Goal: Task Accomplishment & Management: Manage account settings

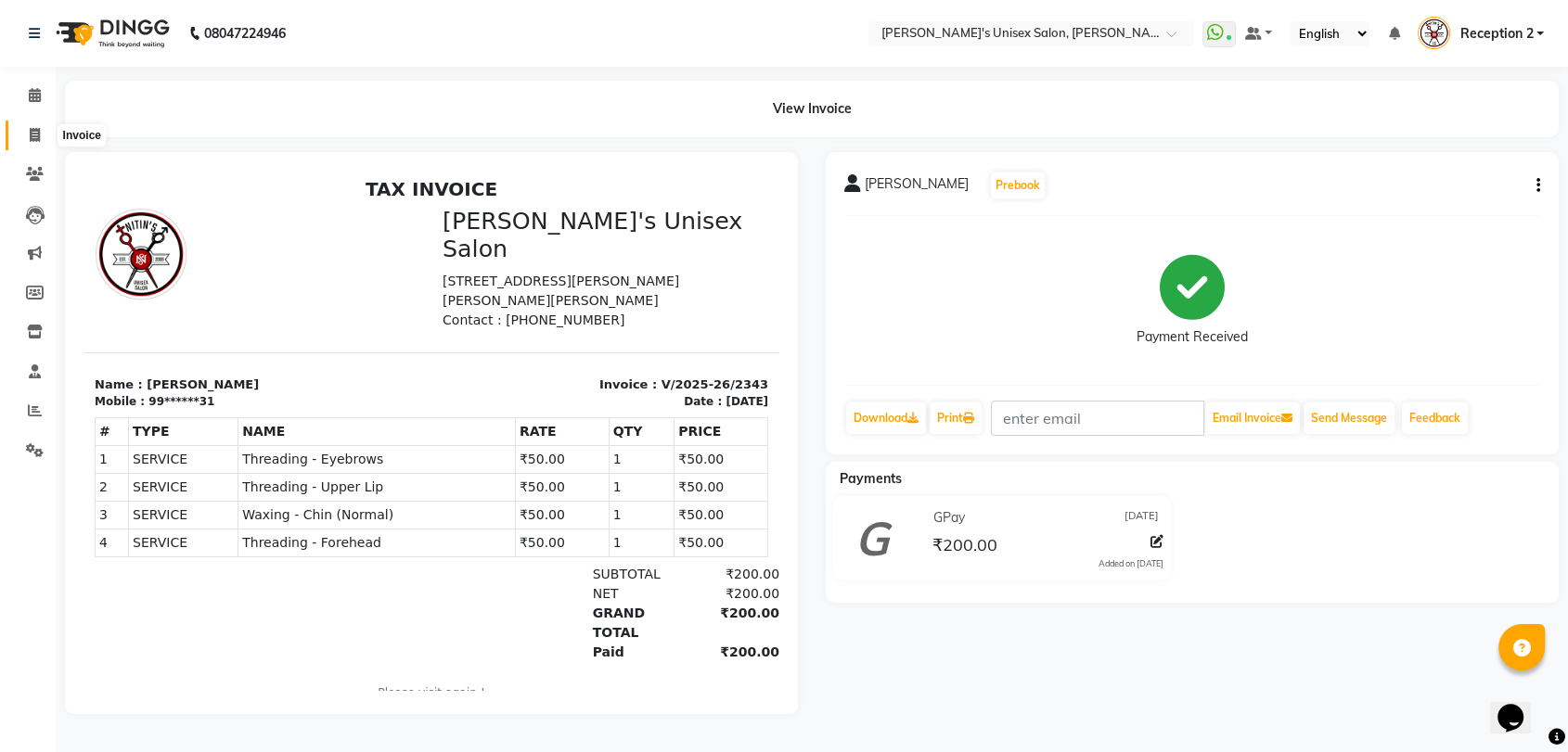
click at [39, 135] on icon at bounding box center [34, 135] width 10 height 14
select select "62"
select select "service"
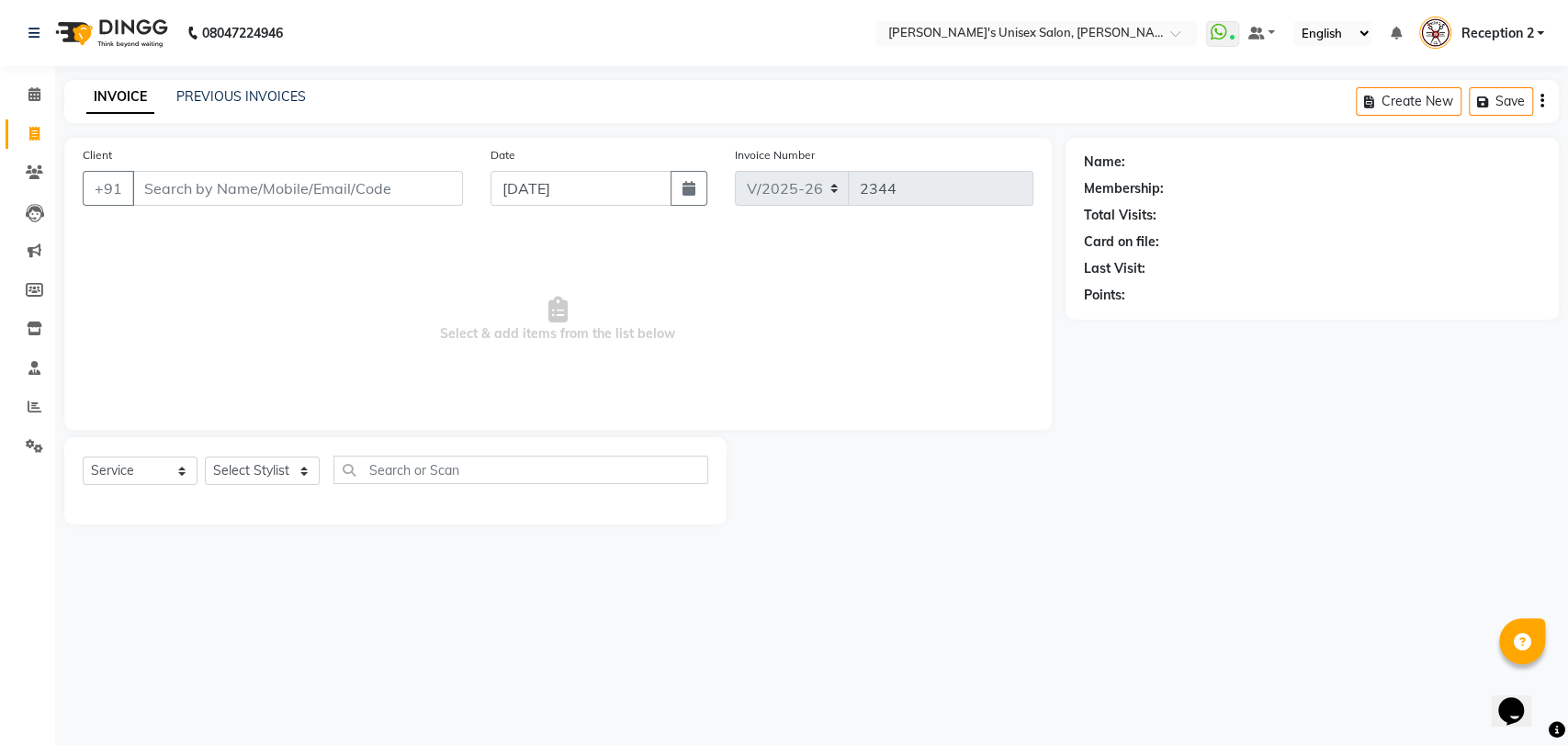
click at [256, 185] on input "Client" at bounding box center [298, 189] width 331 height 35
click at [273, 473] on select "Select Stylist [PERSON_NAME] [PERSON_NAME] DEEPA [PERSON_NAME] NEHA Nitin [PERS…" at bounding box center [262, 470] width 115 height 28
select select "2426"
click at [205, 457] on select "Select Stylist [PERSON_NAME] [PERSON_NAME] DEEPA [PERSON_NAME] NEHA Nitin [PERS…" at bounding box center [262, 470] width 115 height 28
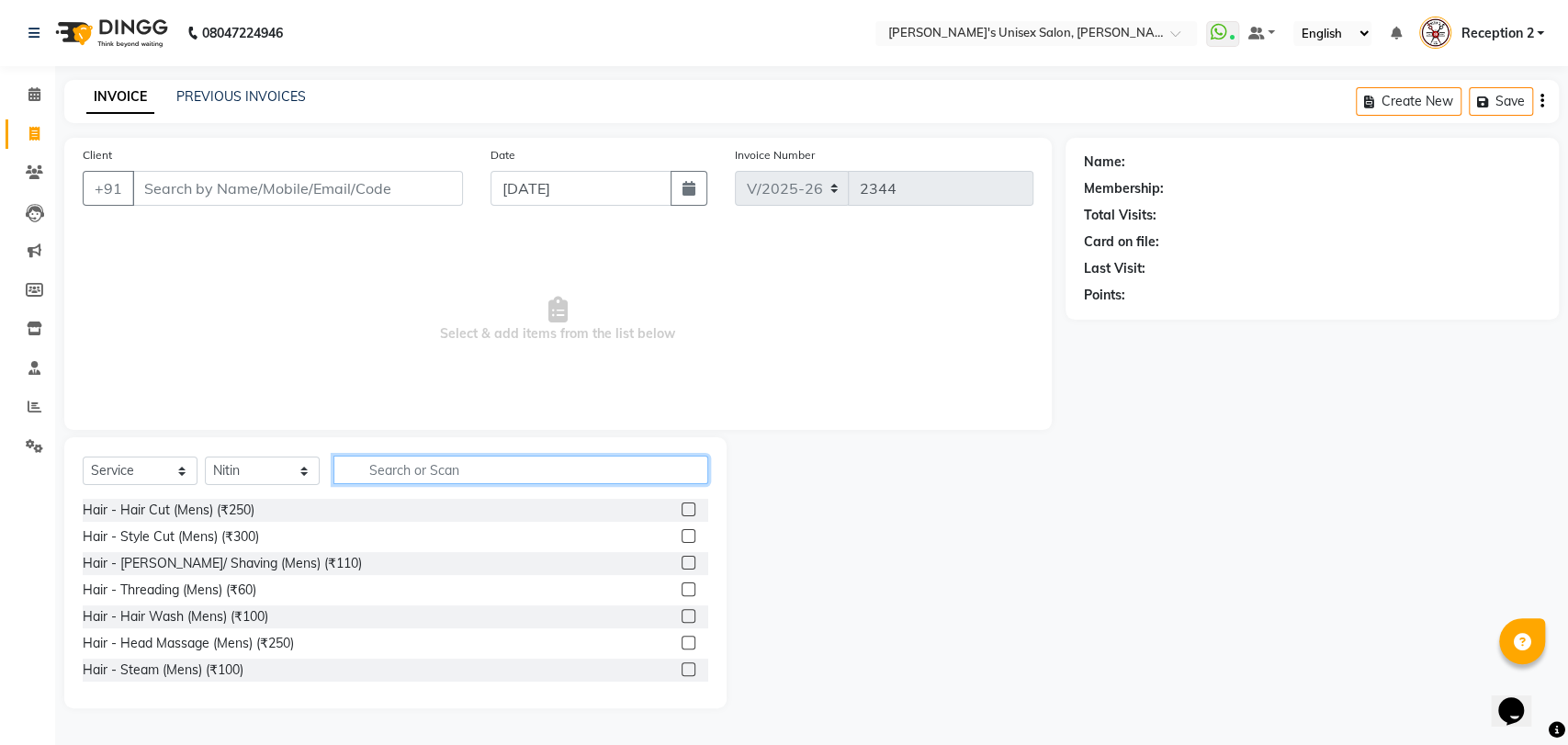
click at [397, 465] on input "text" at bounding box center [520, 469] width 374 height 28
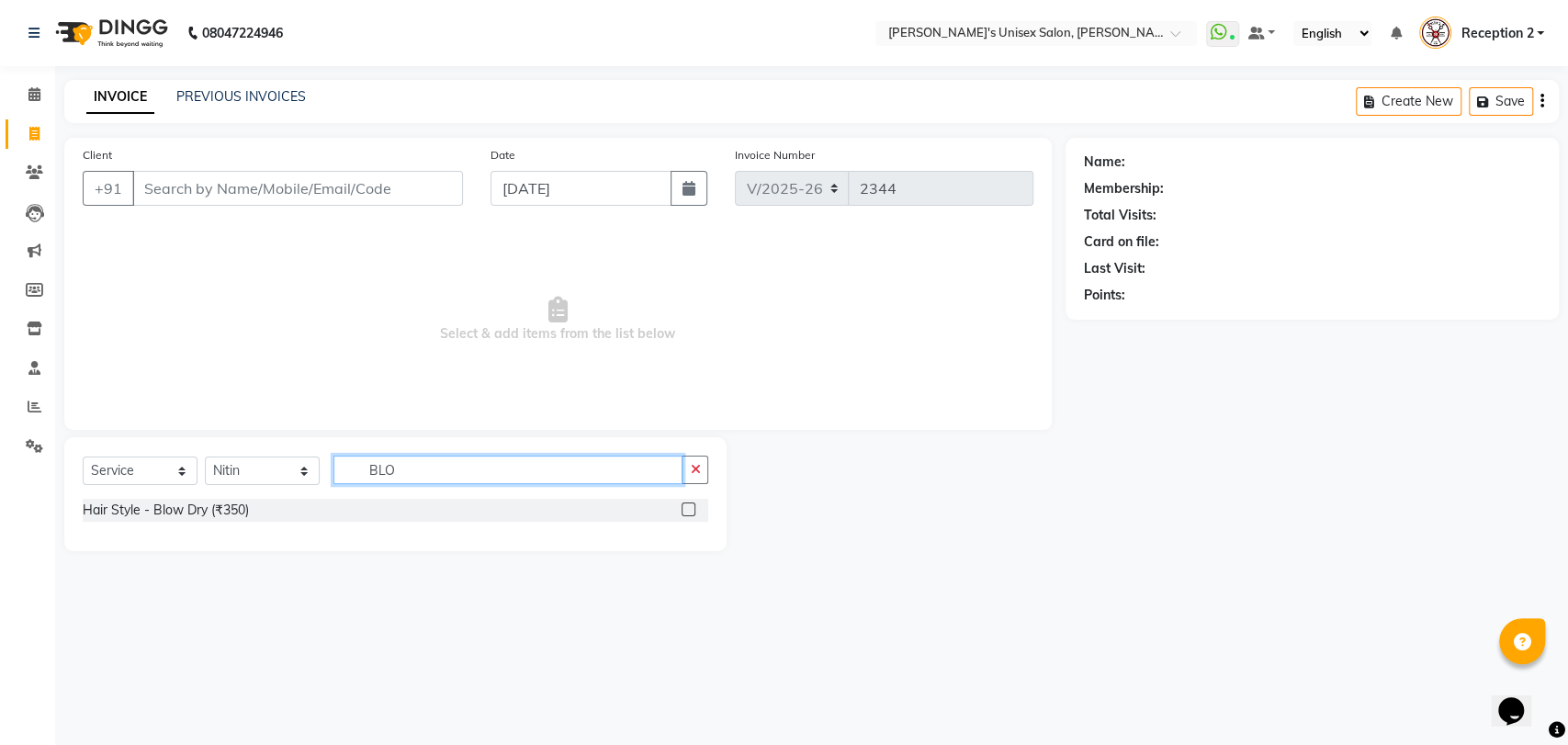
type input "BLO"
click at [225, 180] on input "Client" at bounding box center [298, 189] width 331 height 35
click at [207, 192] on input "Client" at bounding box center [298, 189] width 331 height 35
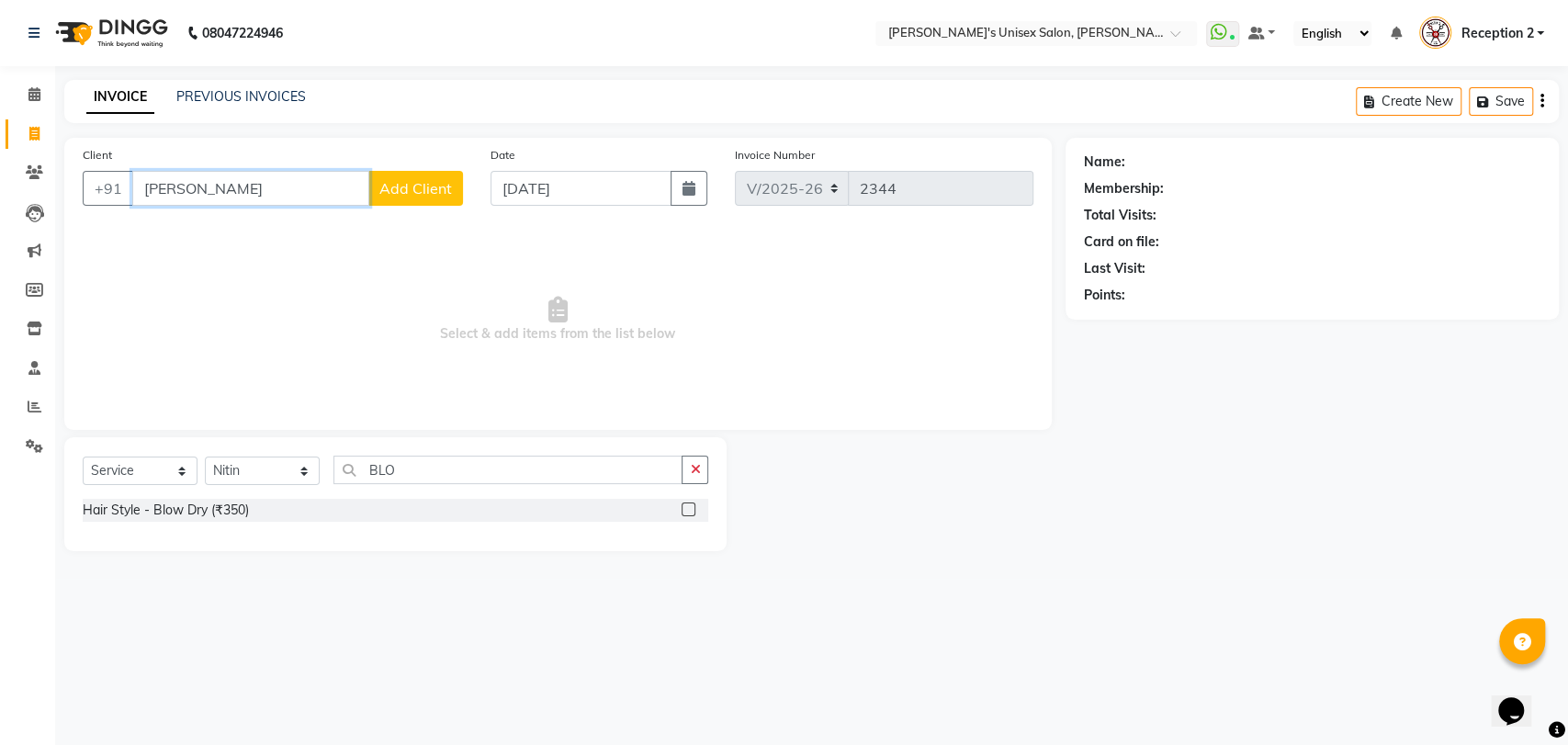
type input "[PERSON_NAME]"
click at [447, 192] on span "Add Client" at bounding box center [415, 188] width 73 height 18
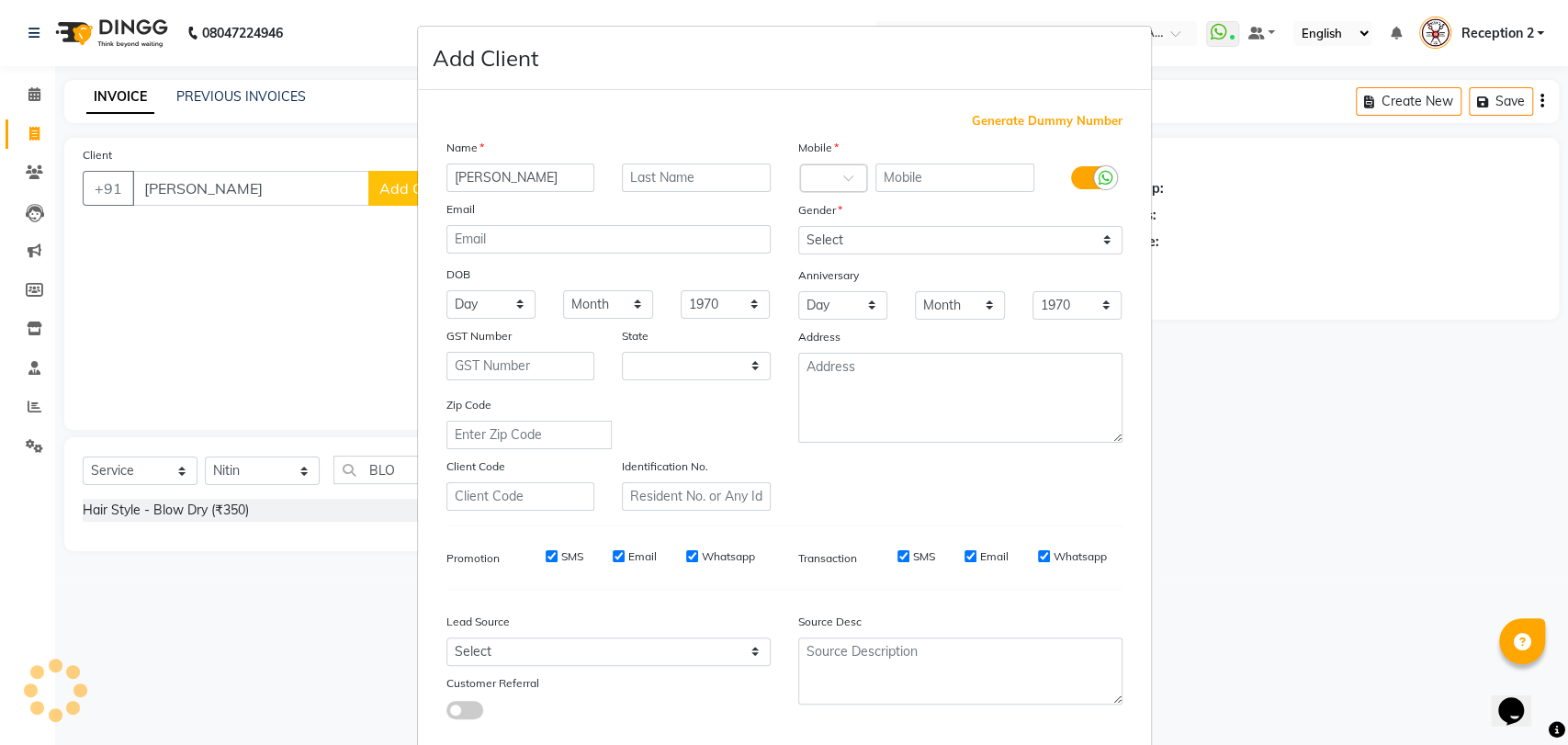
select select "22"
click at [557, 174] on input "[PERSON_NAME]" at bounding box center [521, 177] width 149 height 28
type input "[PERSON_NAME]"
click at [651, 180] on input "text" at bounding box center [696, 177] width 149 height 28
click at [955, 178] on input "text" at bounding box center [955, 177] width 159 height 28
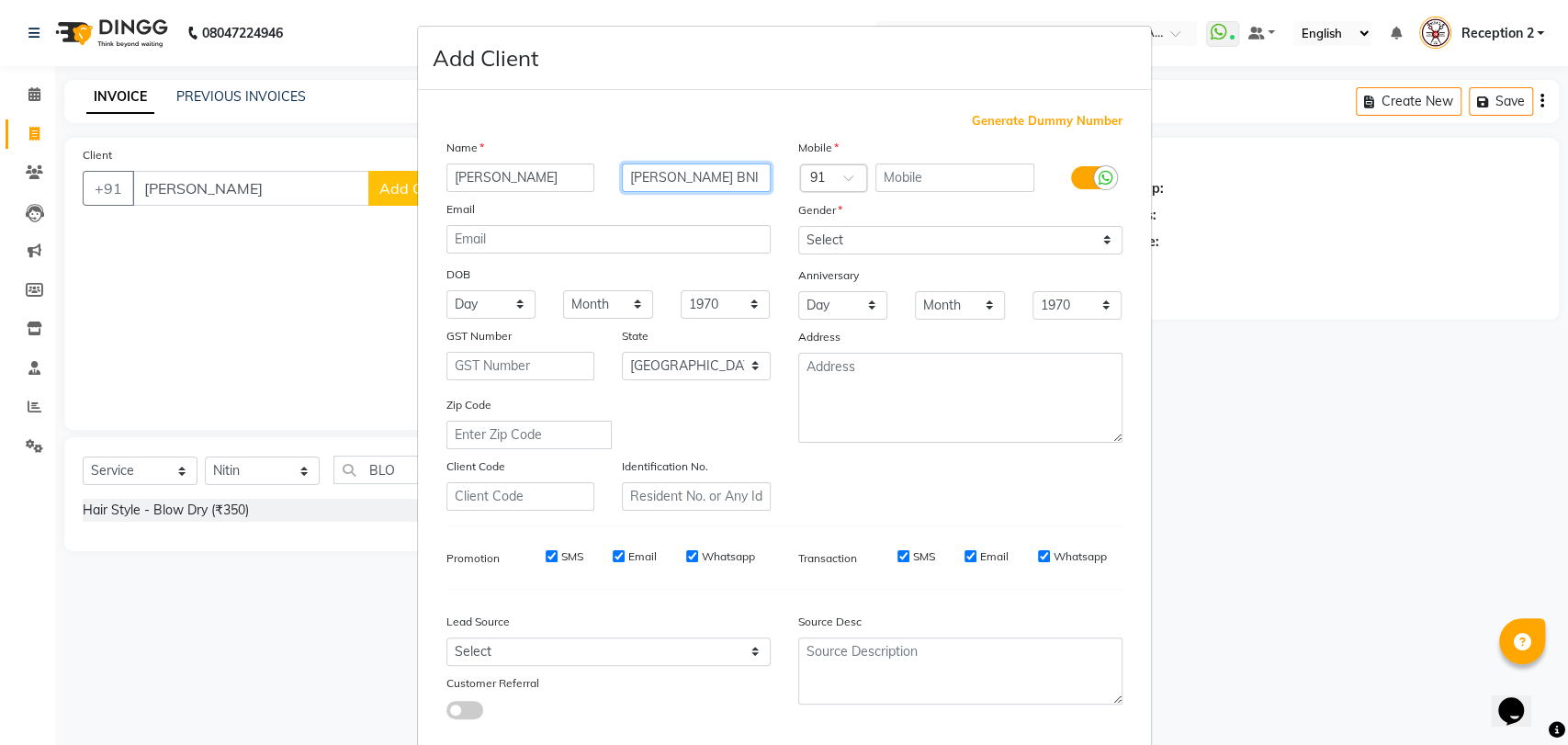
click at [698, 173] on input "[PERSON_NAME] BNI" at bounding box center [696, 177] width 149 height 28
click at [712, 178] on input "[PERSON_NAME] BNI" at bounding box center [696, 177] width 149 height 28
type input "N"
click at [533, 186] on input "[PERSON_NAME]" at bounding box center [521, 177] width 149 height 28
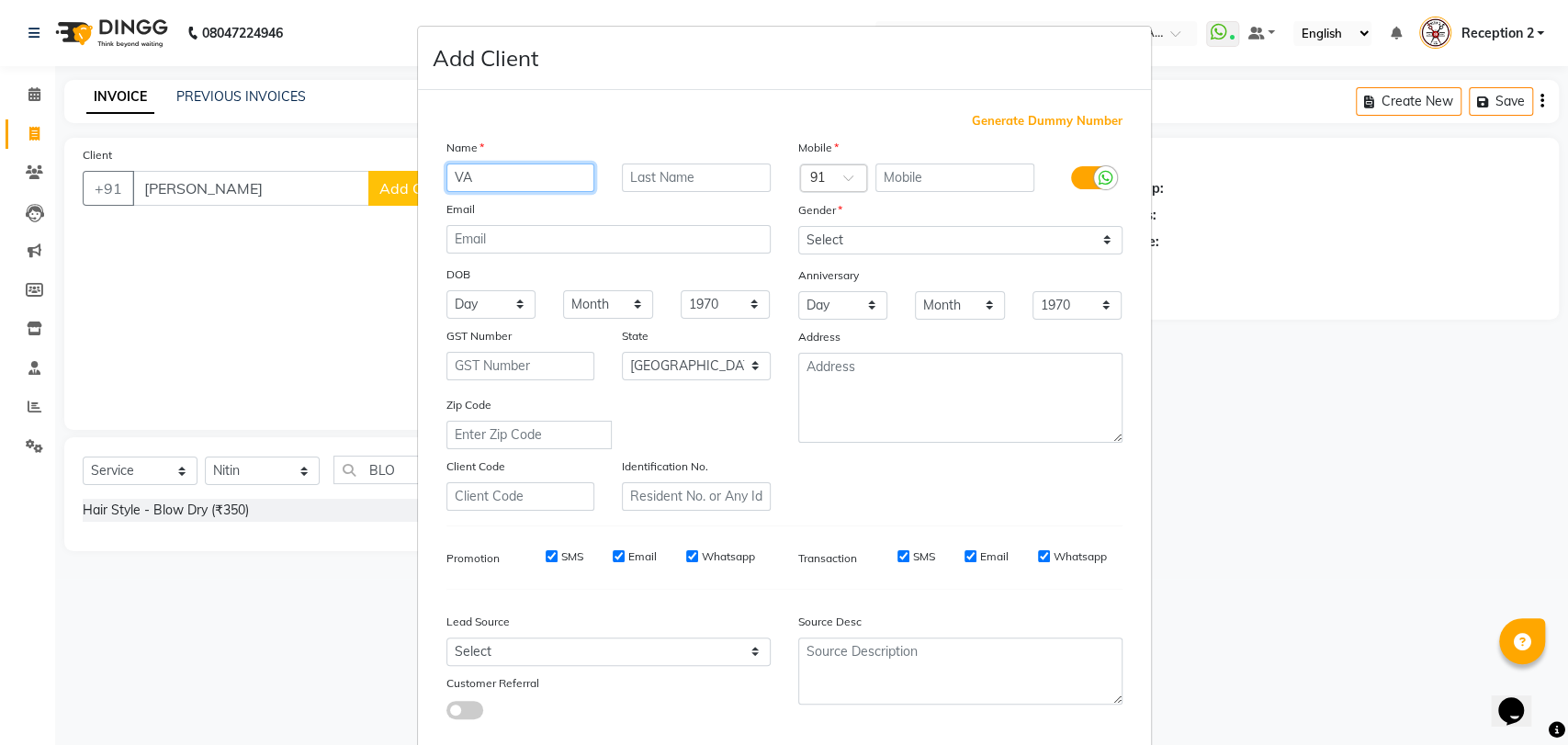
type input "V"
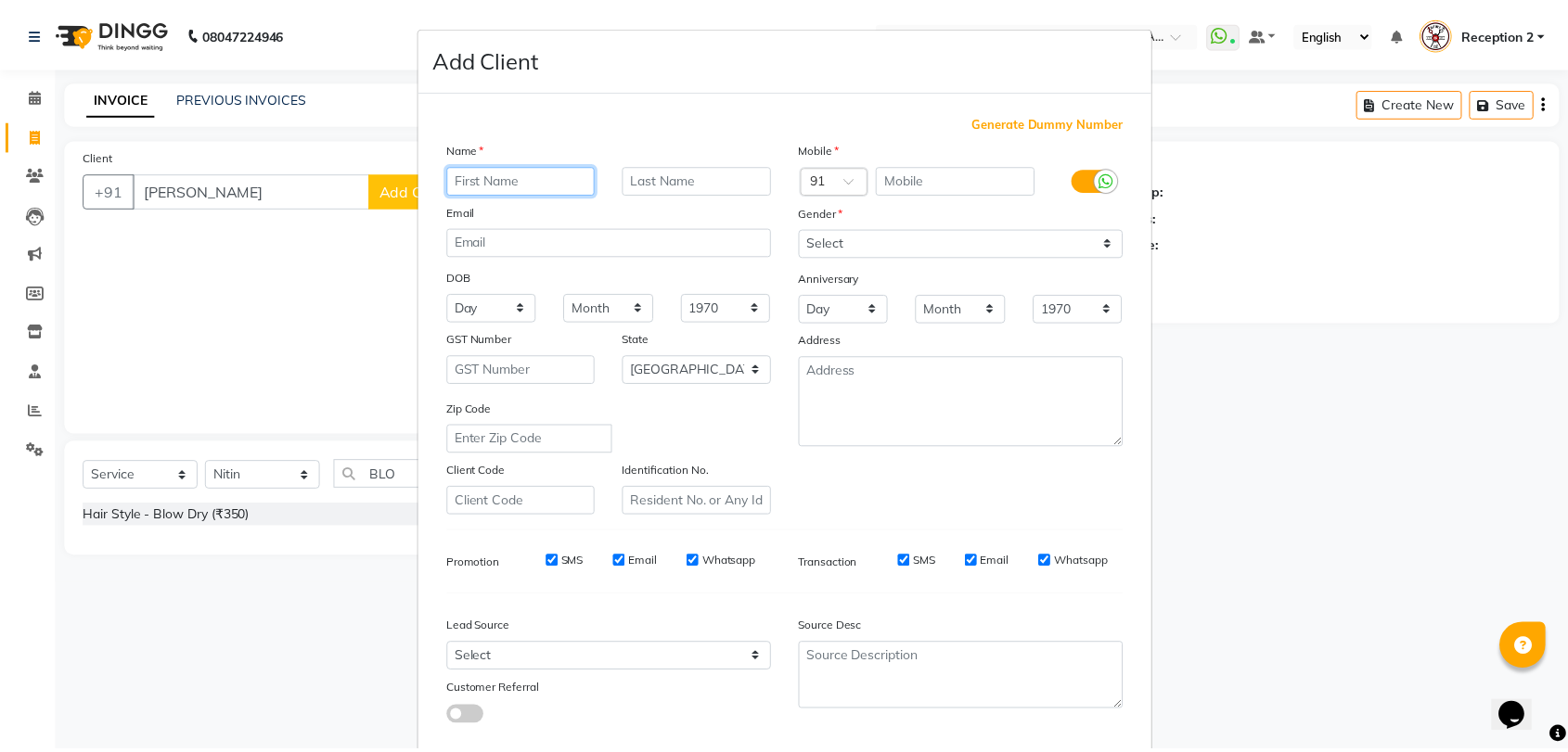
scroll to position [101, 0]
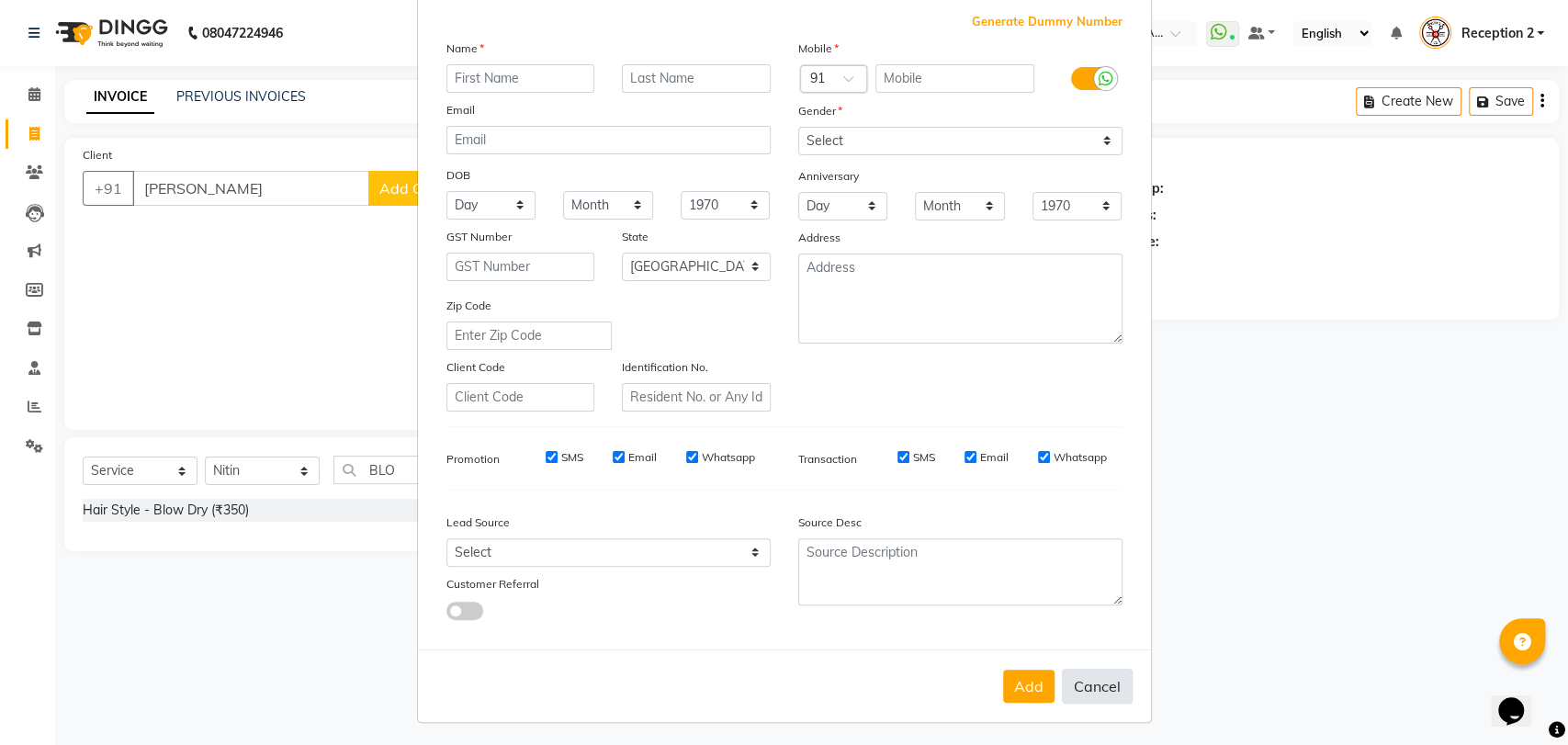
click at [1078, 677] on button "Cancel" at bounding box center [1097, 686] width 71 height 35
select select
select select "null"
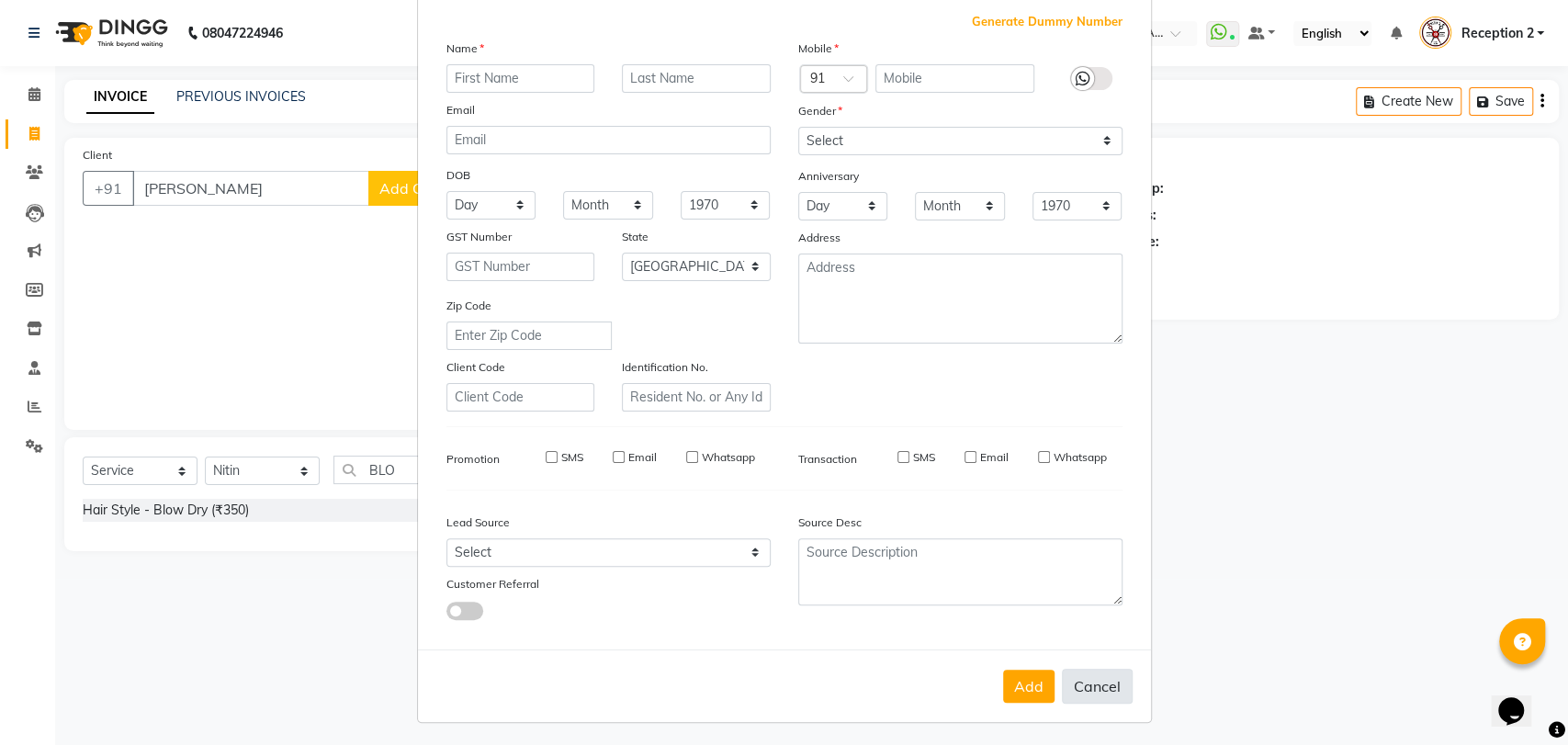
select select
checkbox input "false"
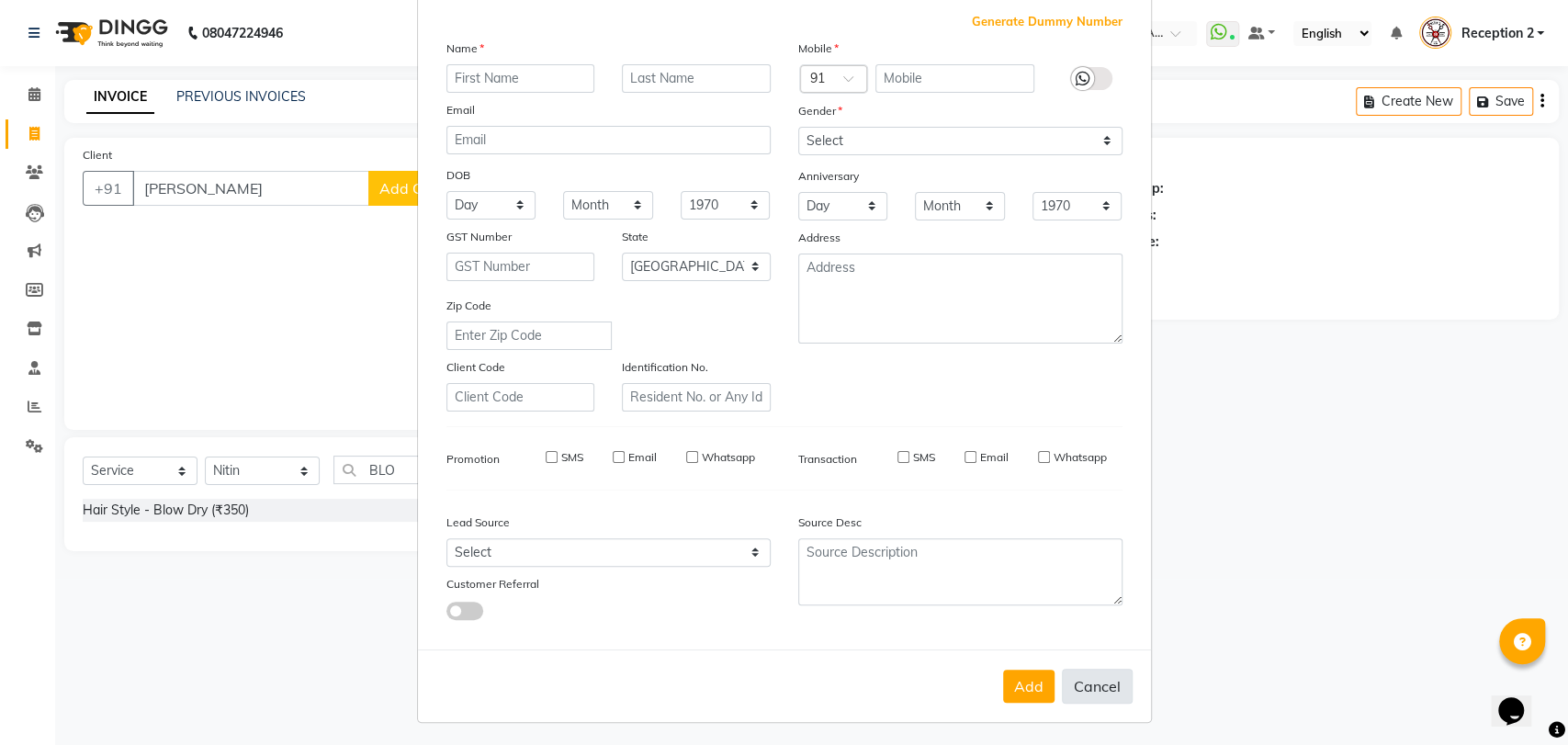
checkbox input "false"
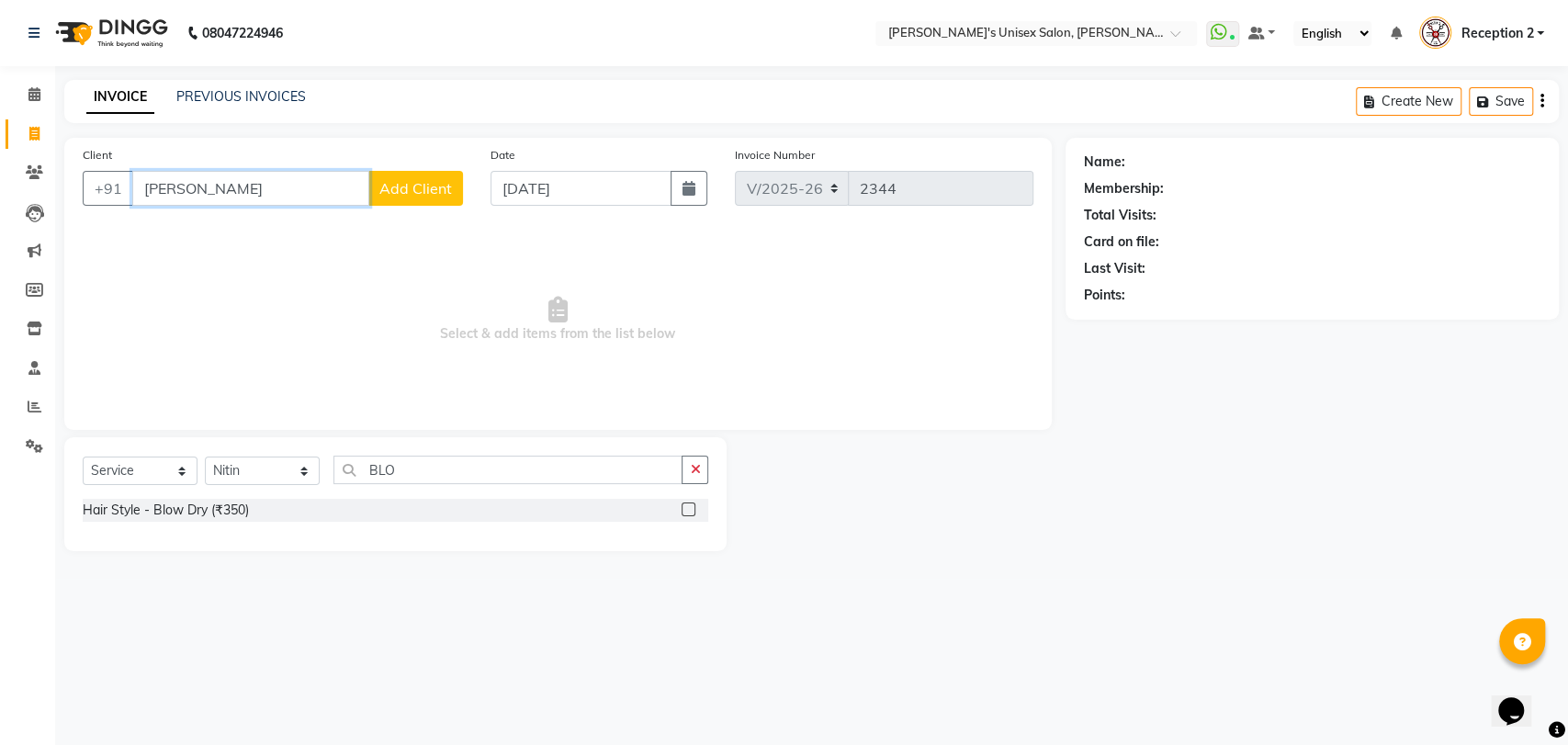
click at [281, 191] on input "[PERSON_NAME]" at bounding box center [251, 189] width 237 height 35
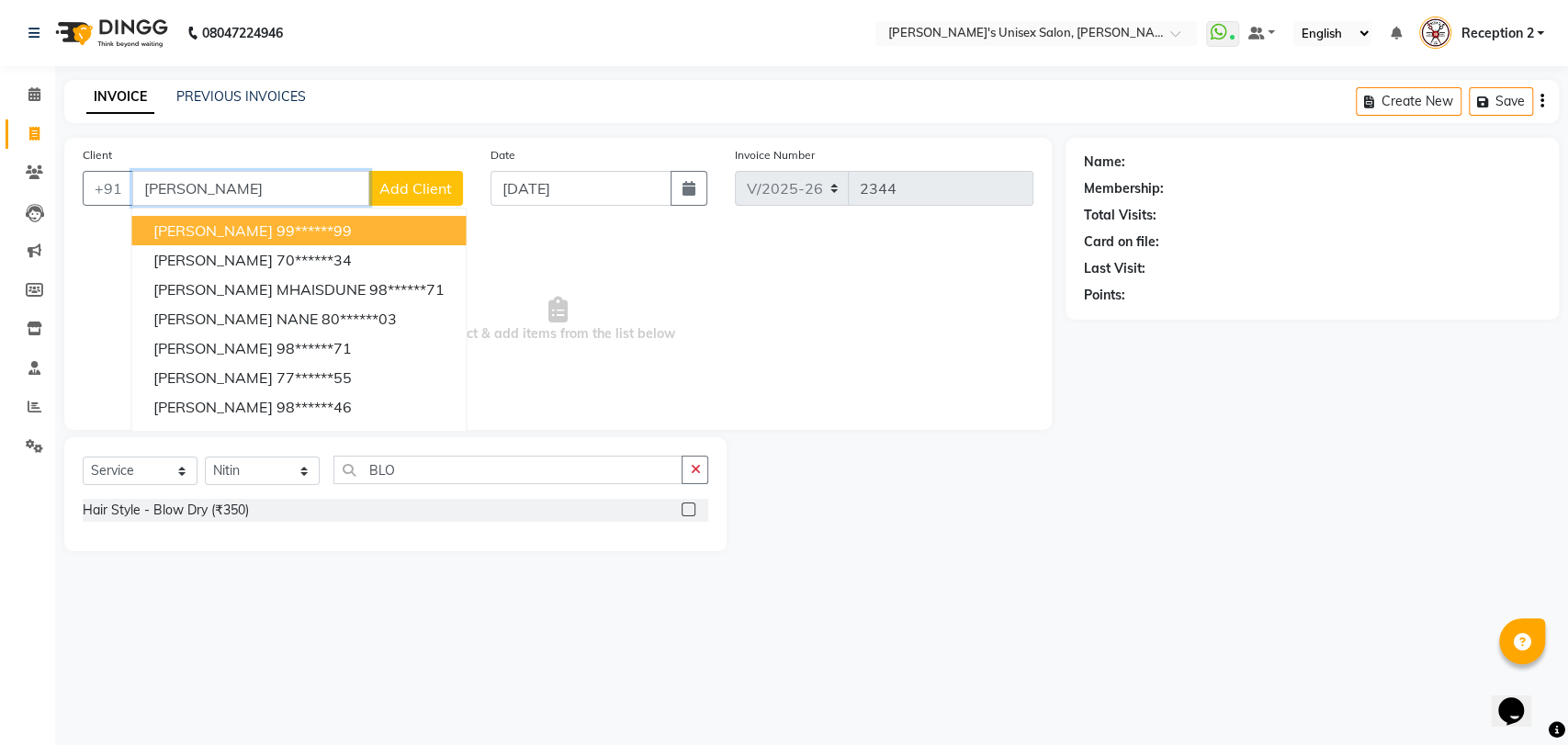
click at [254, 183] on input "[PERSON_NAME]" at bounding box center [251, 189] width 237 height 35
type input "V"
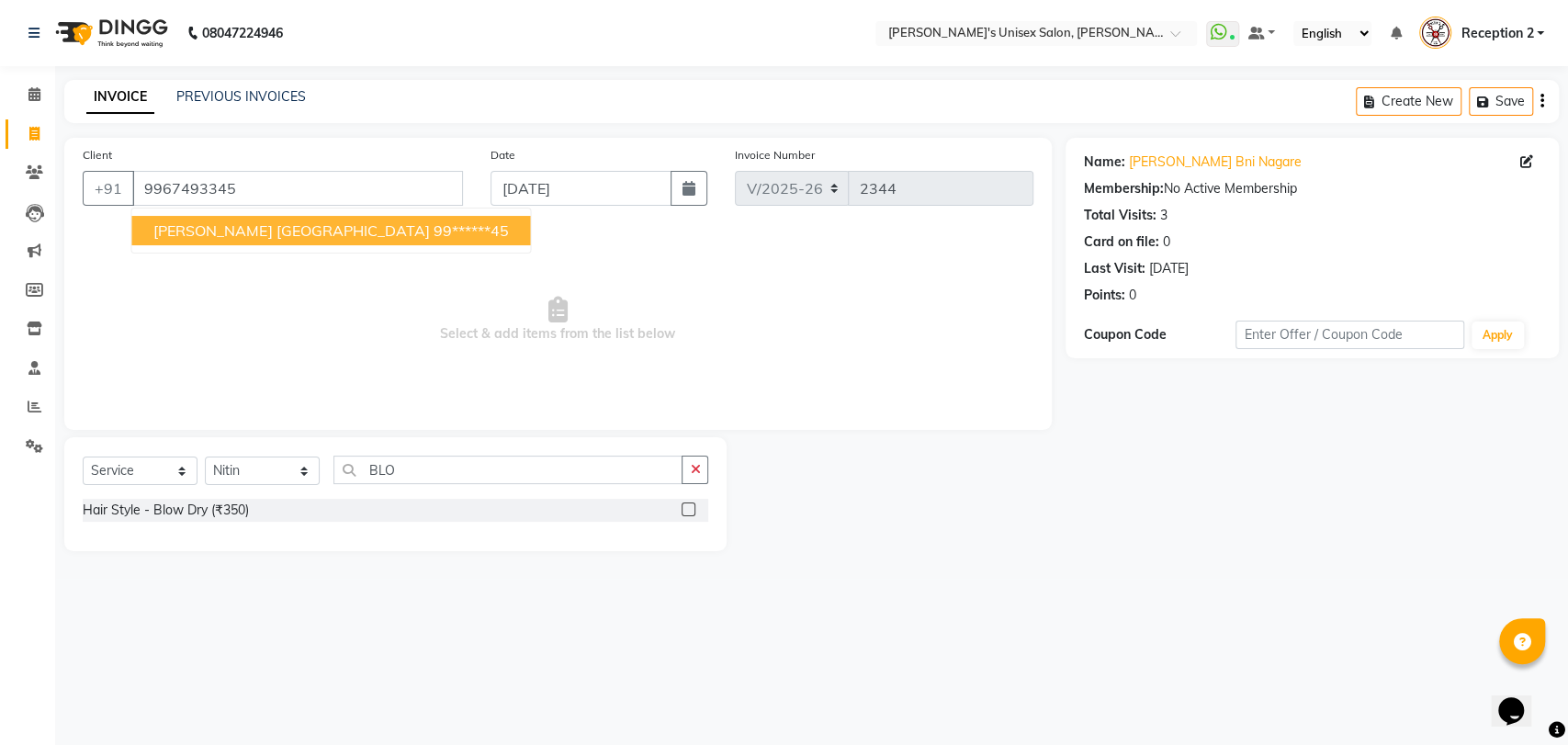
click at [432, 225] on ngb-highlight "99******45" at bounding box center [470, 230] width 75 height 18
type input "99******45"
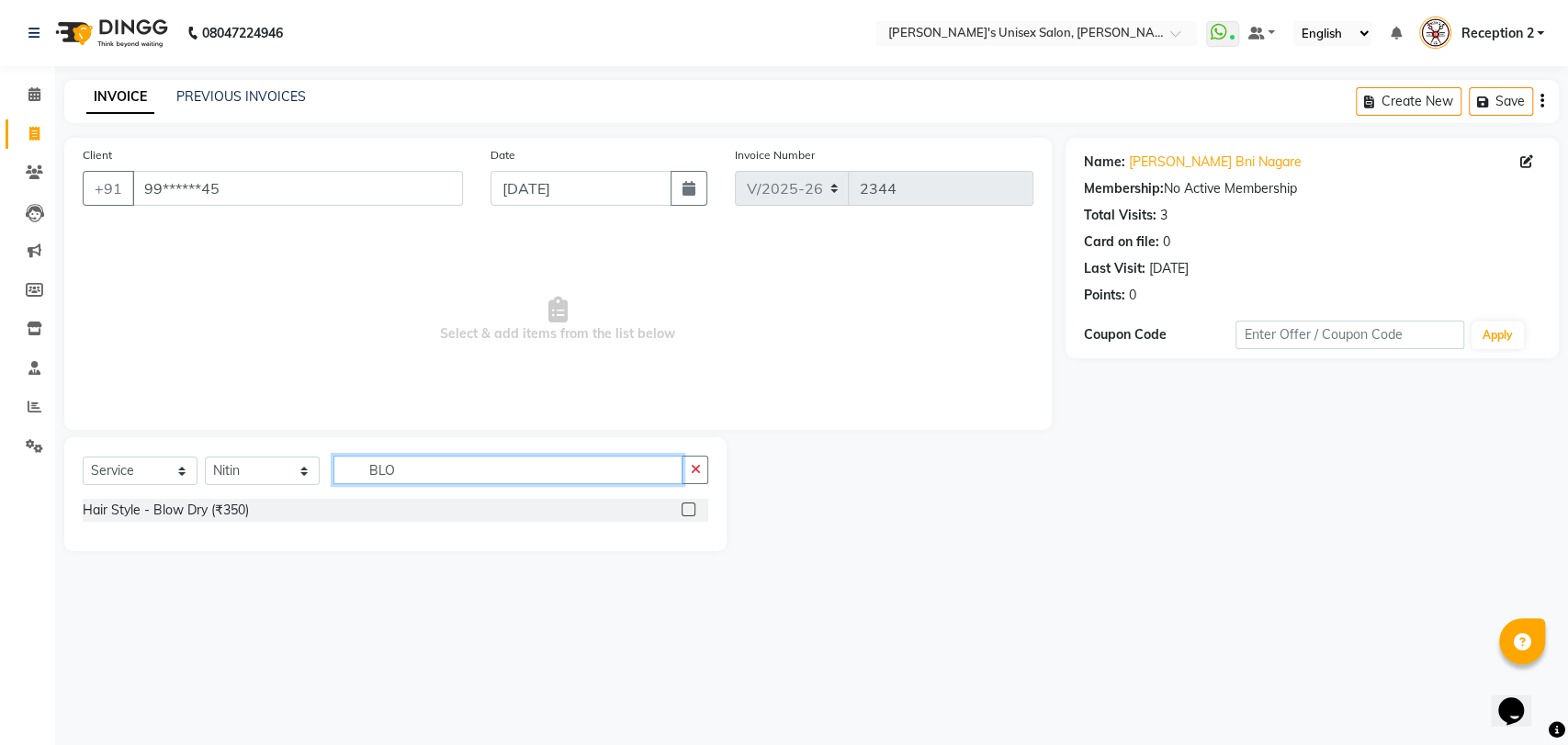
click at [466, 469] on input "BLO" at bounding box center [508, 469] width 349 height 28
click at [271, 467] on select "Select Stylist [PERSON_NAME] [PERSON_NAME] DEEPA [PERSON_NAME] NEHA Nitin [PERS…" at bounding box center [262, 470] width 115 height 28
click at [399, 468] on input "BLO" at bounding box center [508, 469] width 349 height 28
type input "B"
type input "BLOW"
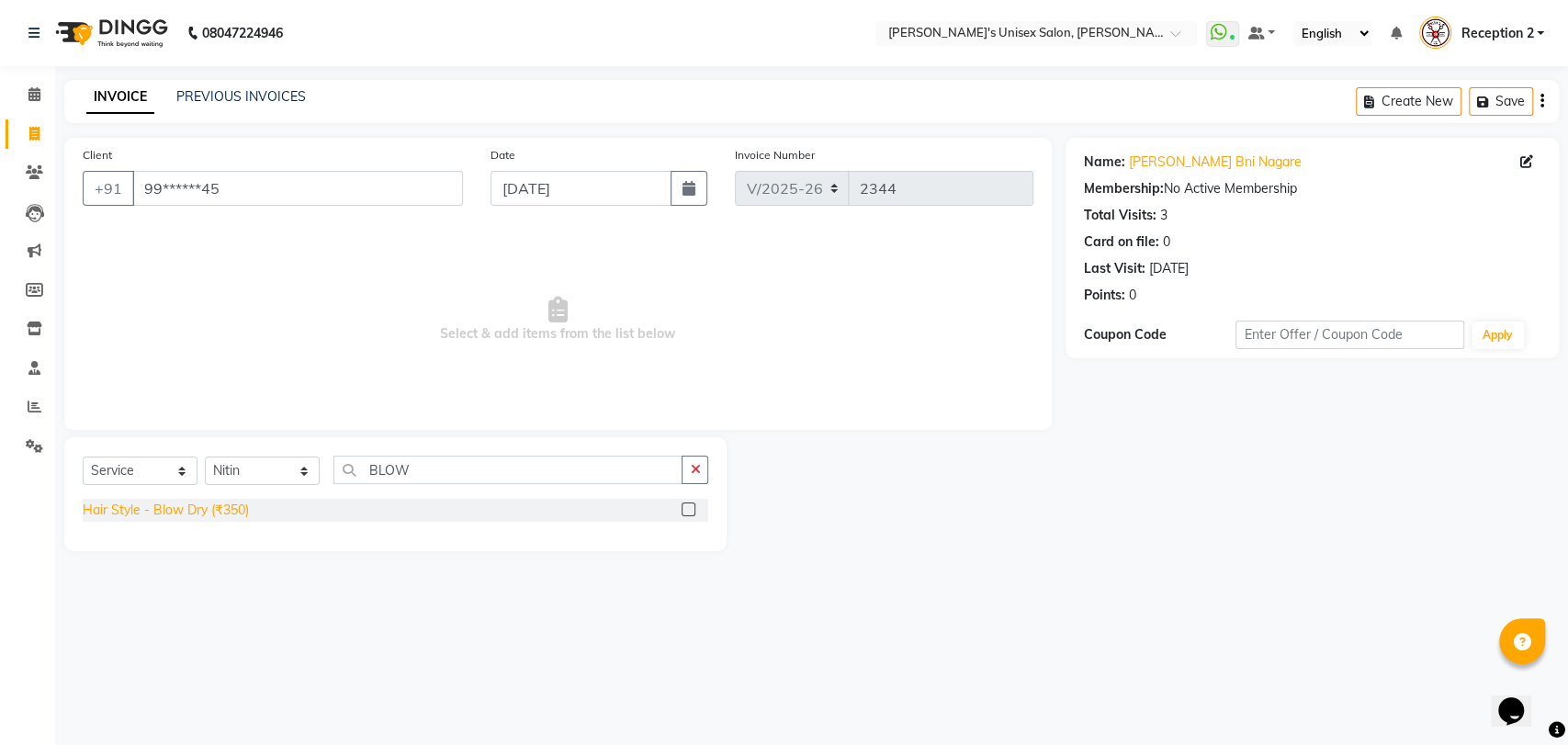
click at [221, 509] on div "Hair Style - Blow Dry (₹350)" at bounding box center [165, 511] width 166 height 19
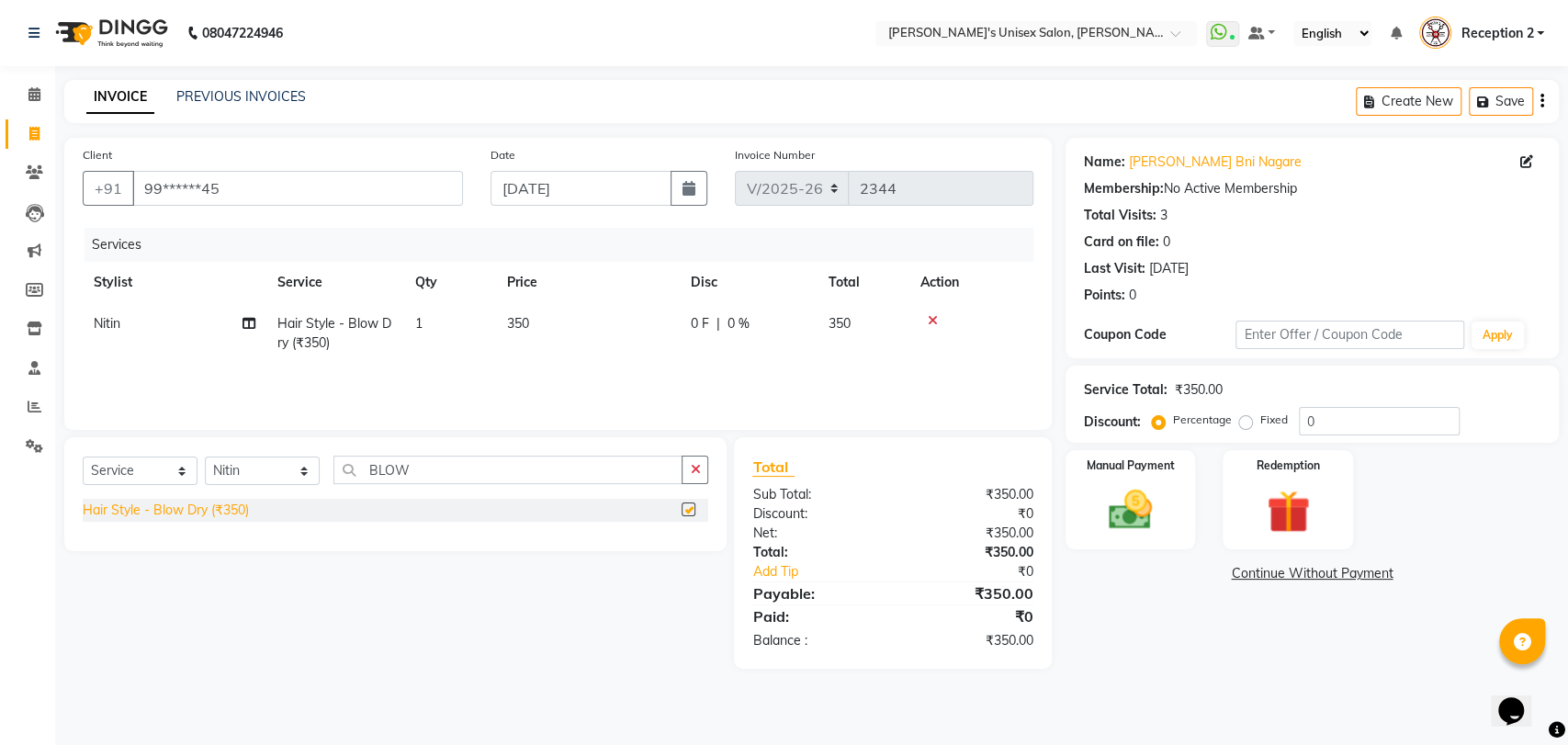
checkbox input "false"
click at [1326, 427] on input "0" at bounding box center [1379, 421] width 161 height 28
type input "10"
click at [1274, 613] on div "Name: [PERSON_NAME] Nagare Membership: No Active Membership Total Visits: 3 Car…" at bounding box center [1319, 402] width 507 height 531
click at [1132, 529] on img at bounding box center [1130, 509] width 73 height 51
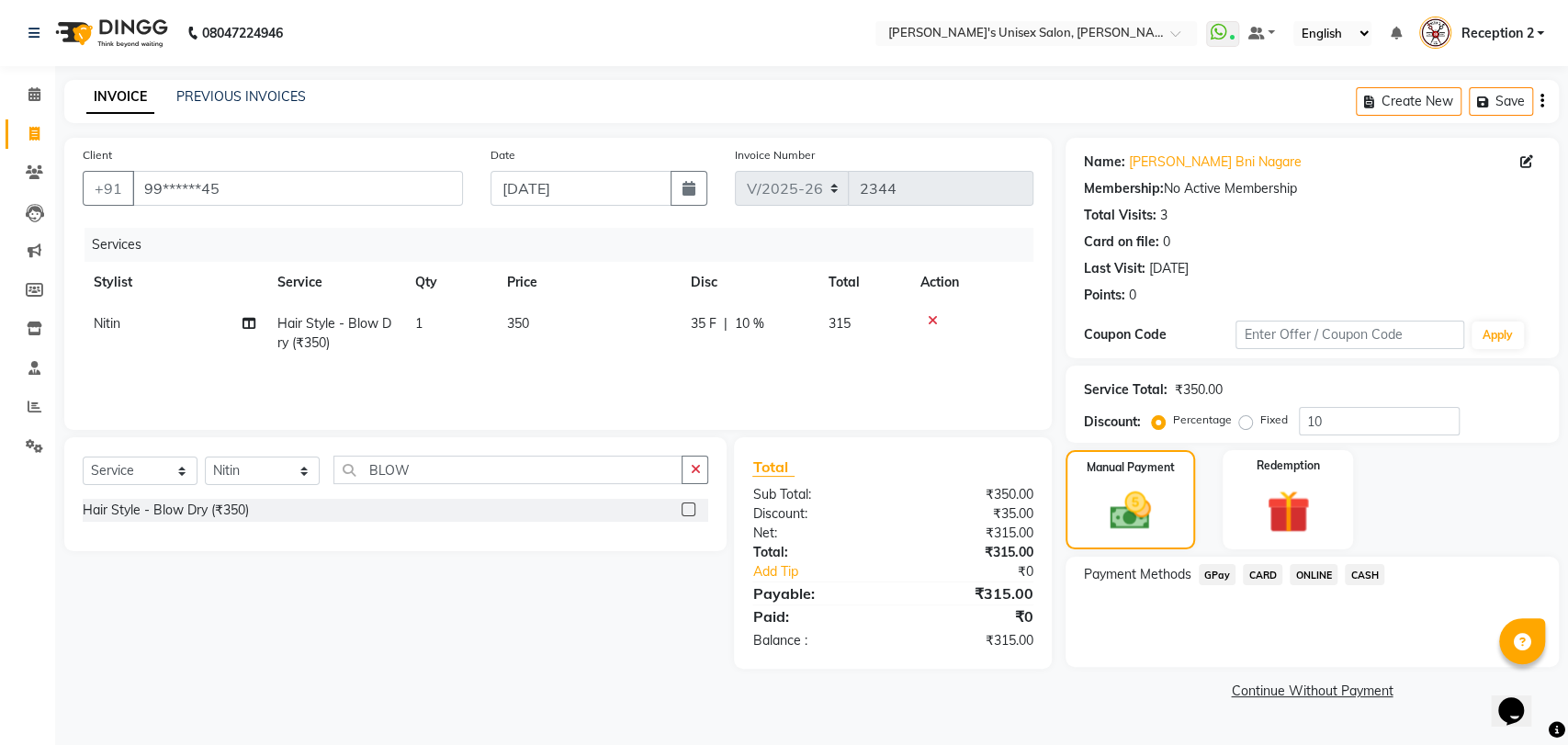
click at [1221, 579] on span "GPay" at bounding box center [1217, 575] width 38 height 21
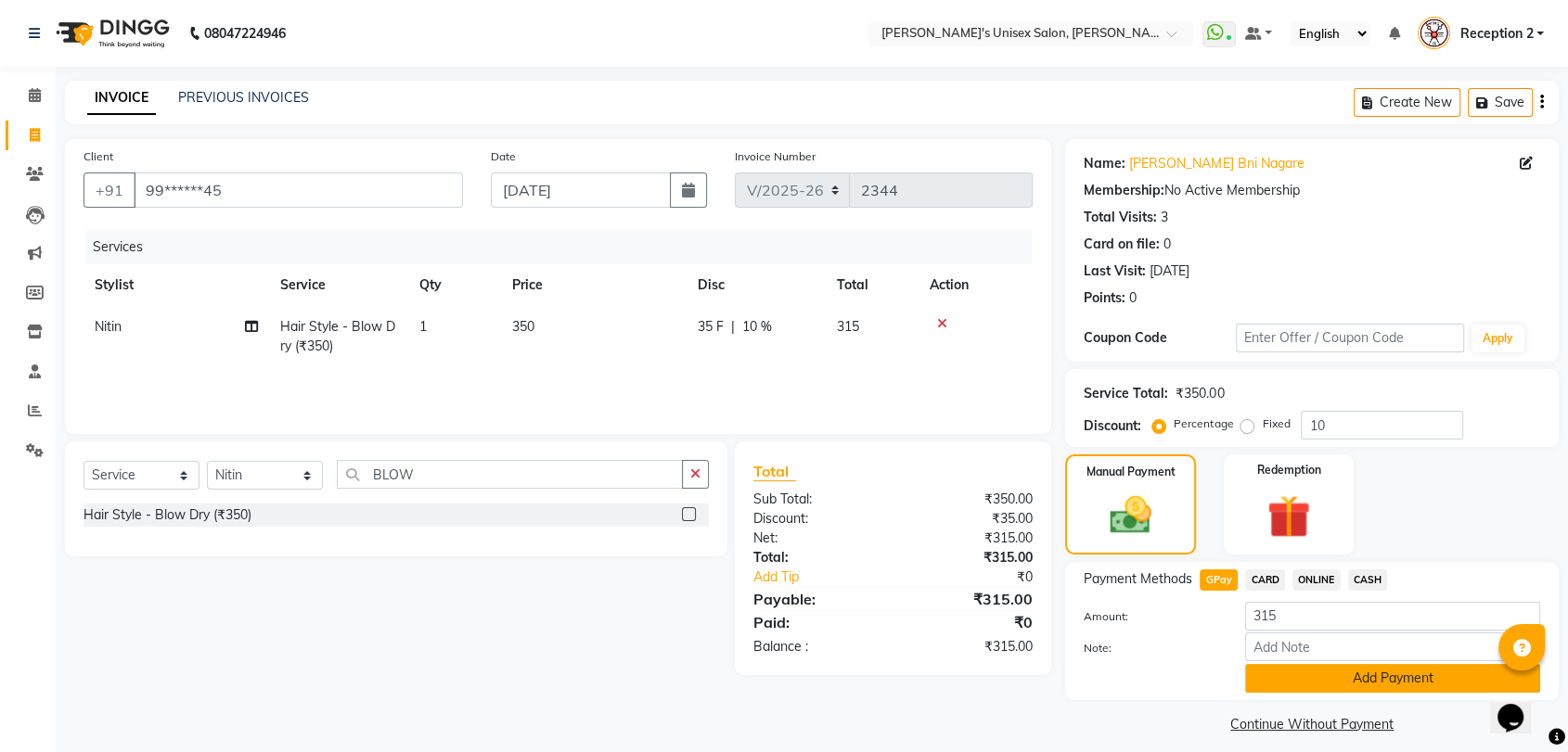
click at [1357, 677] on button "Add Payment" at bounding box center [1392, 678] width 295 height 28
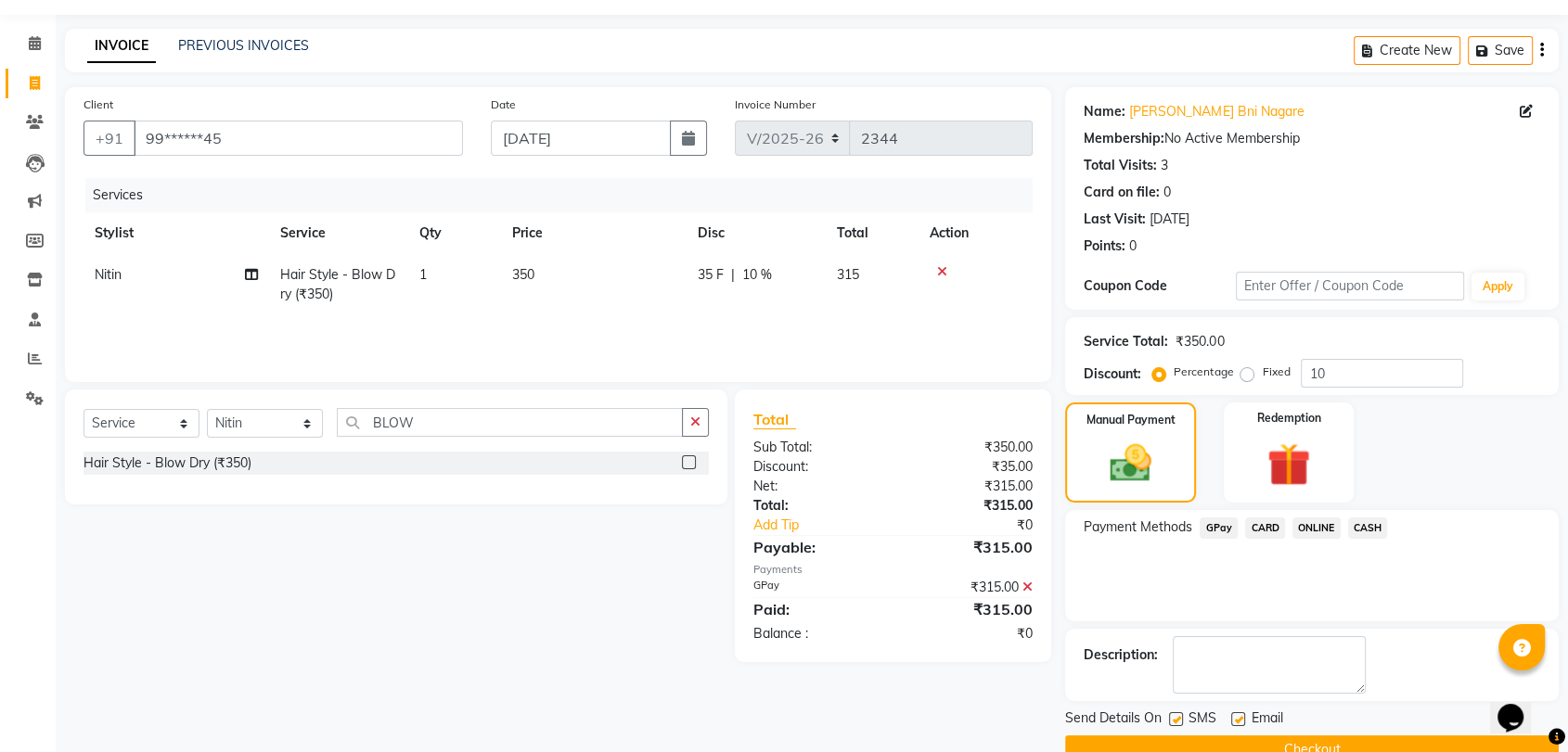
scroll to position [91, 0]
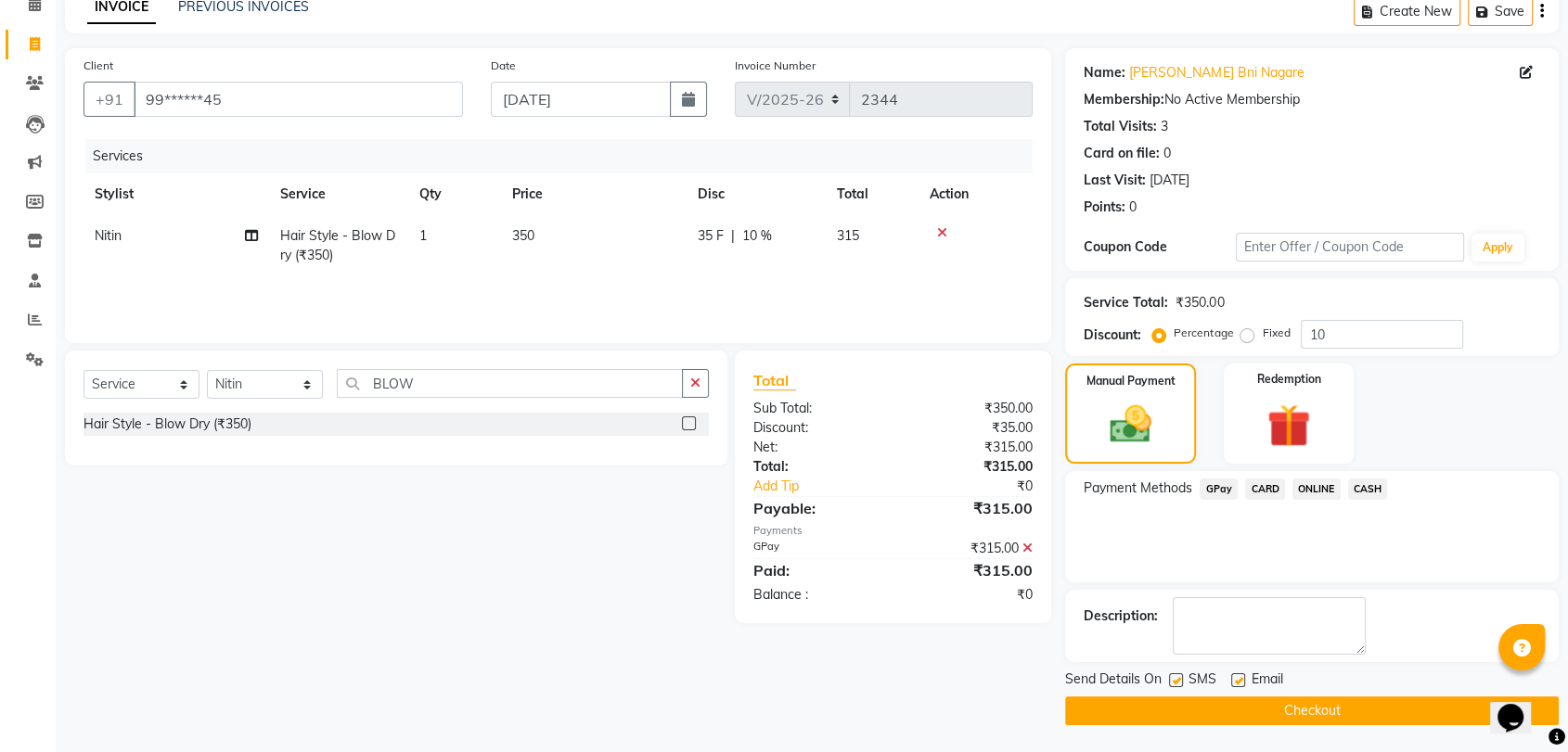
click at [1420, 715] on button "Checkout" at bounding box center [1311, 710] width 493 height 28
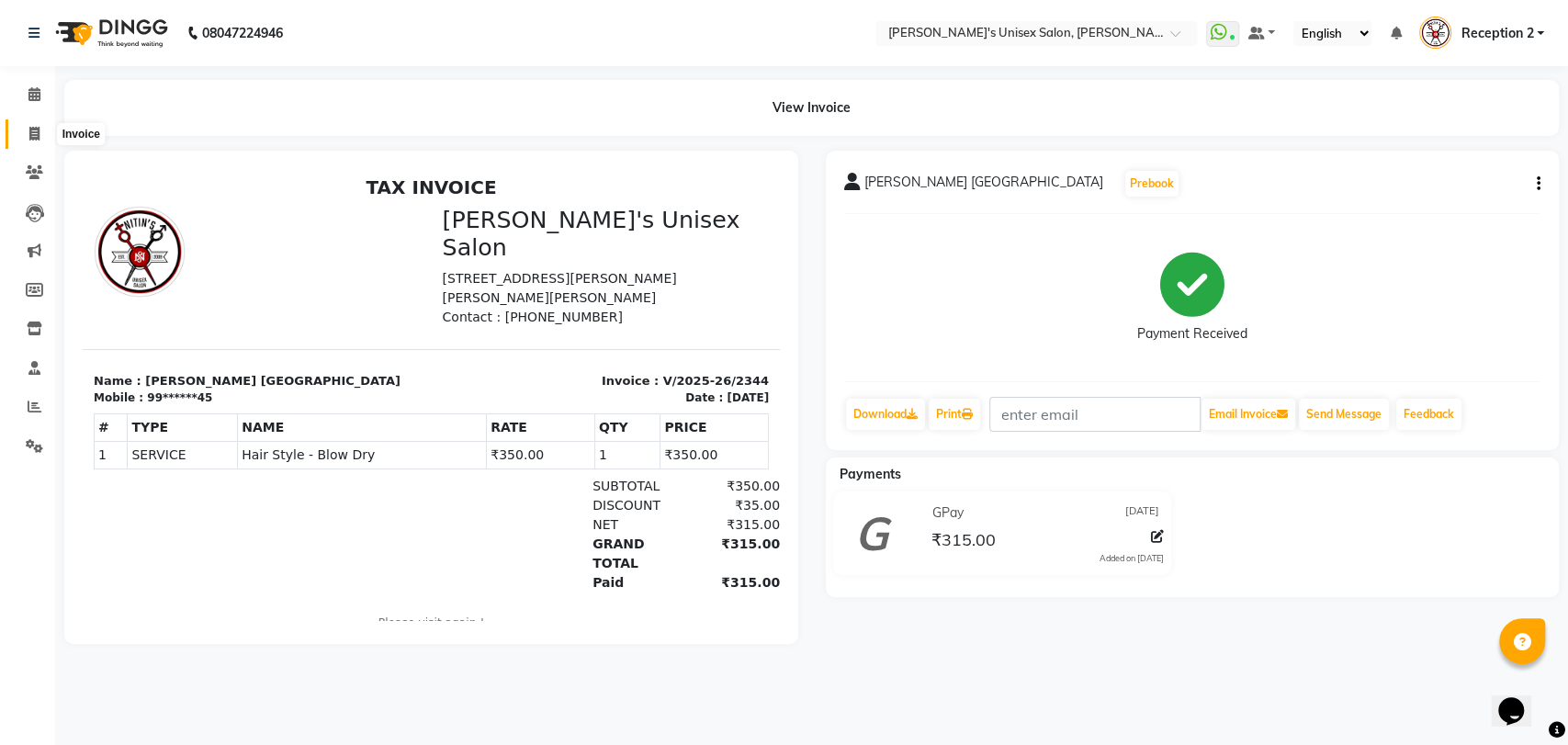
click at [24, 127] on span at bounding box center [34, 134] width 32 height 21
select select "62"
select select "service"
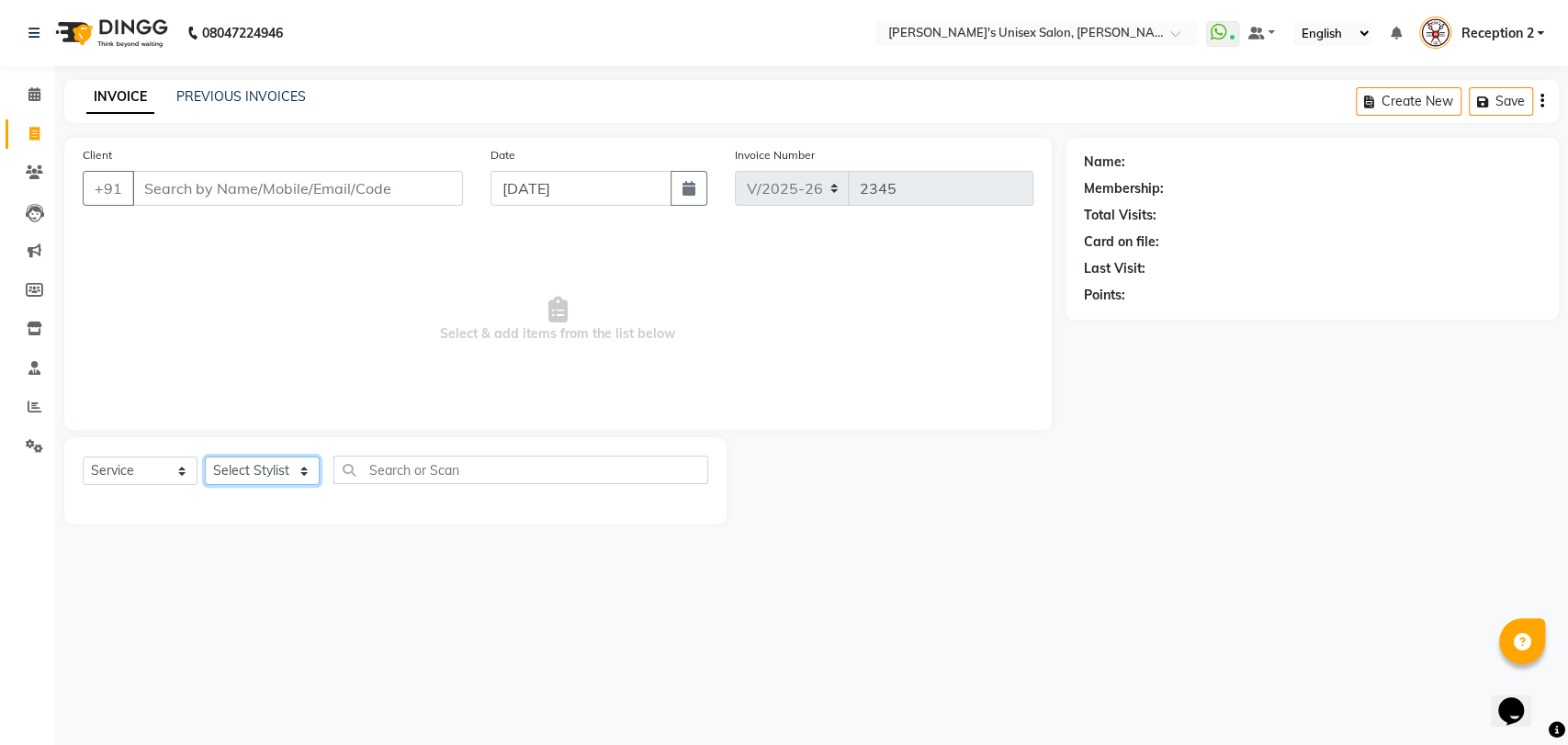
click at [265, 469] on select "Select Stylist [PERSON_NAME] [PERSON_NAME] DEEPA [PERSON_NAME] NEHA Nitin [PERS…" at bounding box center [262, 470] width 115 height 28
select select "23030"
click at [205, 457] on select "Select Stylist [PERSON_NAME] [PERSON_NAME] DEEPA [PERSON_NAME] NEHA Nitin [PERS…" at bounding box center [262, 470] width 115 height 28
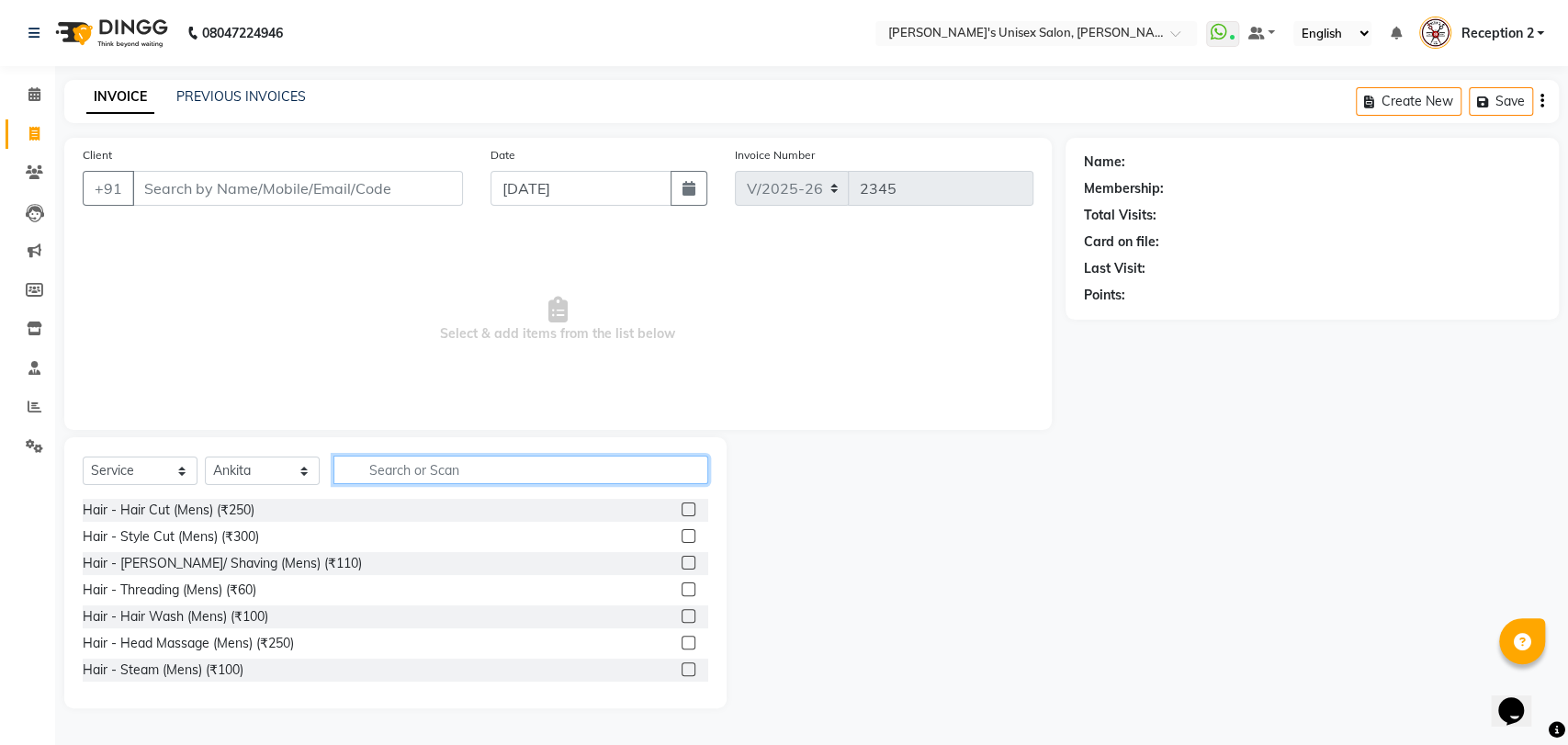
click at [428, 471] on input "text" at bounding box center [520, 469] width 374 height 28
type input "M"
click at [267, 467] on select "Select Stylist [PERSON_NAME] [PERSON_NAME] DEEPA [PERSON_NAME] NEHA Nitin [PERS…" at bounding box center [262, 470] width 115 height 28
click at [205, 457] on select "Select Stylist [PERSON_NAME] [PERSON_NAME] DEEPA [PERSON_NAME] NEHA Nitin [PERS…" at bounding box center [262, 470] width 115 height 28
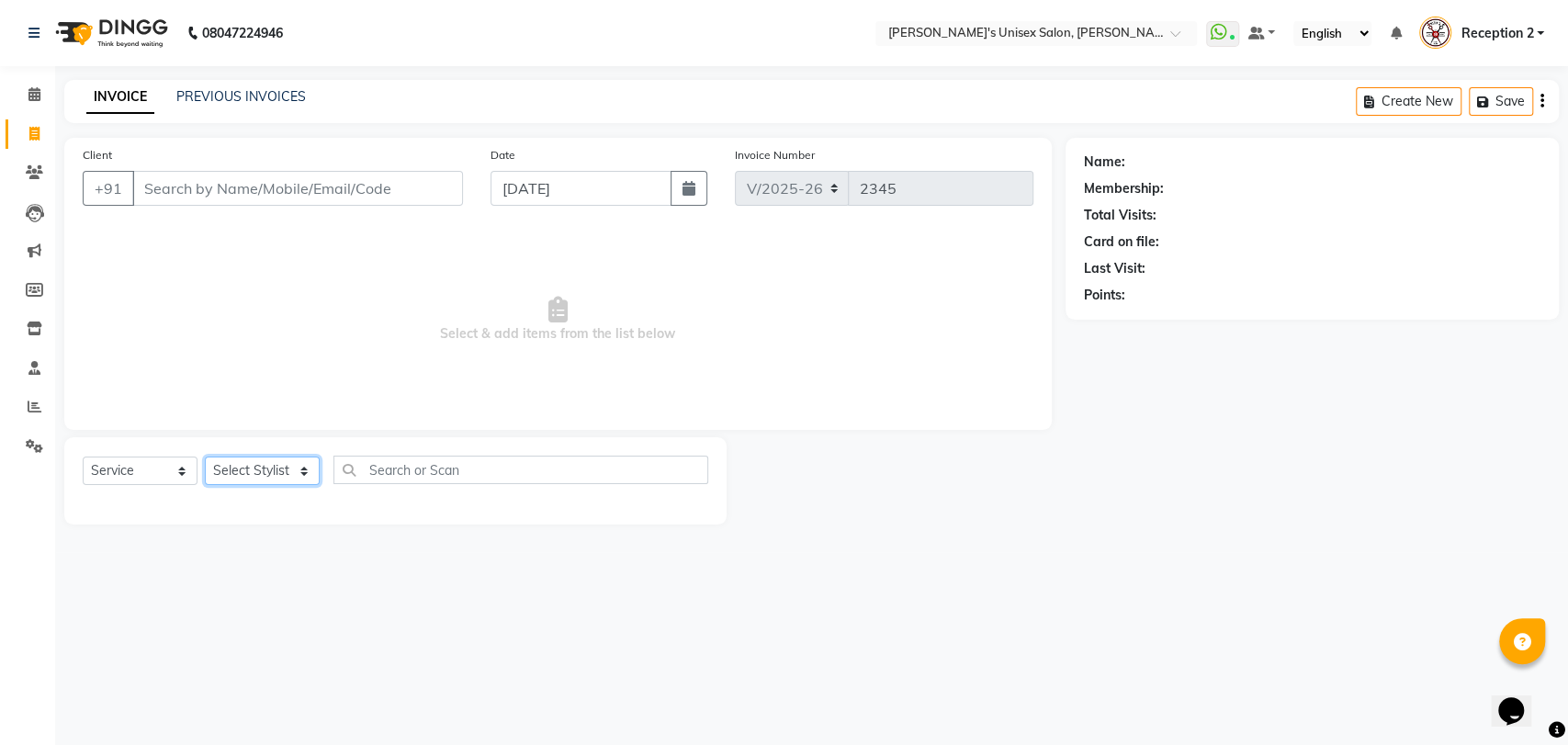
click at [278, 470] on select "Select Stylist [PERSON_NAME] [PERSON_NAME] DEEPA [PERSON_NAME] NEHA Nitin [PERS…" at bounding box center [262, 470] width 115 height 28
select select "23030"
click at [205, 457] on select "Select Stylist [PERSON_NAME] [PERSON_NAME] DEEPA [PERSON_NAME] NEHA Nitin [PERS…" at bounding box center [262, 470] width 115 height 28
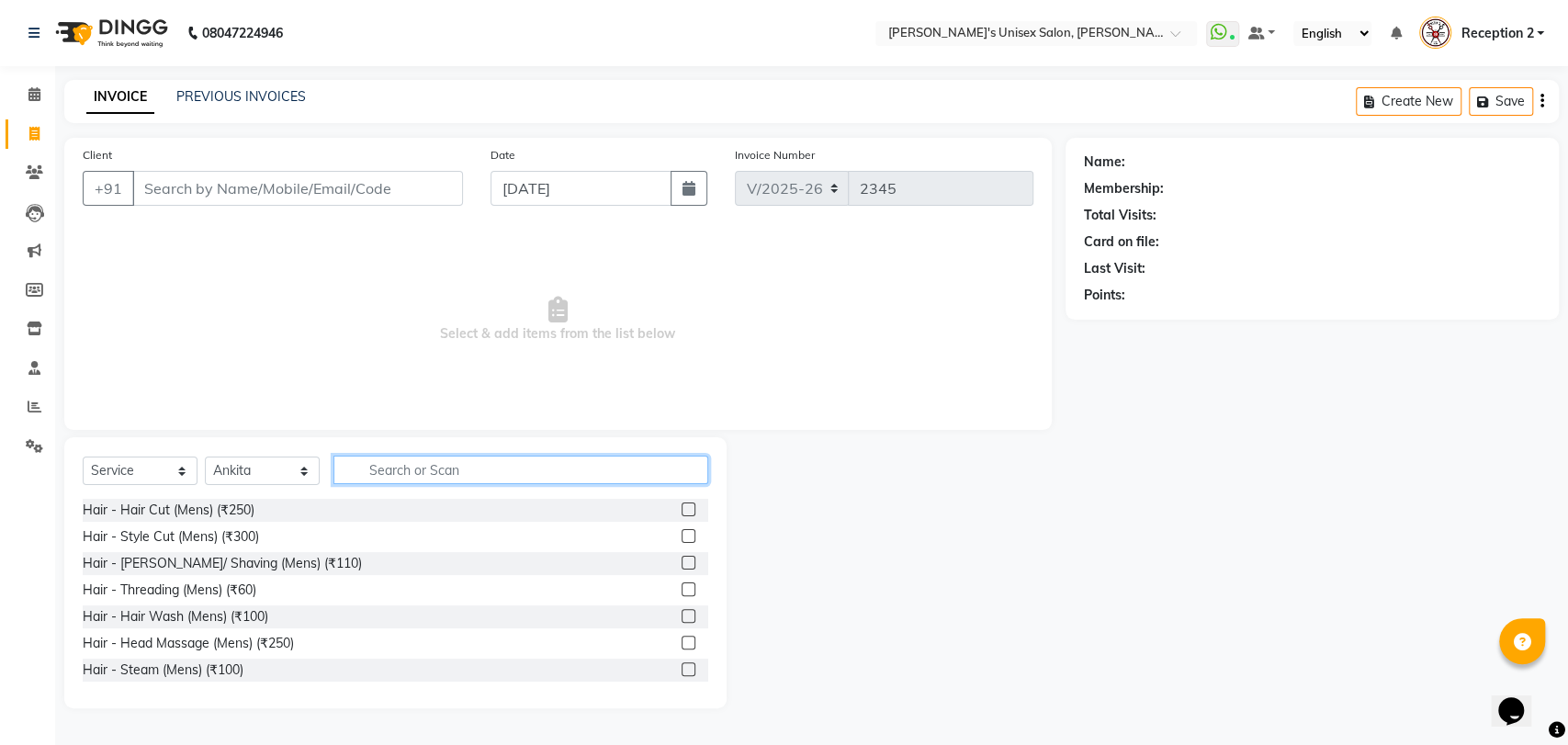
click at [447, 464] on input "text" at bounding box center [520, 469] width 374 height 28
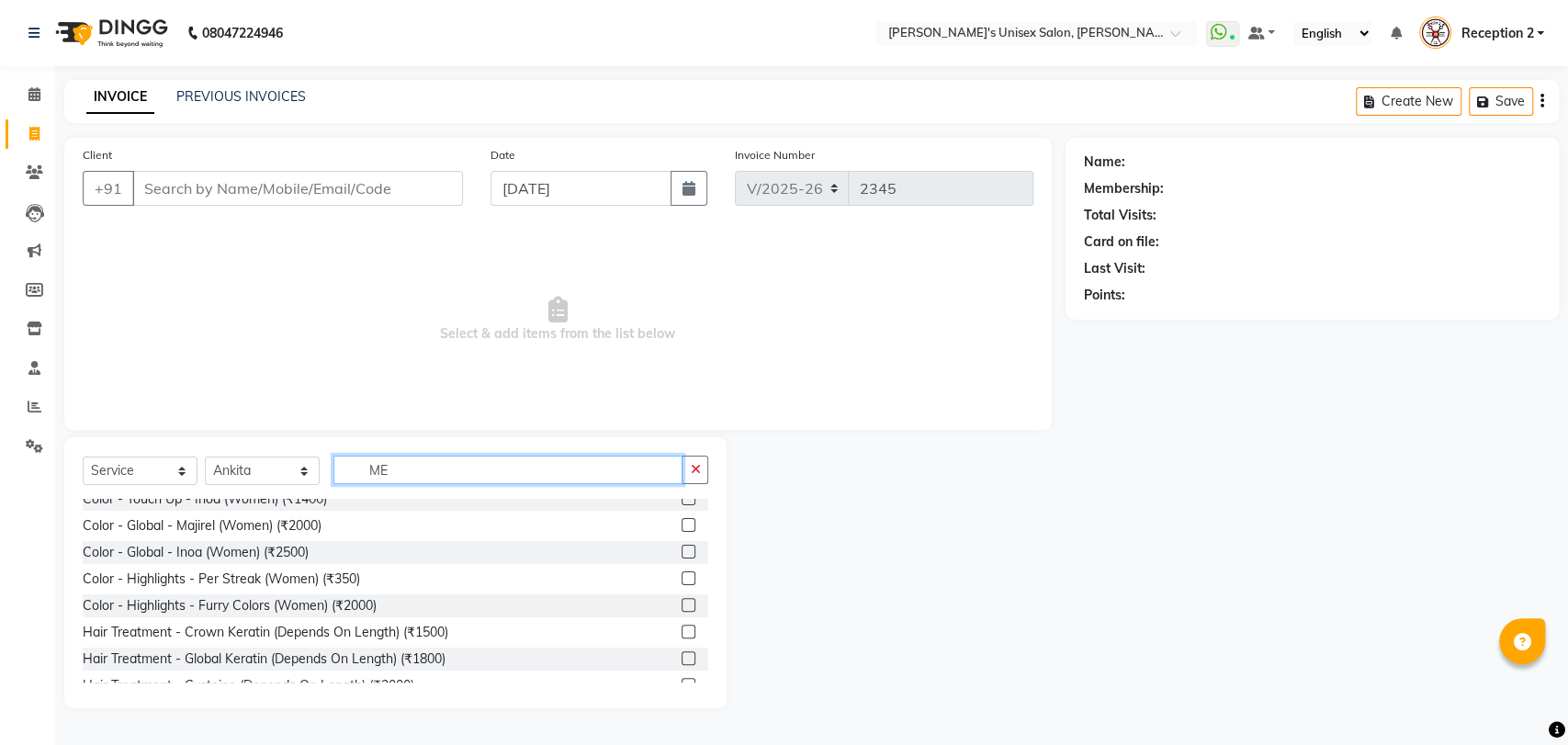
scroll to position [979, 0]
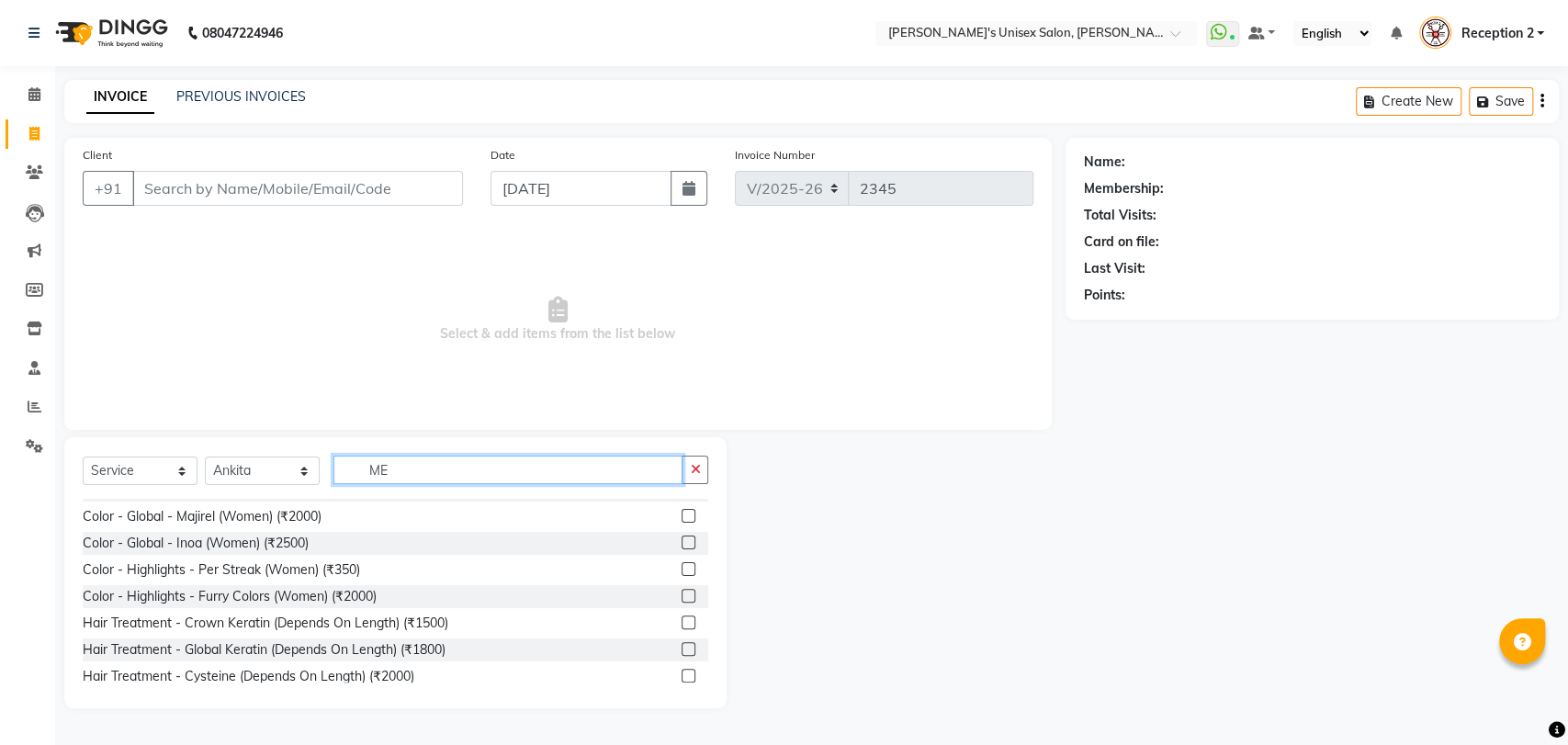
click at [465, 468] on input "ME" at bounding box center [508, 469] width 349 height 28
type input "M"
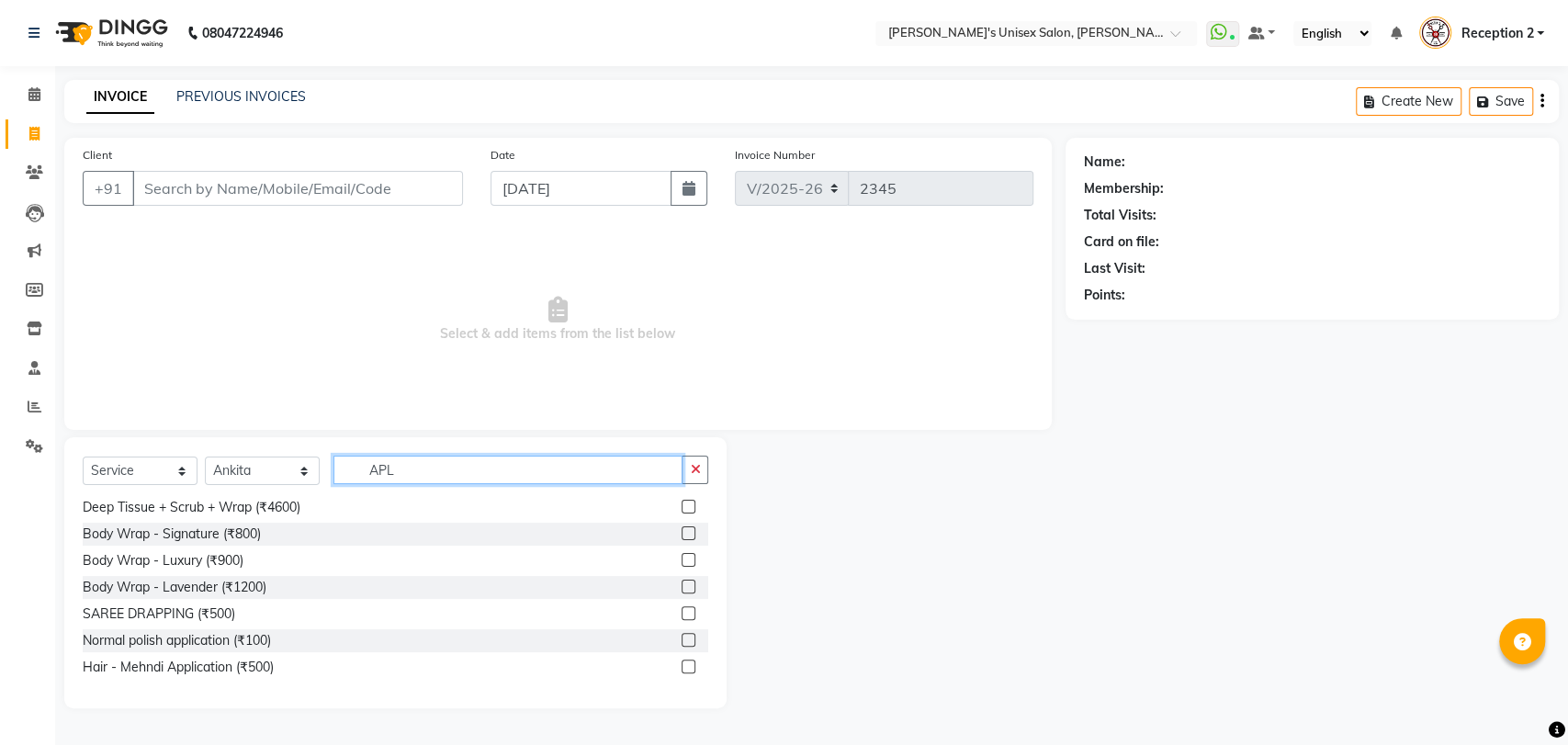
scroll to position [0, 0]
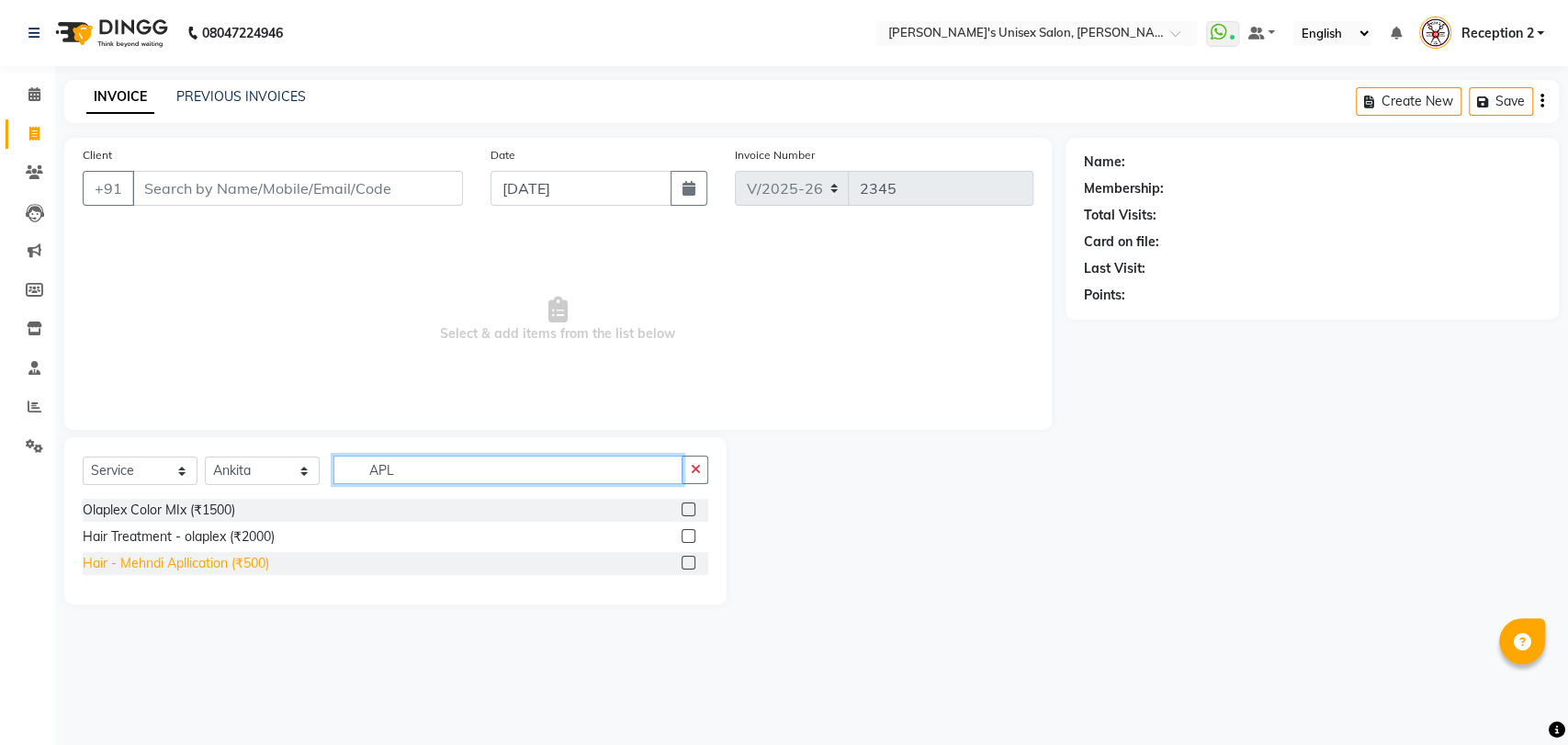
type input "APL"
click at [228, 557] on div "Hair - Mehndi Apllication (₹500)" at bounding box center [175, 564] width 187 height 19
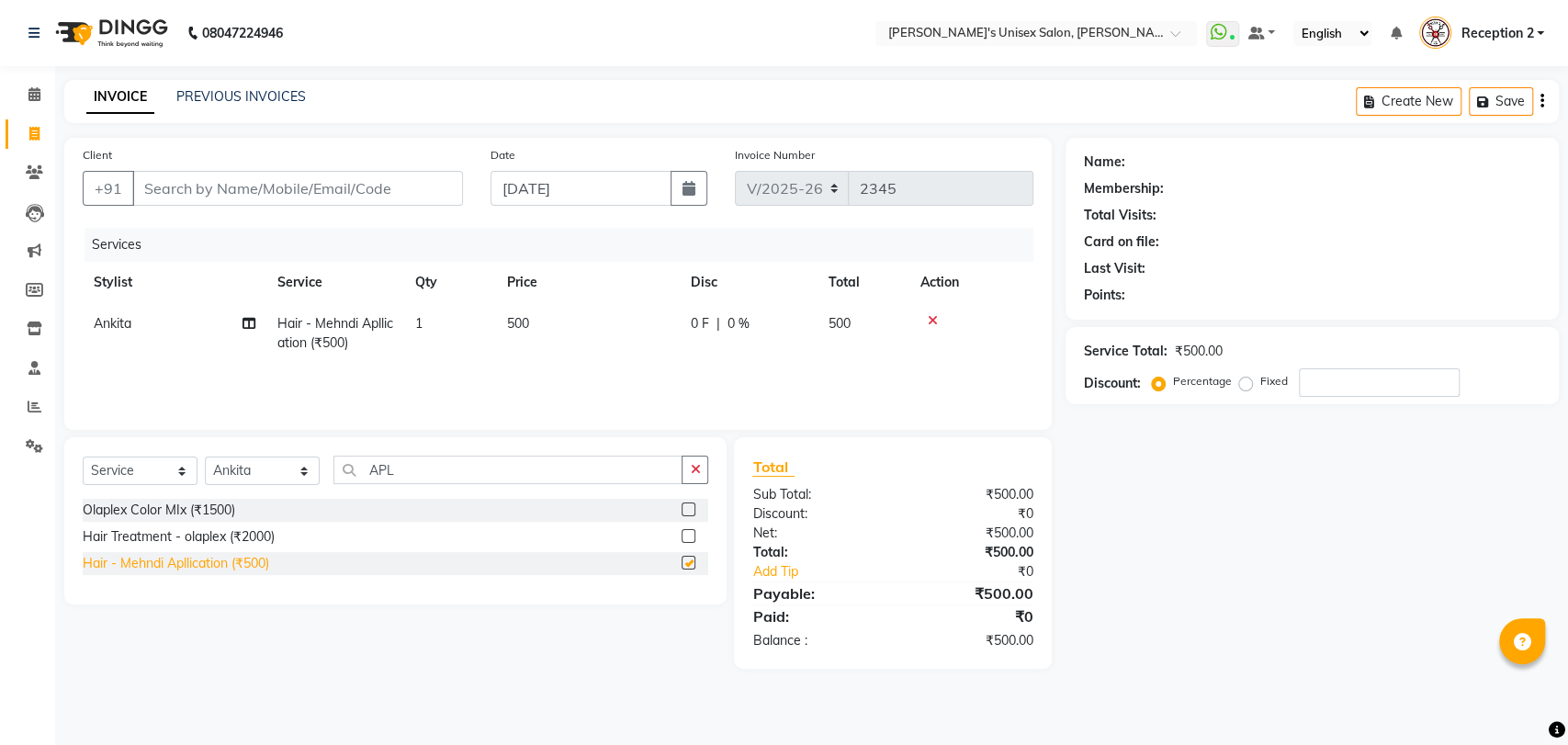
checkbox input "false"
click at [528, 323] on span "500" at bounding box center [518, 323] width 22 height 16
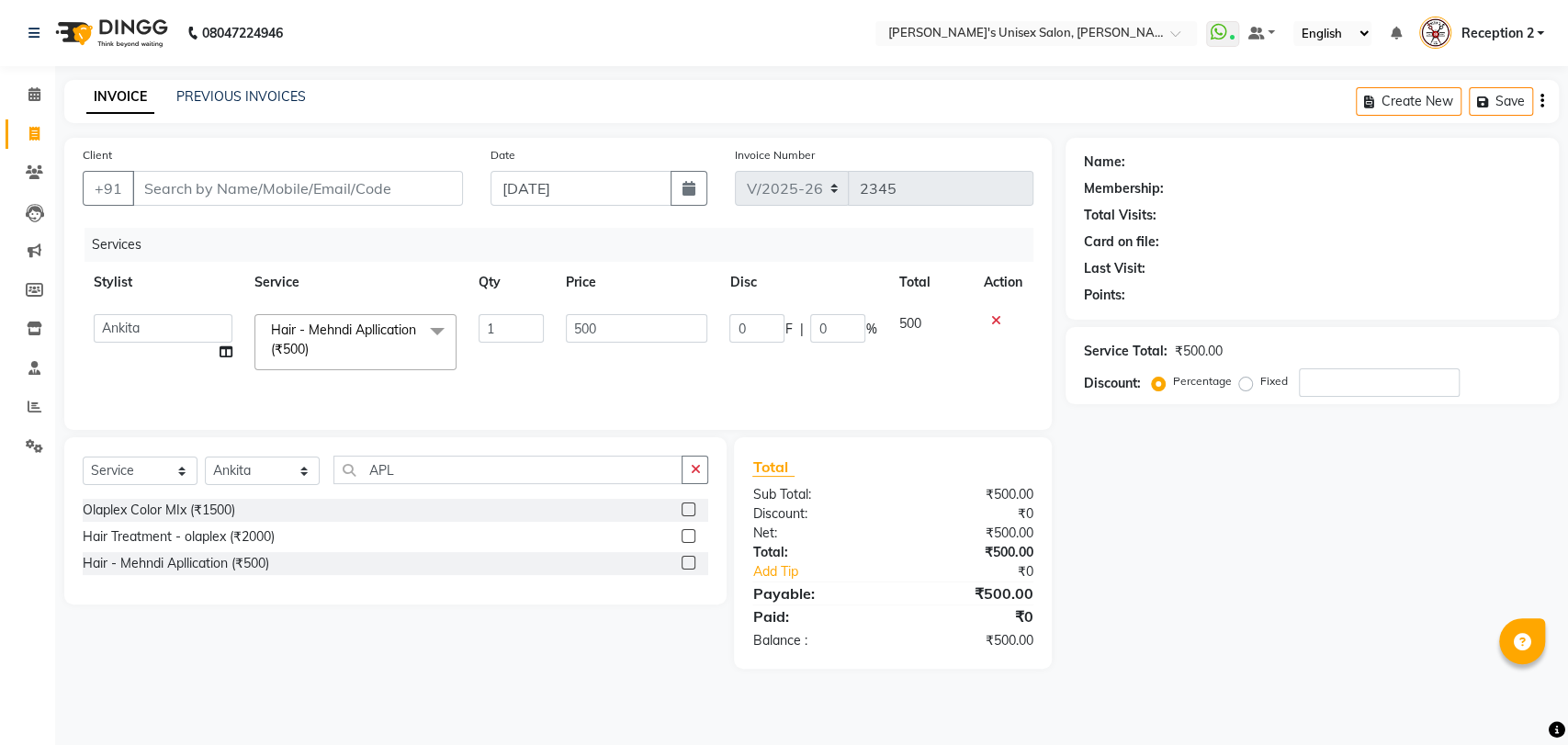
click at [528, 323] on input "1" at bounding box center [511, 328] width 64 height 28
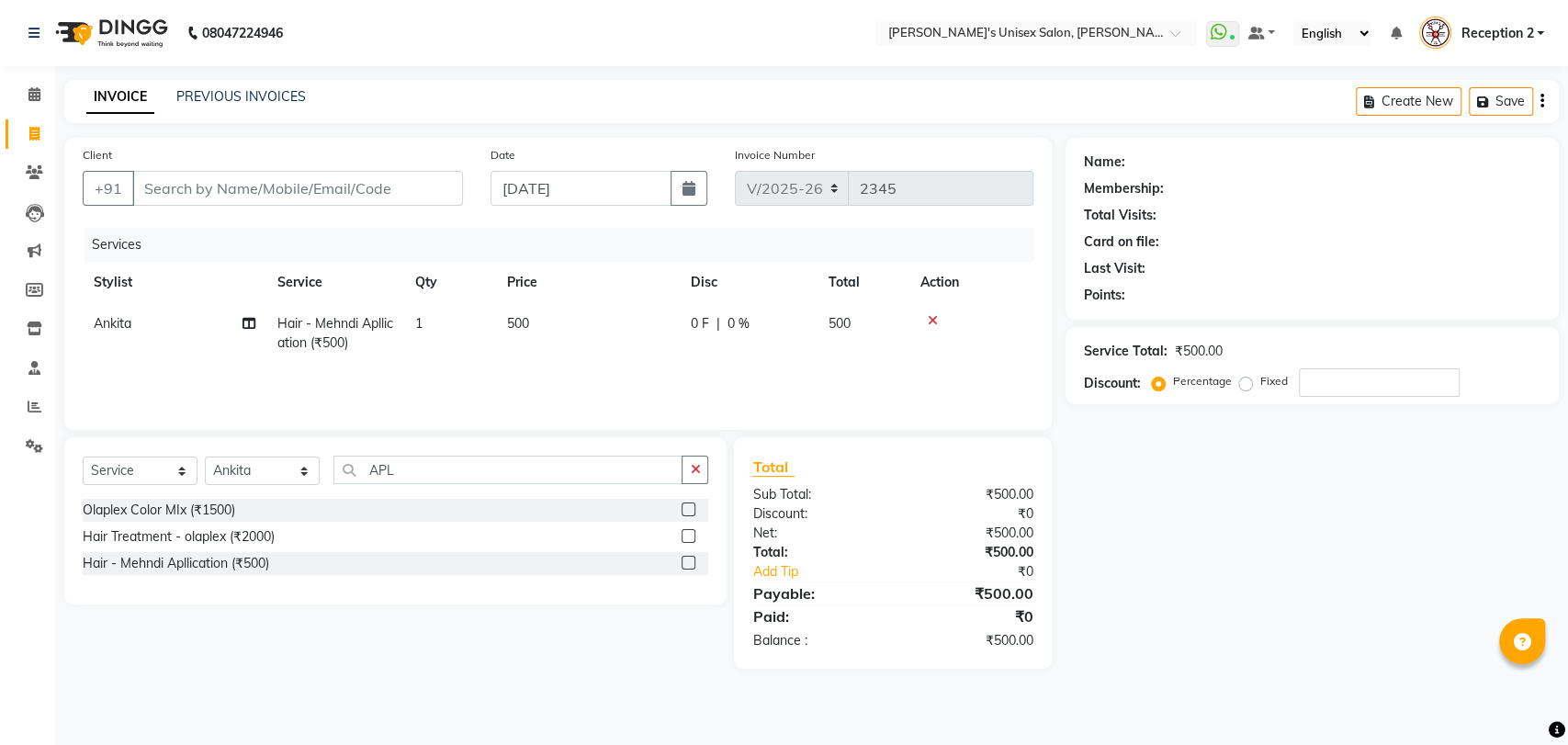
click at [596, 324] on td "500" at bounding box center [588, 333] width 184 height 61
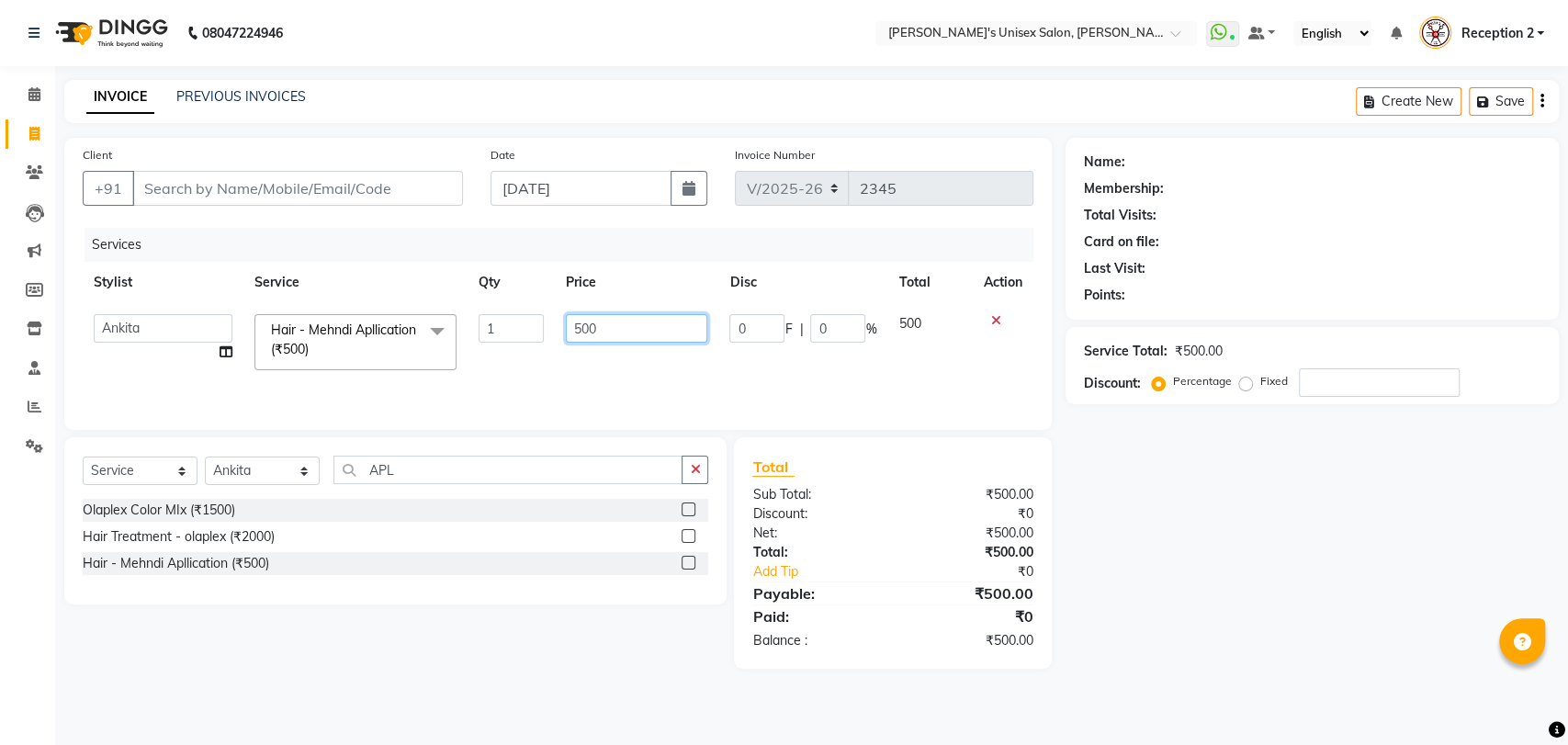
click at [598, 328] on input "500" at bounding box center [636, 328] width 142 height 28
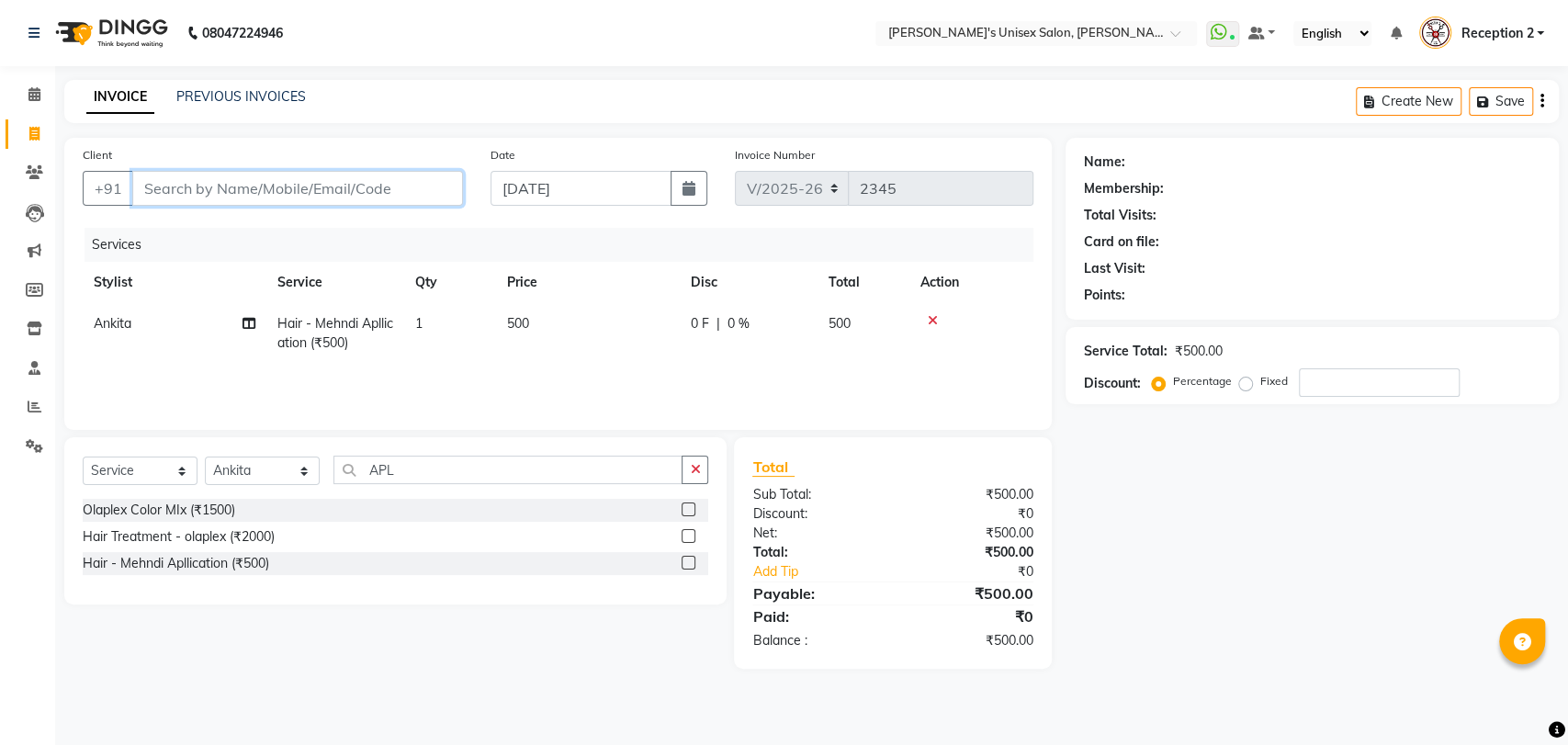
click at [270, 194] on input "Client" at bounding box center [298, 189] width 331 height 35
type input "A"
type input "0"
click at [322, 180] on input "[PERSON_NAME]" at bounding box center [251, 189] width 237 height 35
type input "A"
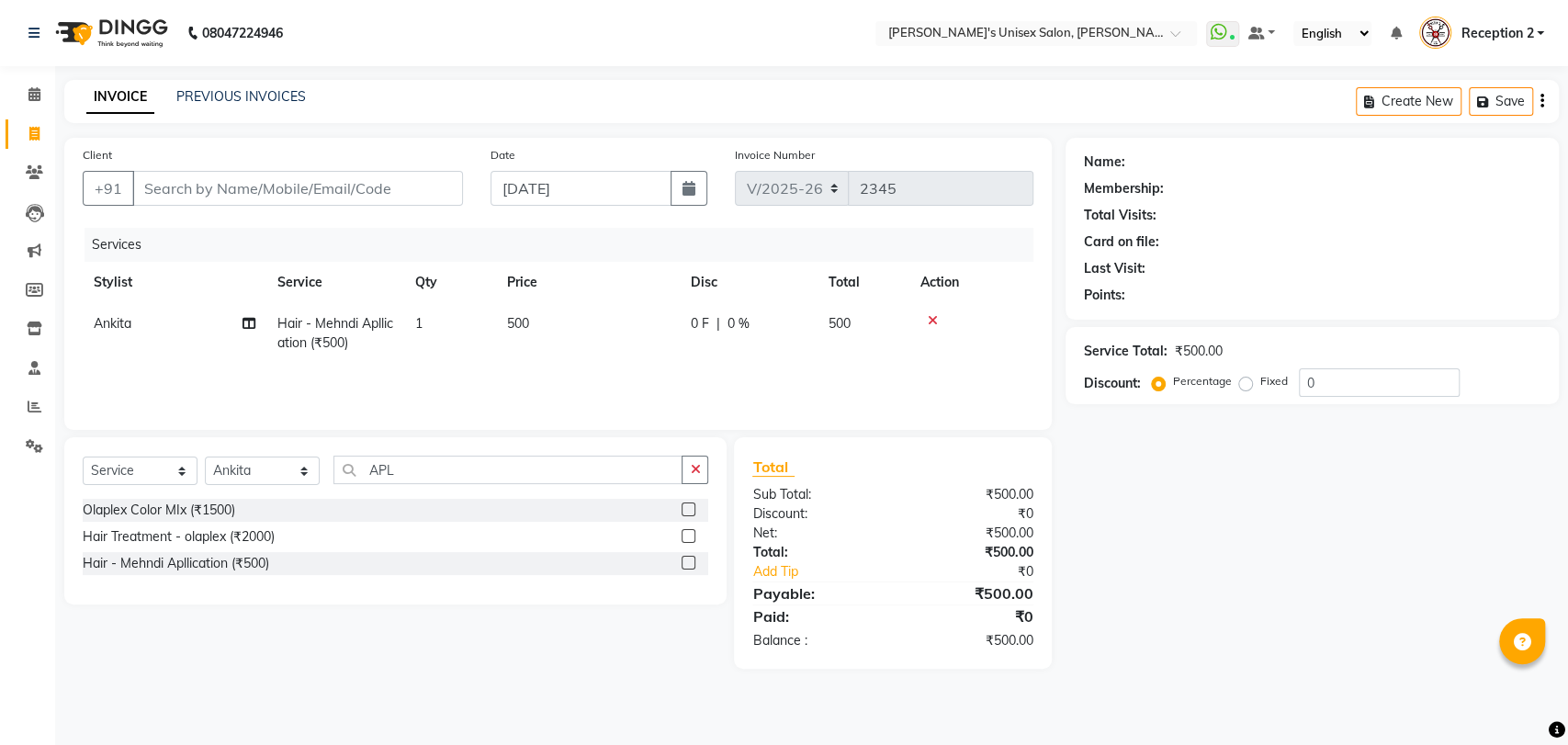
click at [533, 323] on td "500" at bounding box center [588, 333] width 184 height 61
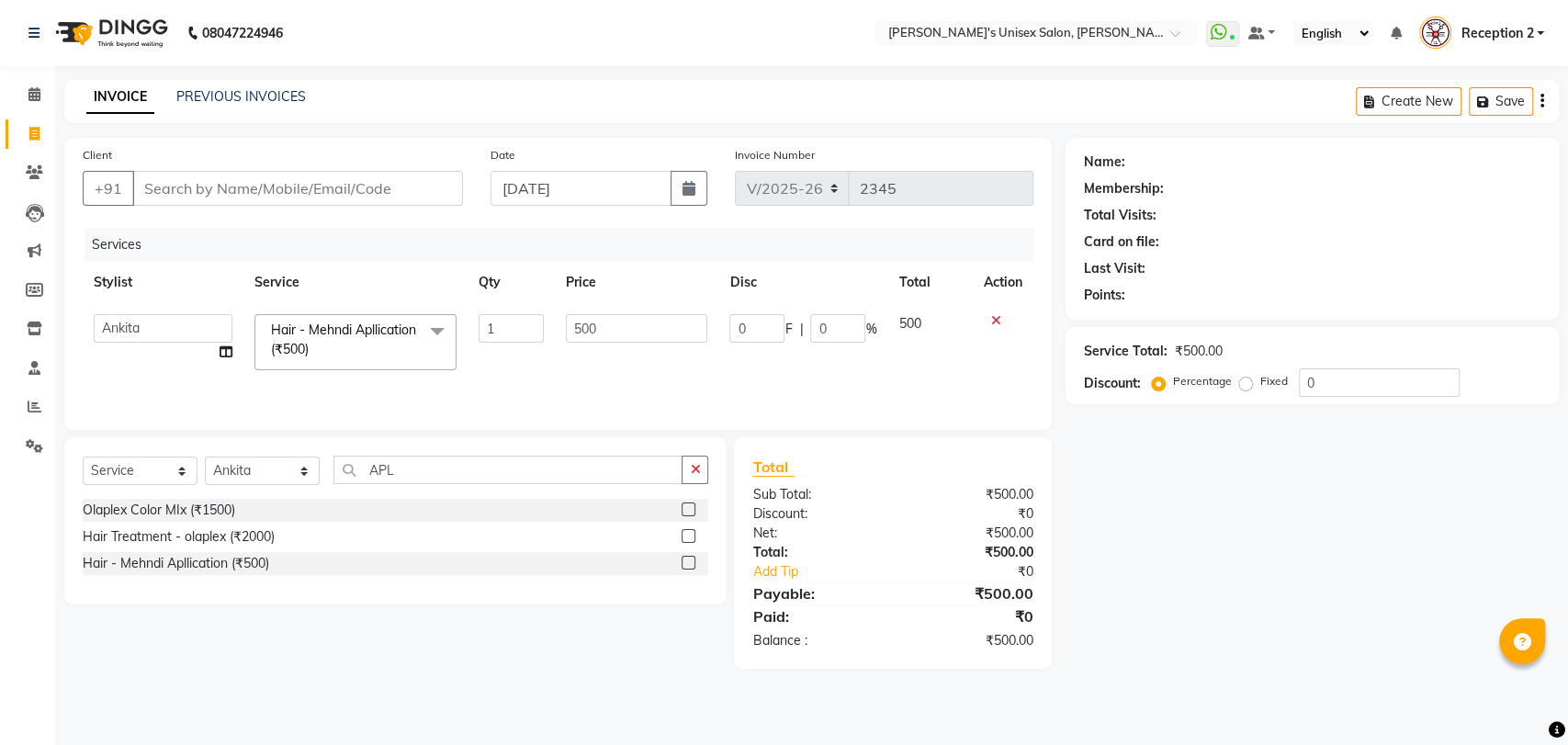
click at [533, 323] on input "1" at bounding box center [511, 328] width 64 height 28
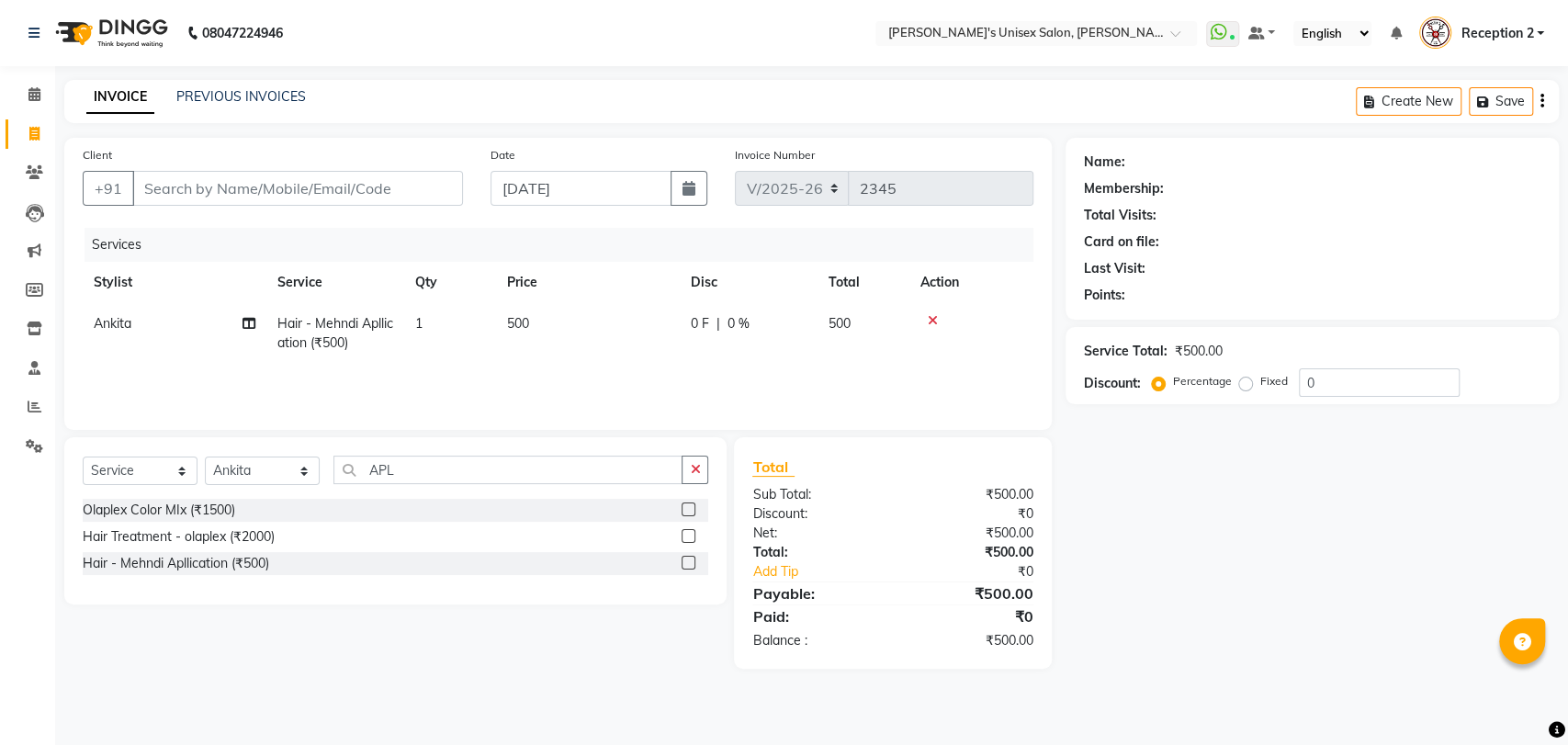
click at [595, 328] on td "500" at bounding box center [588, 333] width 184 height 61
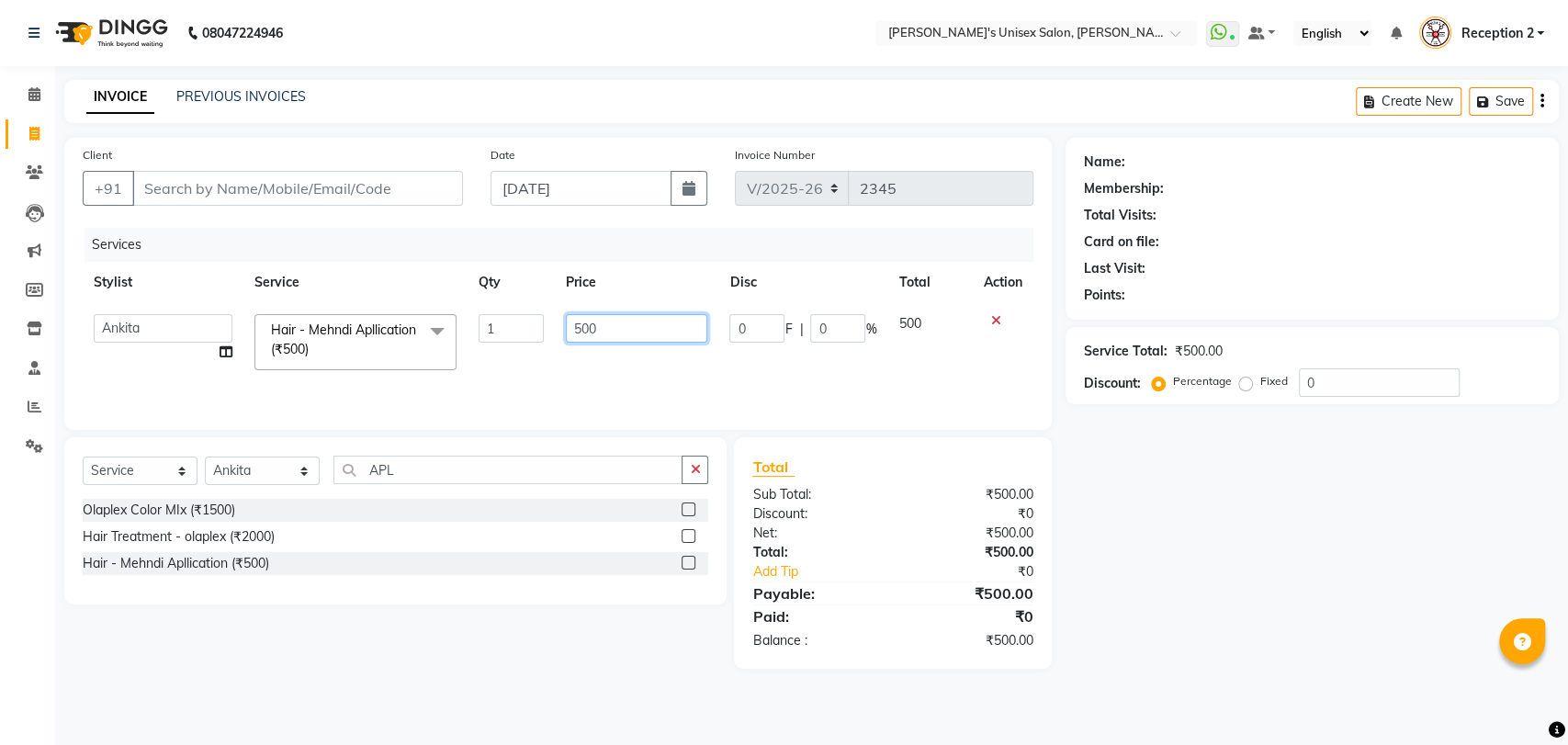
click at [596, 327] on input "500" at bounding box center [636, 328] width 142 height 28
type input "5"
type input "600"
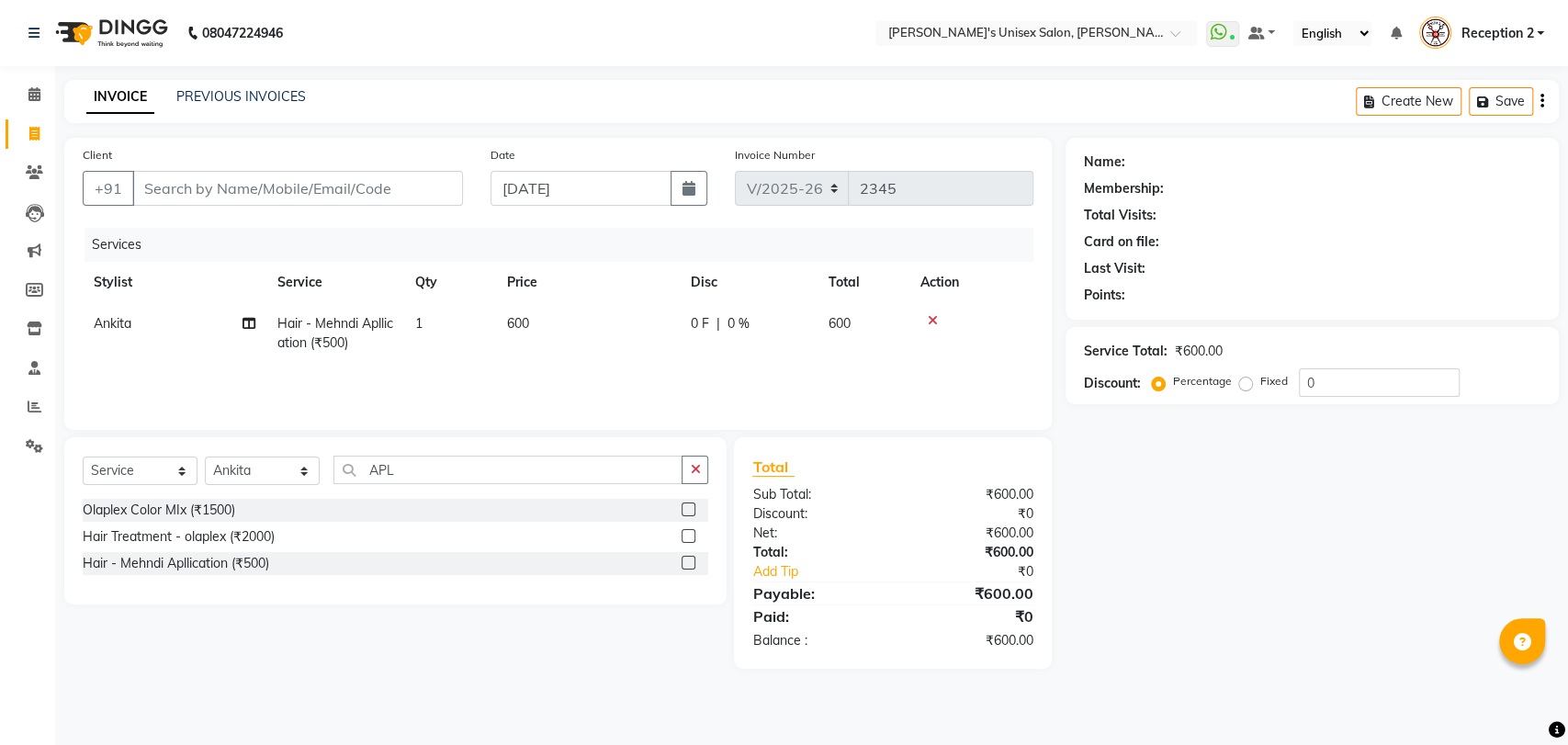
click at [601, 369] on div "Services Stylist Service Qty Price Disc Total Action [PERSON_NAME] Hair - Mehnd…" at bounding box center [557, 320] width 951 height 184
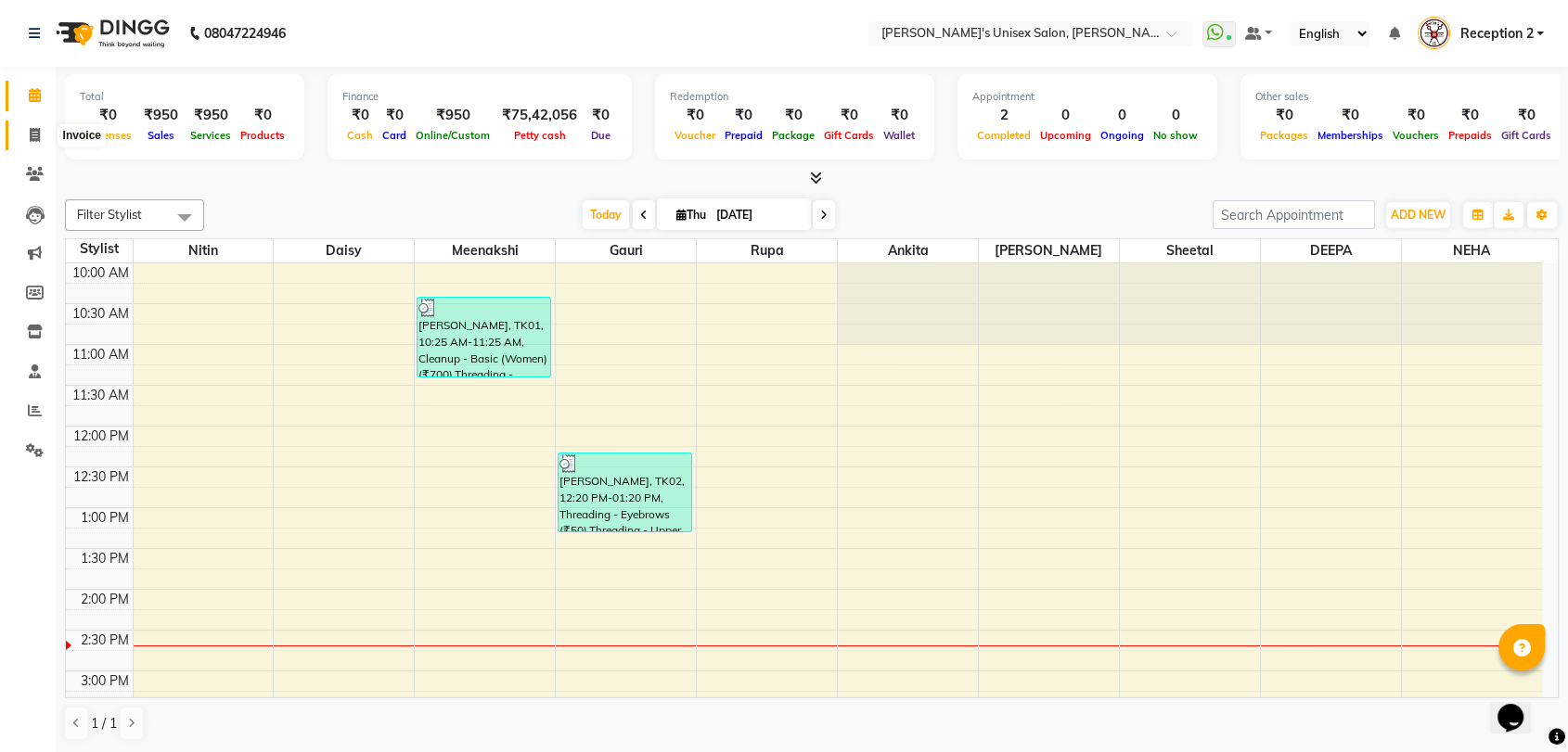
click at [37, 140] on icon at bounding box center [34, 135] width 10 height 14
select select "service"
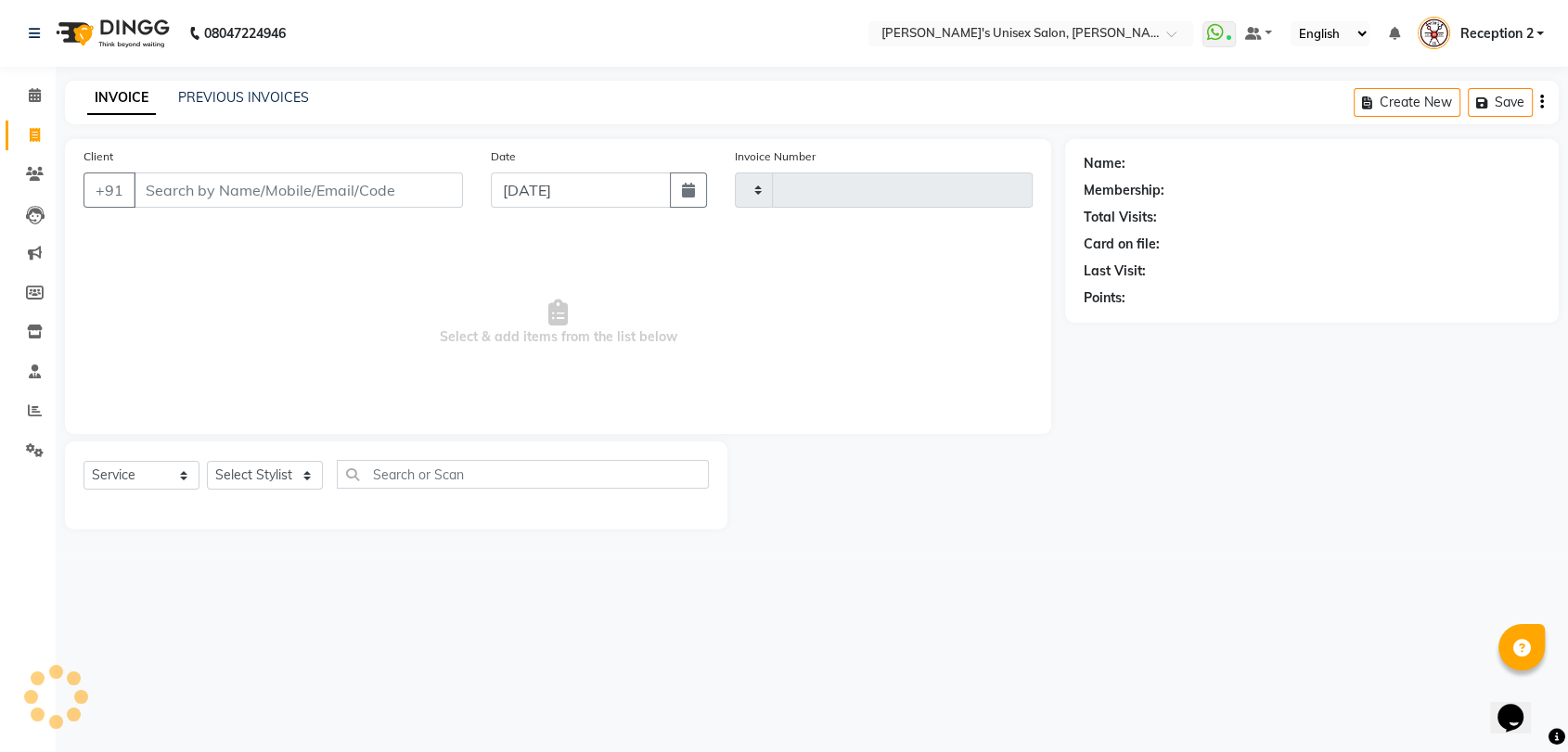
type input "2344"
select select "62"
click at [318, 179] on input "Client" at bounding box center [301, 190] width 334 height 35
type input "A"
click at [366, 191] on input "Client" at bounding box center [301, 190] width 334 height 35
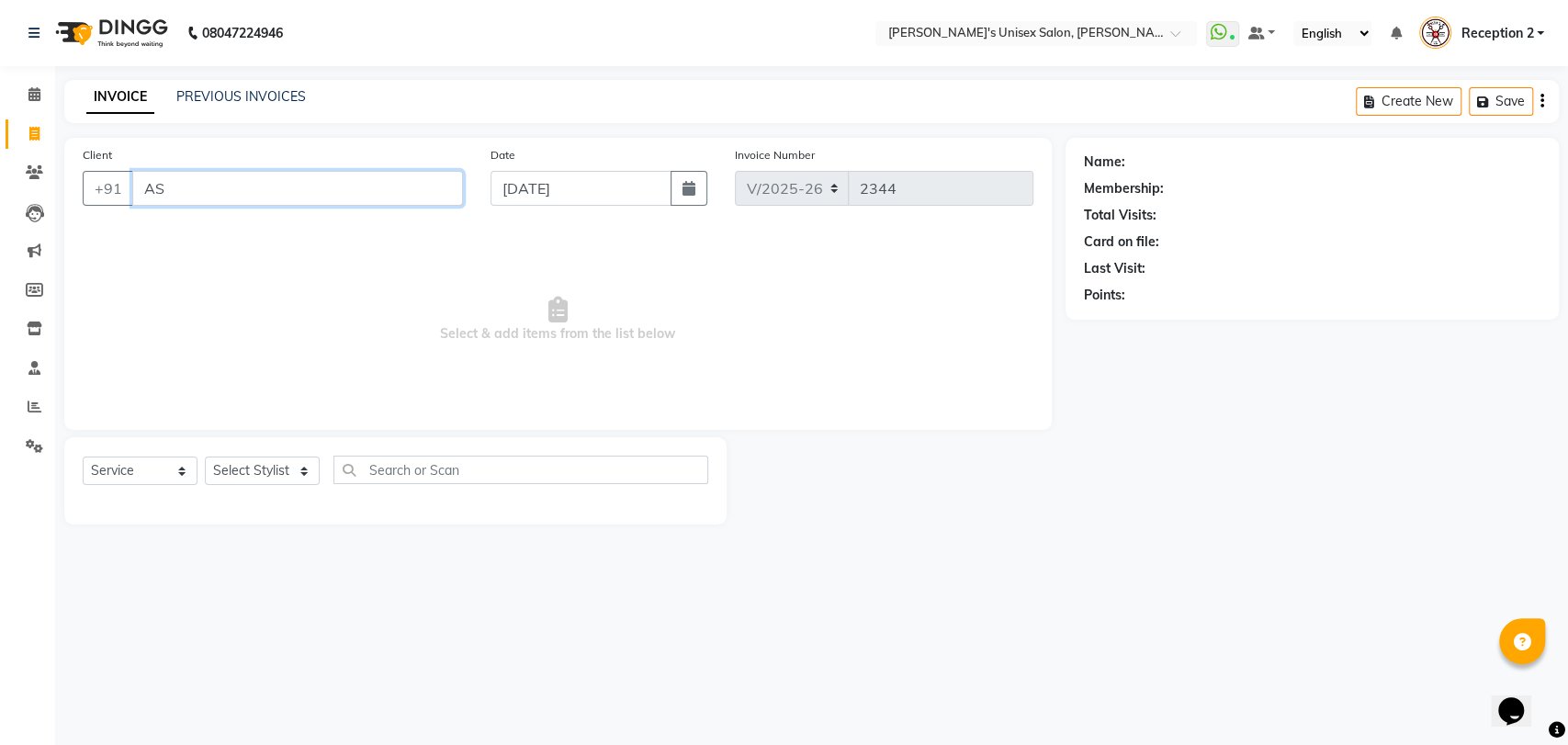
type input "A"
click at [37, 164] on span at bounding box center [34, 173] width 32 height 21
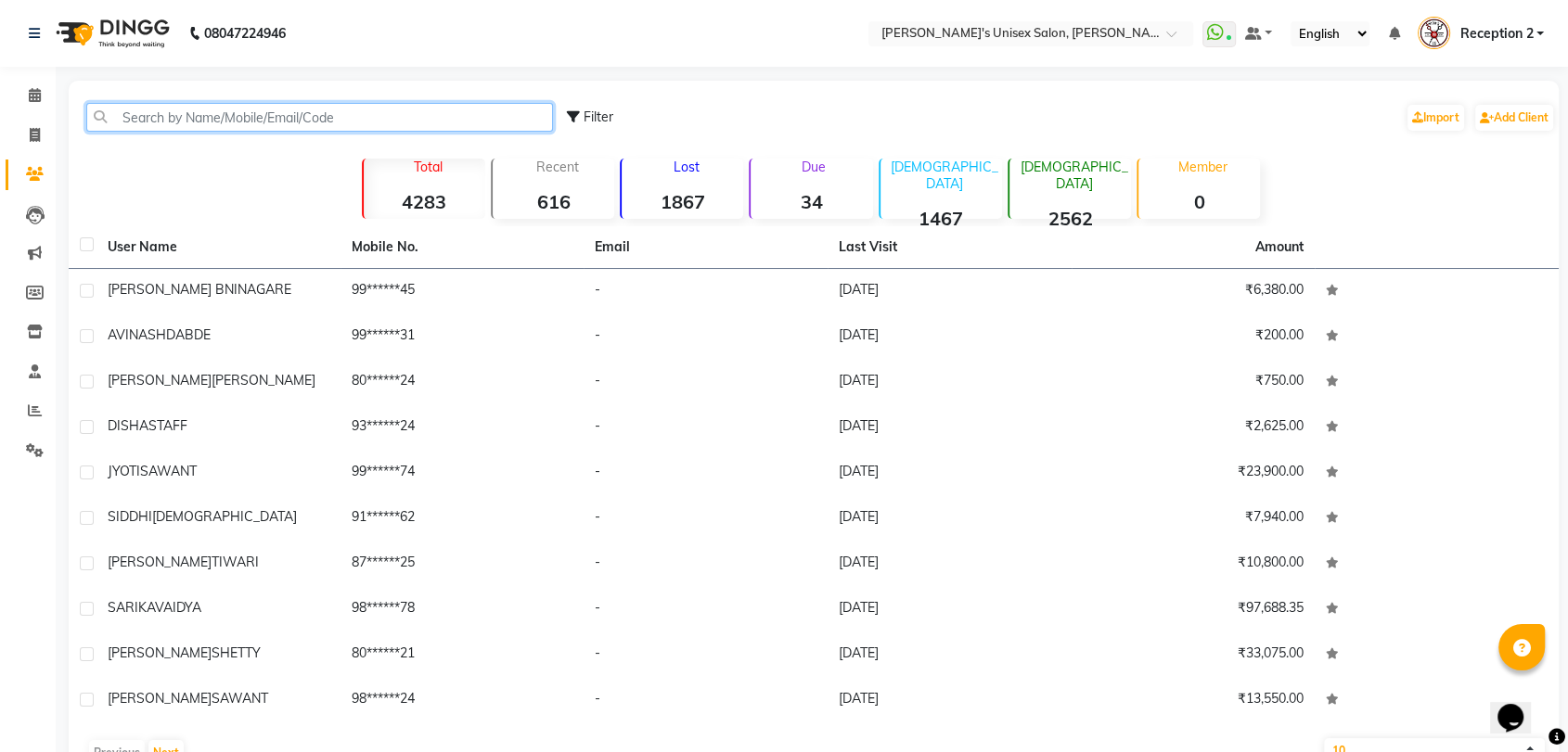
click at [177, 105] on input "text" at bounding box center [319, 116] width 467 height 28
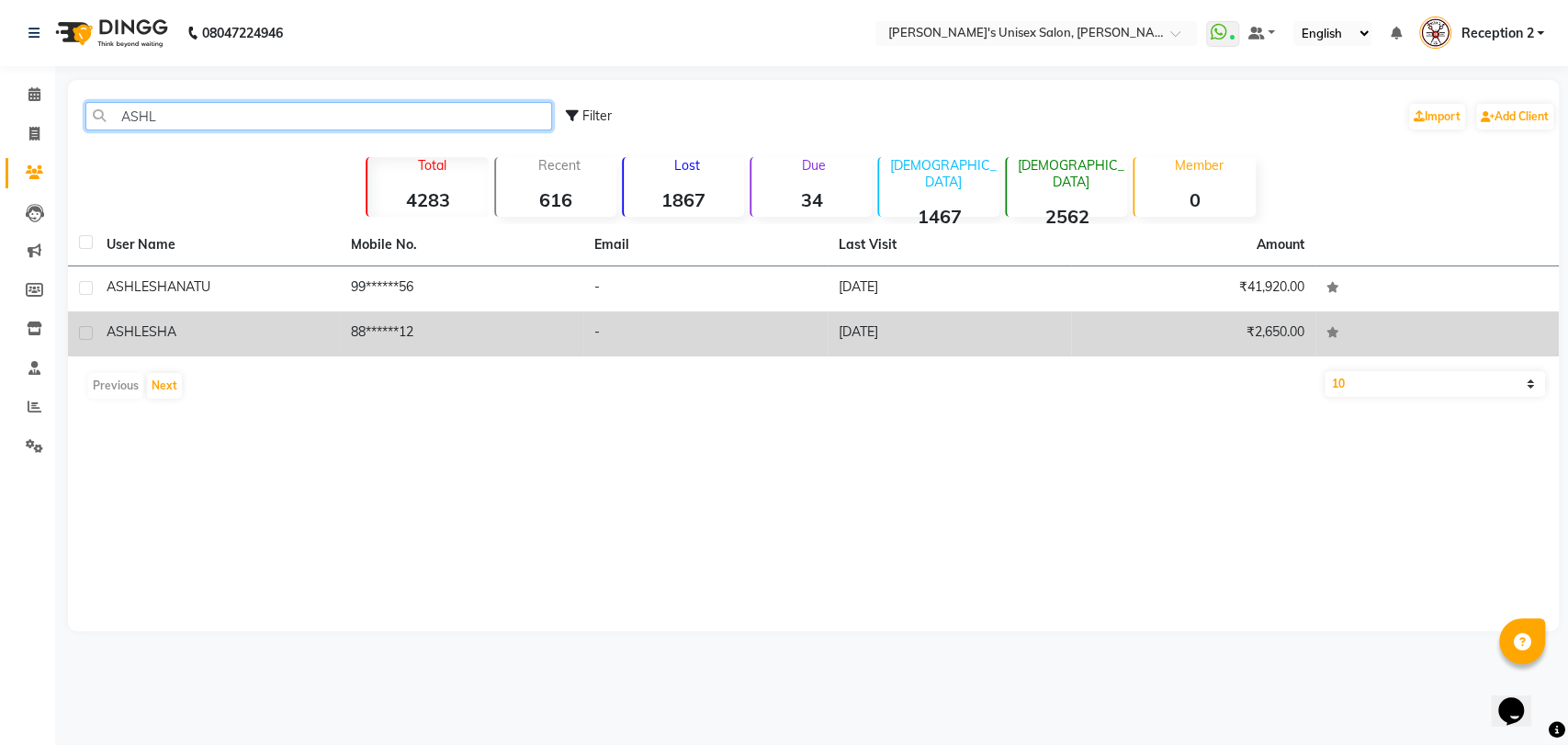
type input "ASHL"
click at [136, 329] on span "ASHLESHA" at bounding box center [141, 331] width 70 height 16
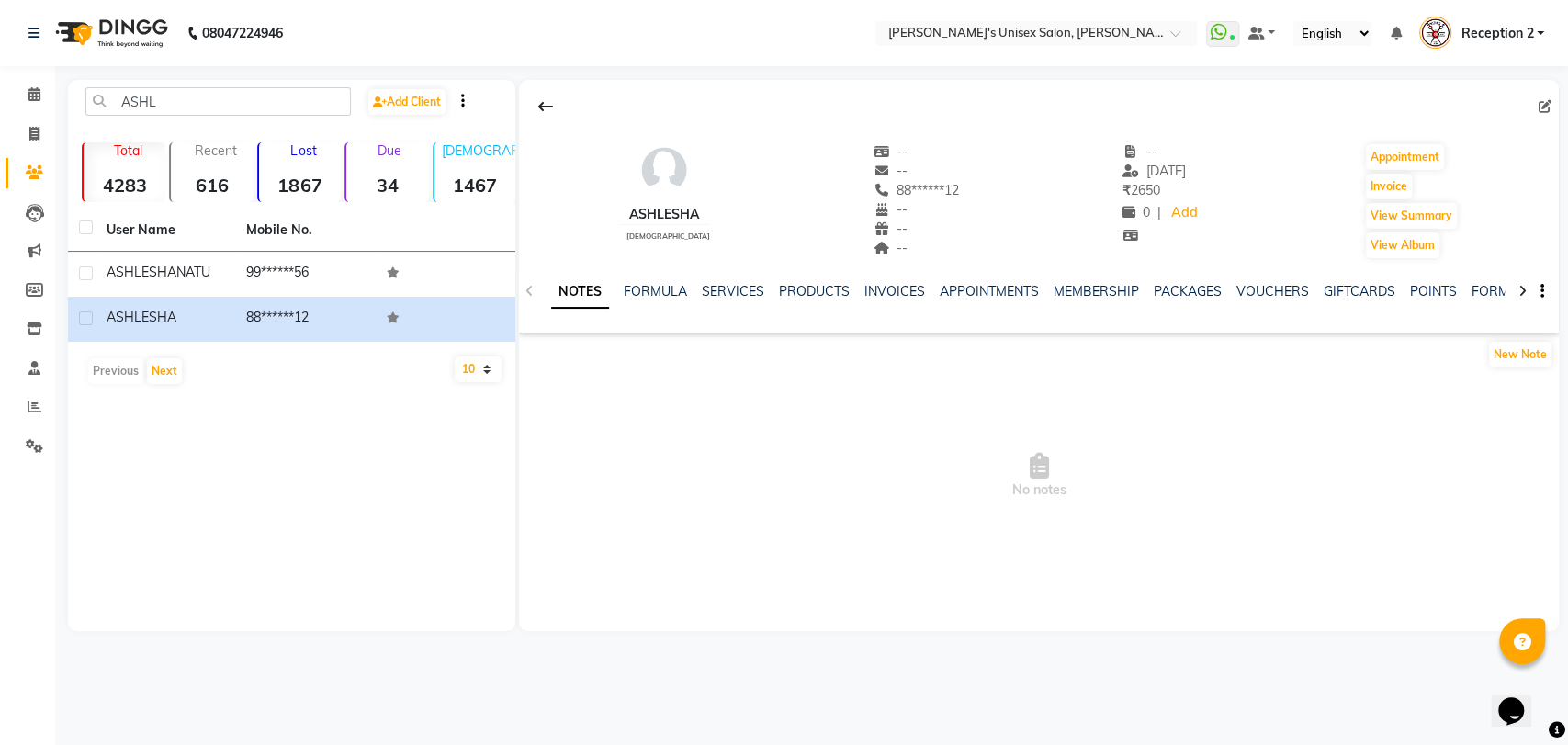
click at [747, 303] on div "NOTES FORMULA SERVICES PRODUCTS INVOICES APPOINTMENTS MEMBERSHIP PACKAGES VOUCH…" at bounding box center [1017, 299] width 932 height 34
click at [739, 288] on link "SERVICES" at bounding box center [733, 291] width 63 height 16
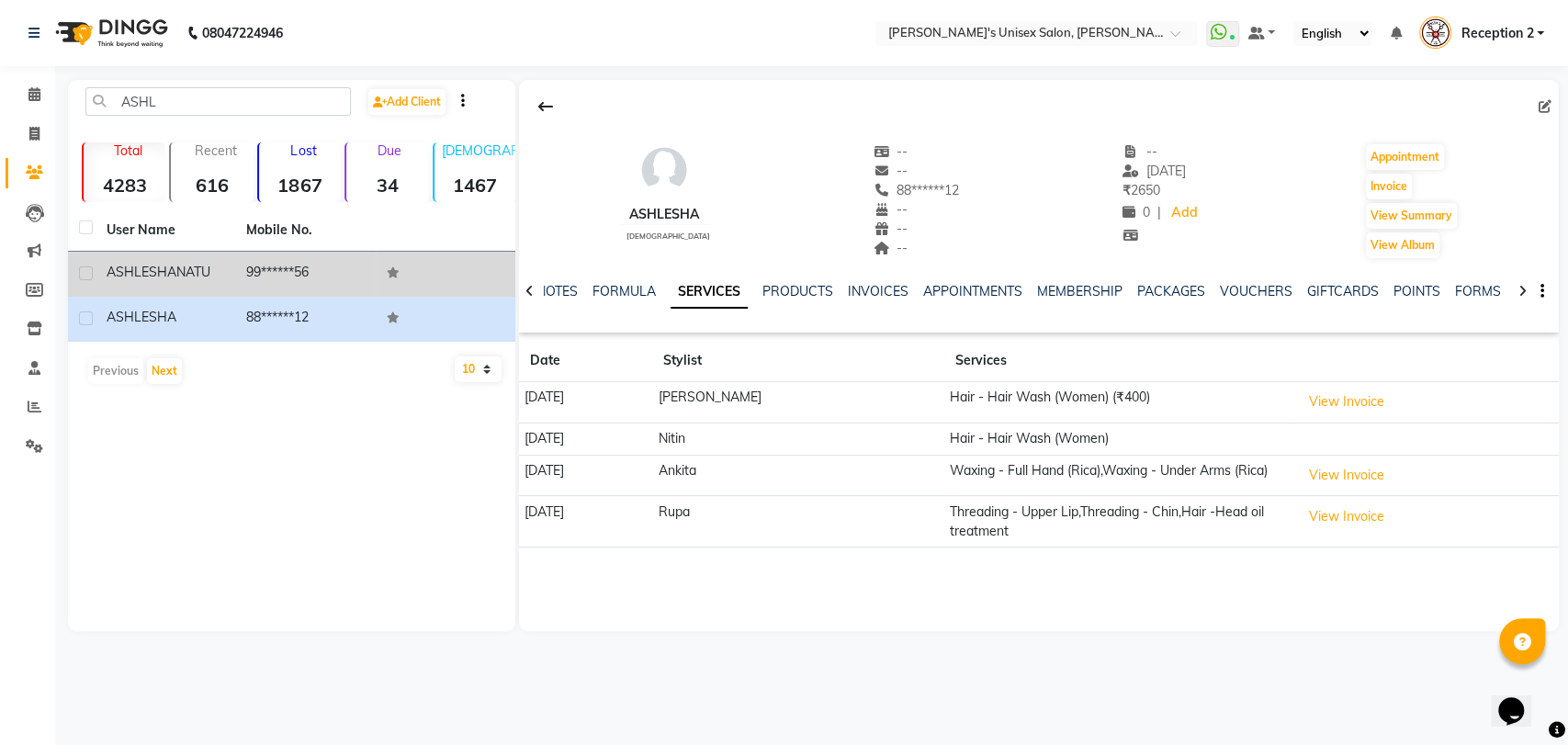
click at [279, 280] on td "99******56" at bounding box center [305, 274] width 139 height 45
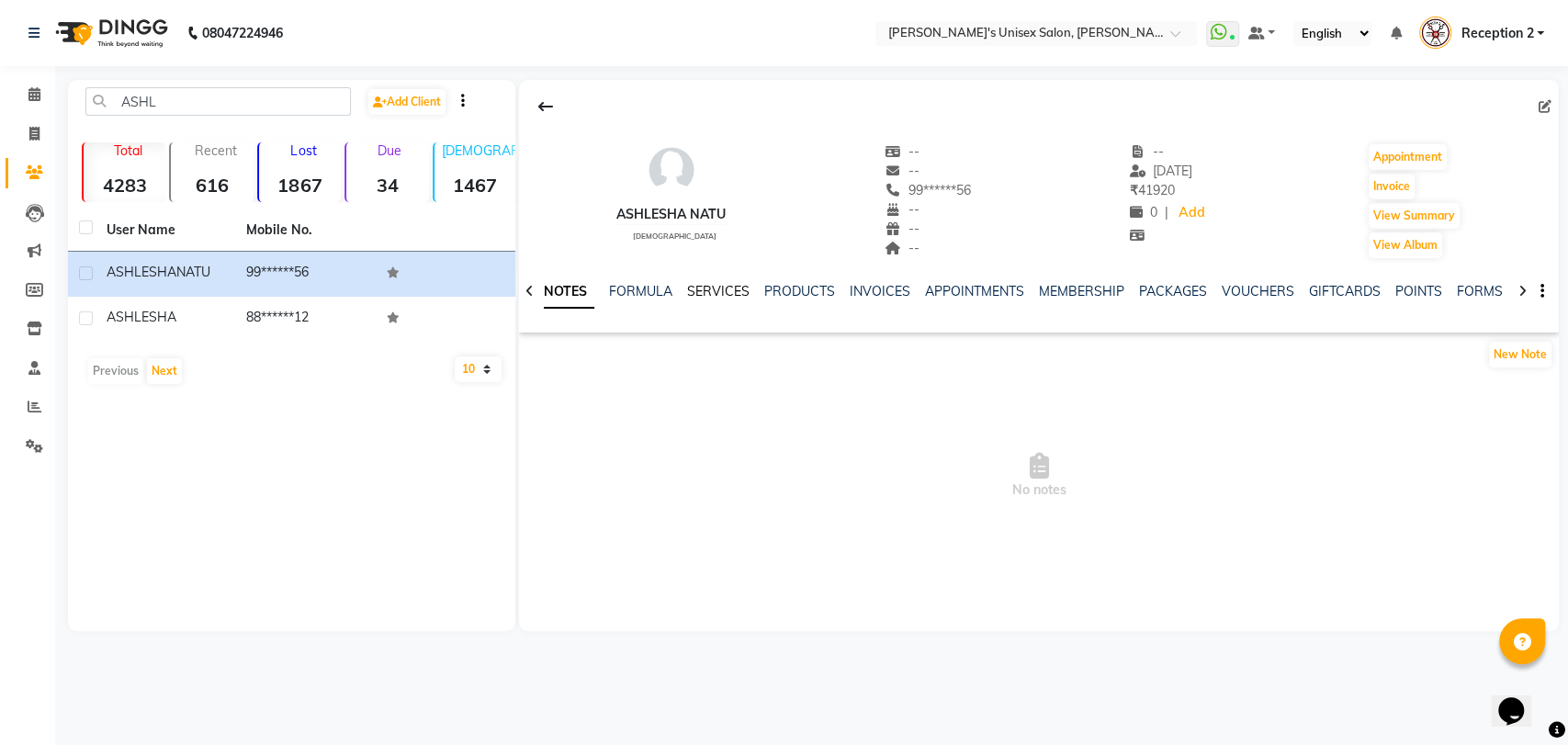
click at [720, 283] on link "SERVICES" at bounding box center [718, 291] width 63 height 16
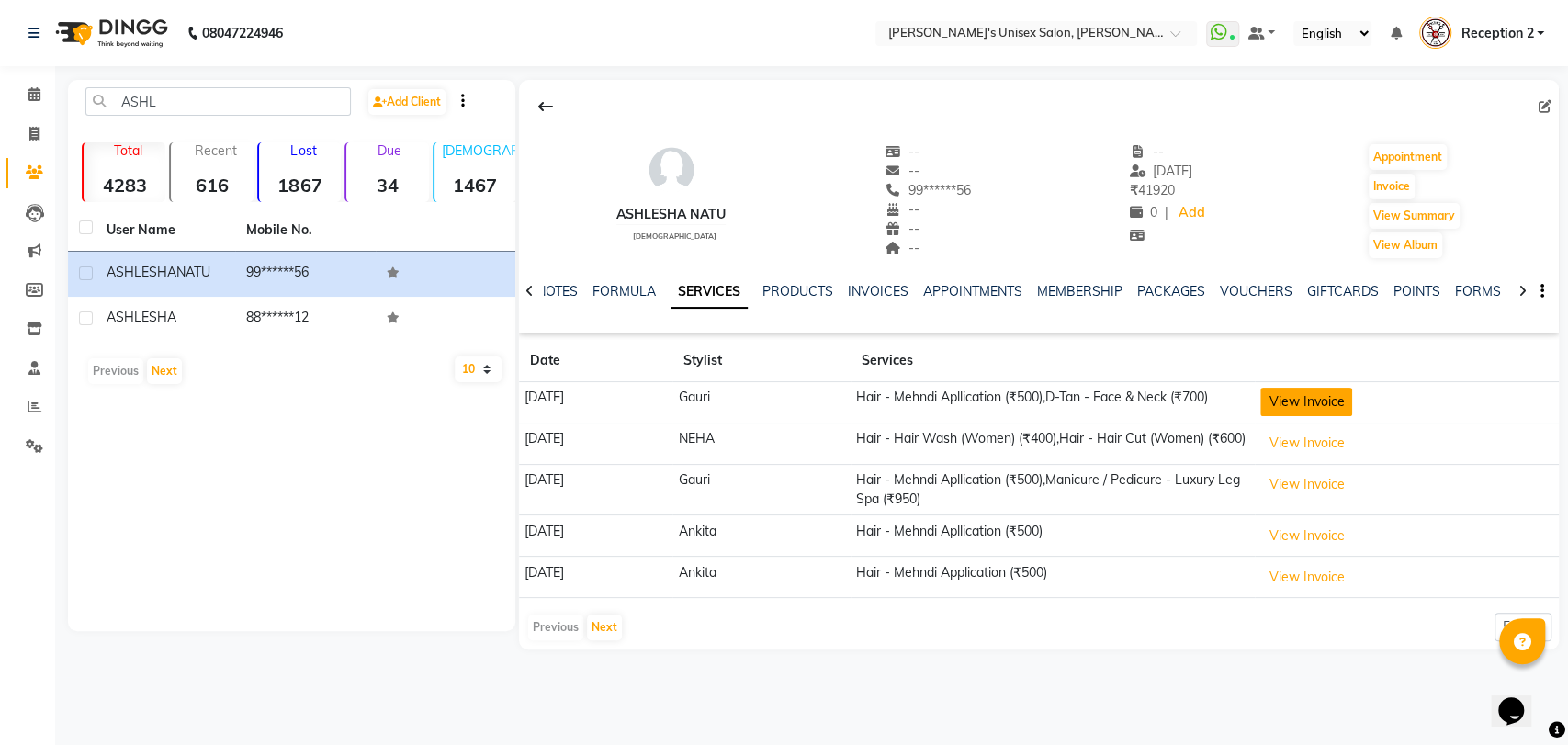
click at [1333, 402] on button "View Invoice" at bounding box center [1306, 402] width 92 height 28
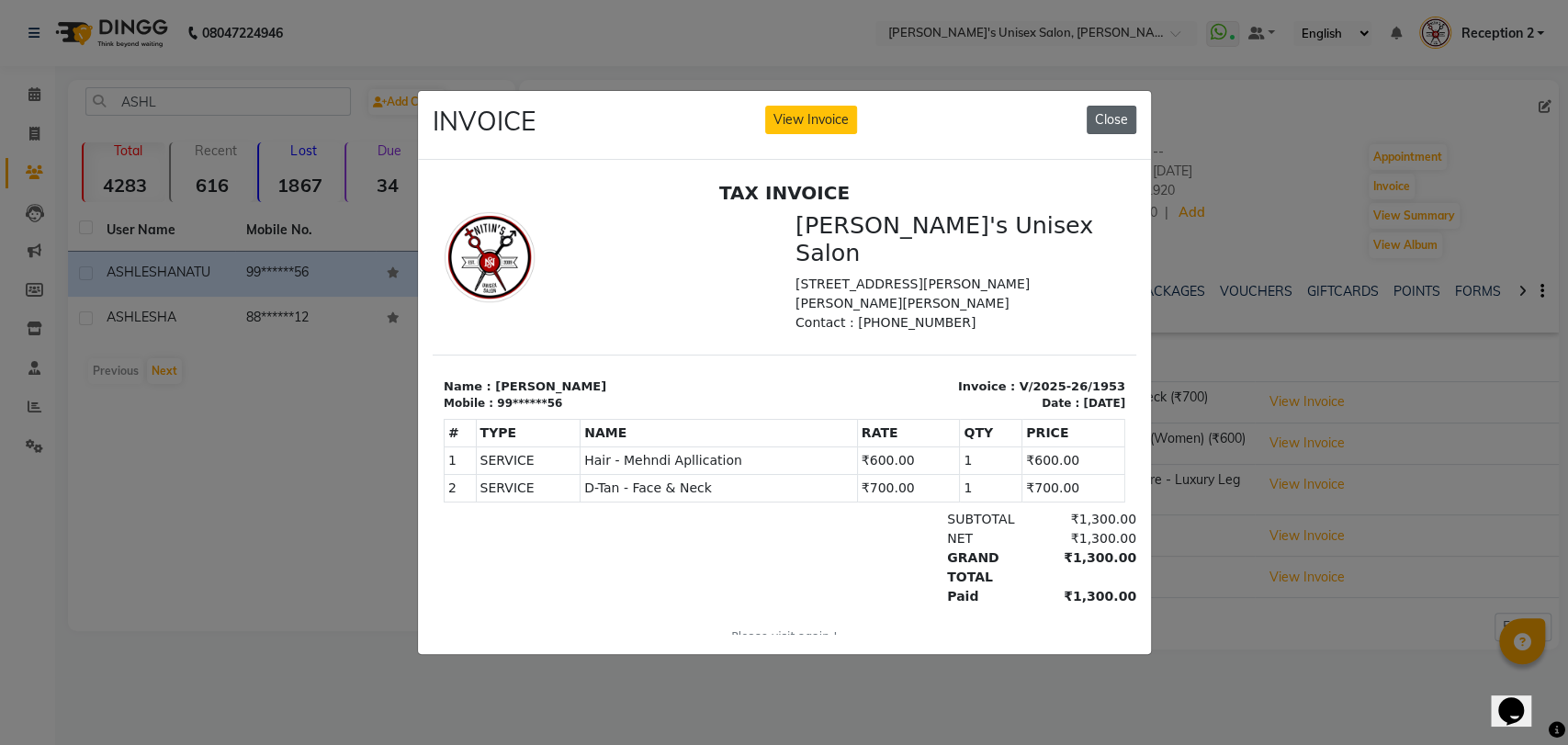
click at [1110, 112] on button "Close" at bounding box center [1110, 119] width 49 height 28
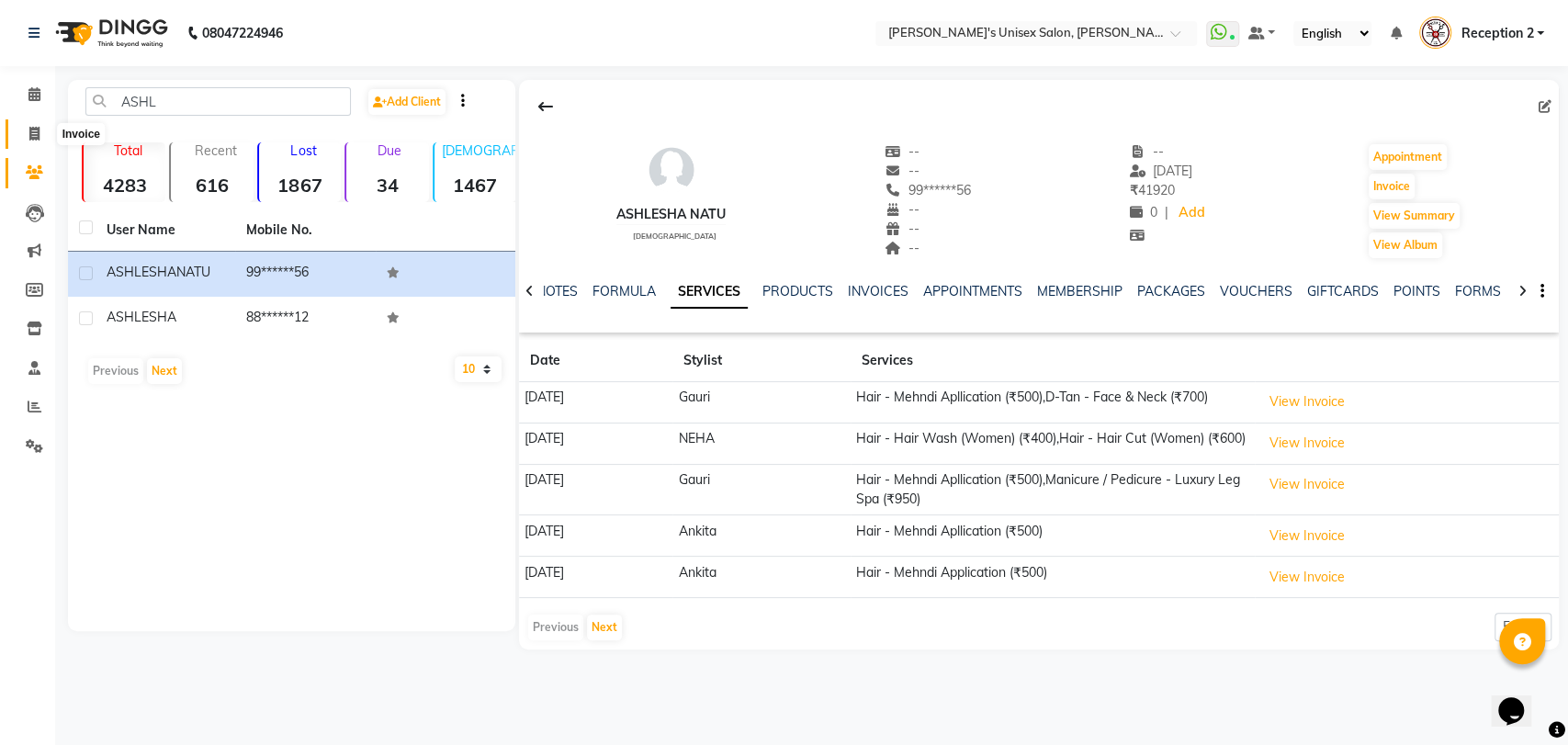
click at [39, 124] on span at bounding box center [34, 134] width 32 height 21
select select "62"
select select "service"
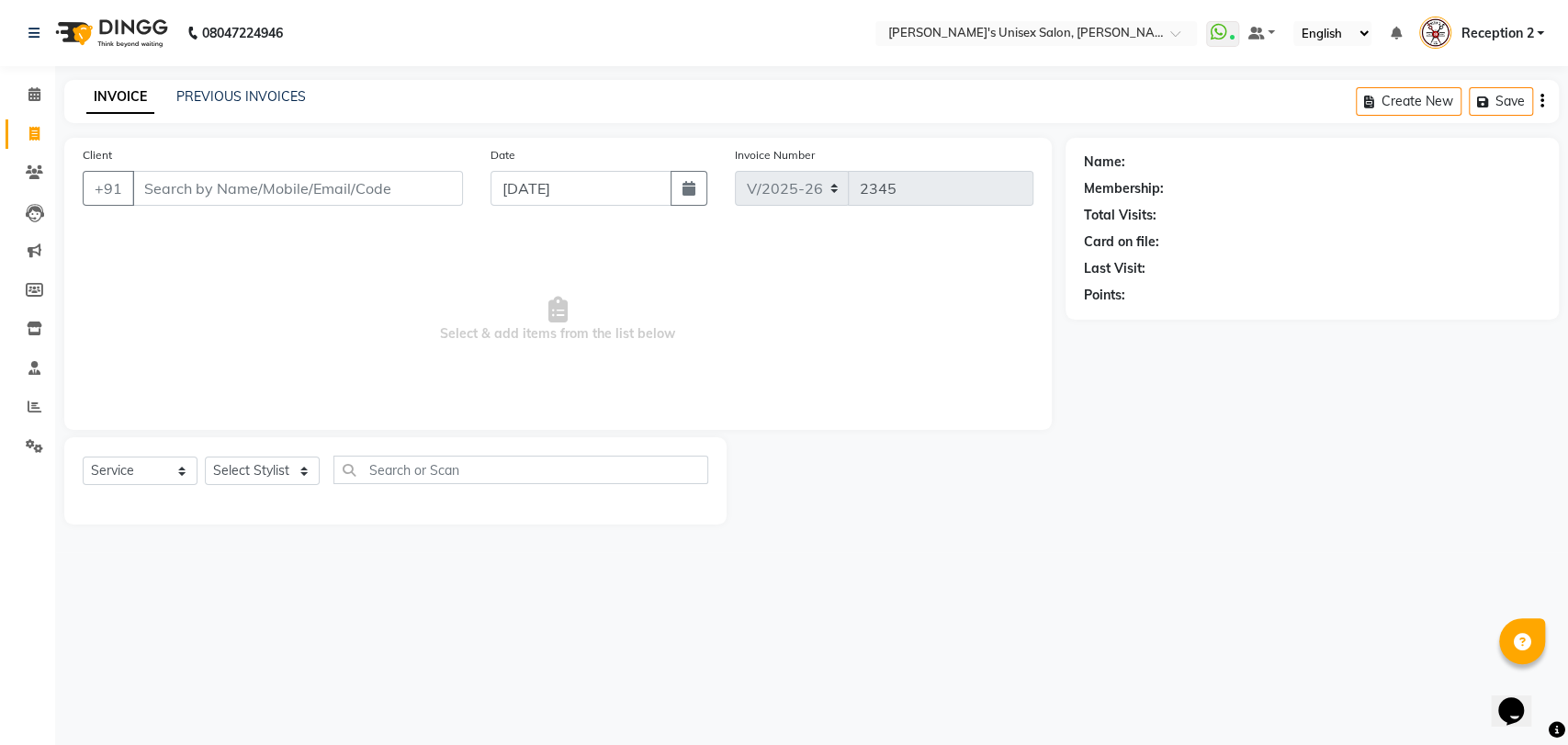
click at [172, 179] on input "Client" at bounding box center [298, 189] width 331 height 35
click at [311, 474] on select "Select Stylist [PERSON_NAME] [PERSON_NAME] DEEPA [PERSON_NAME] NEHA Nitin [PERS…" at bounding box center [262, 470] width 115 height 28
select select "2426"
click at [205, 457] on select "Select Stylist [PERSON_NAME] [PERSON_NAME] DEEPA [PERSON_NAME] NEHA Nitin [PERS…" at bounding box center [262, 470] width 115 height 28
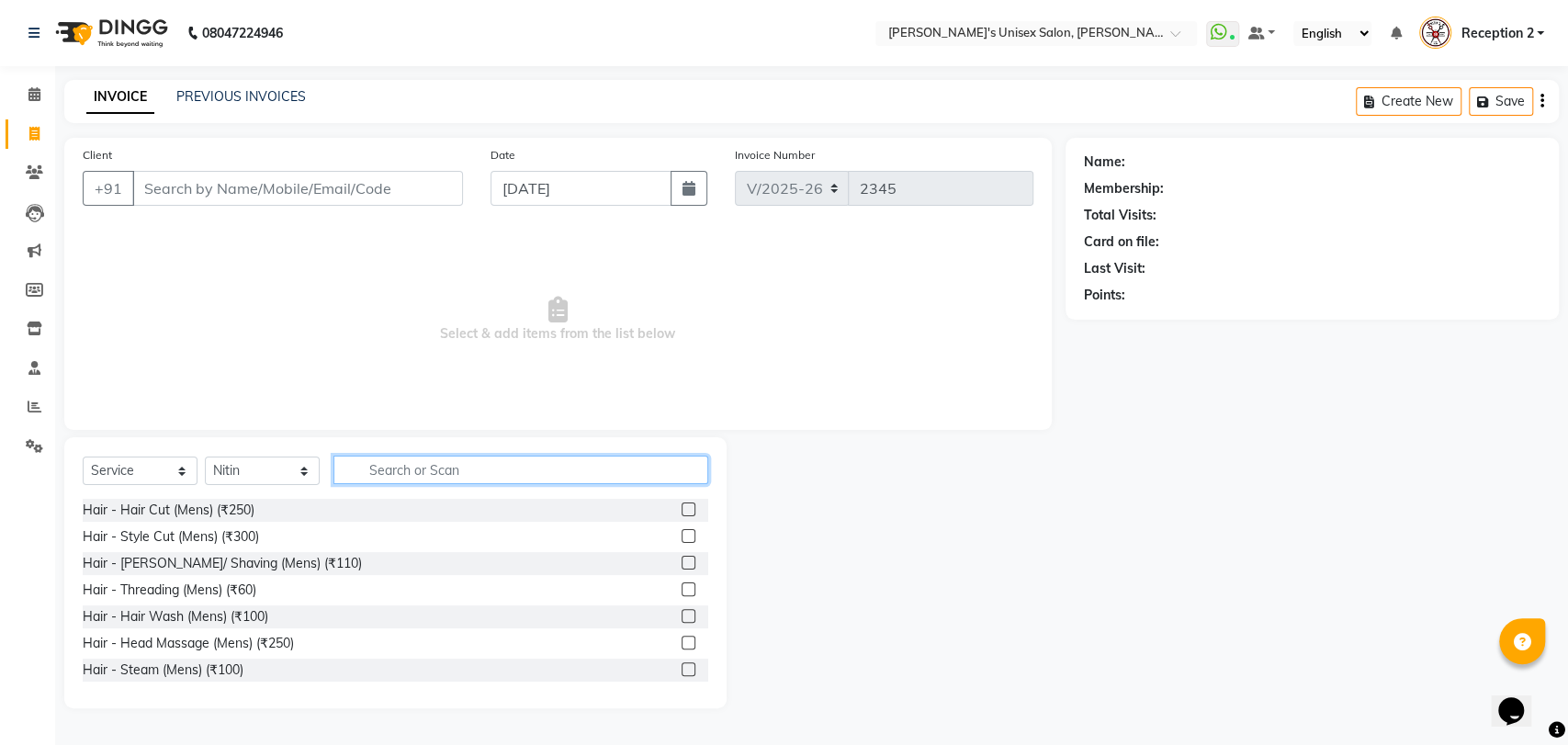
click at [389, 472] on input "text" at bounding box center [520, 469] width 374 height 28
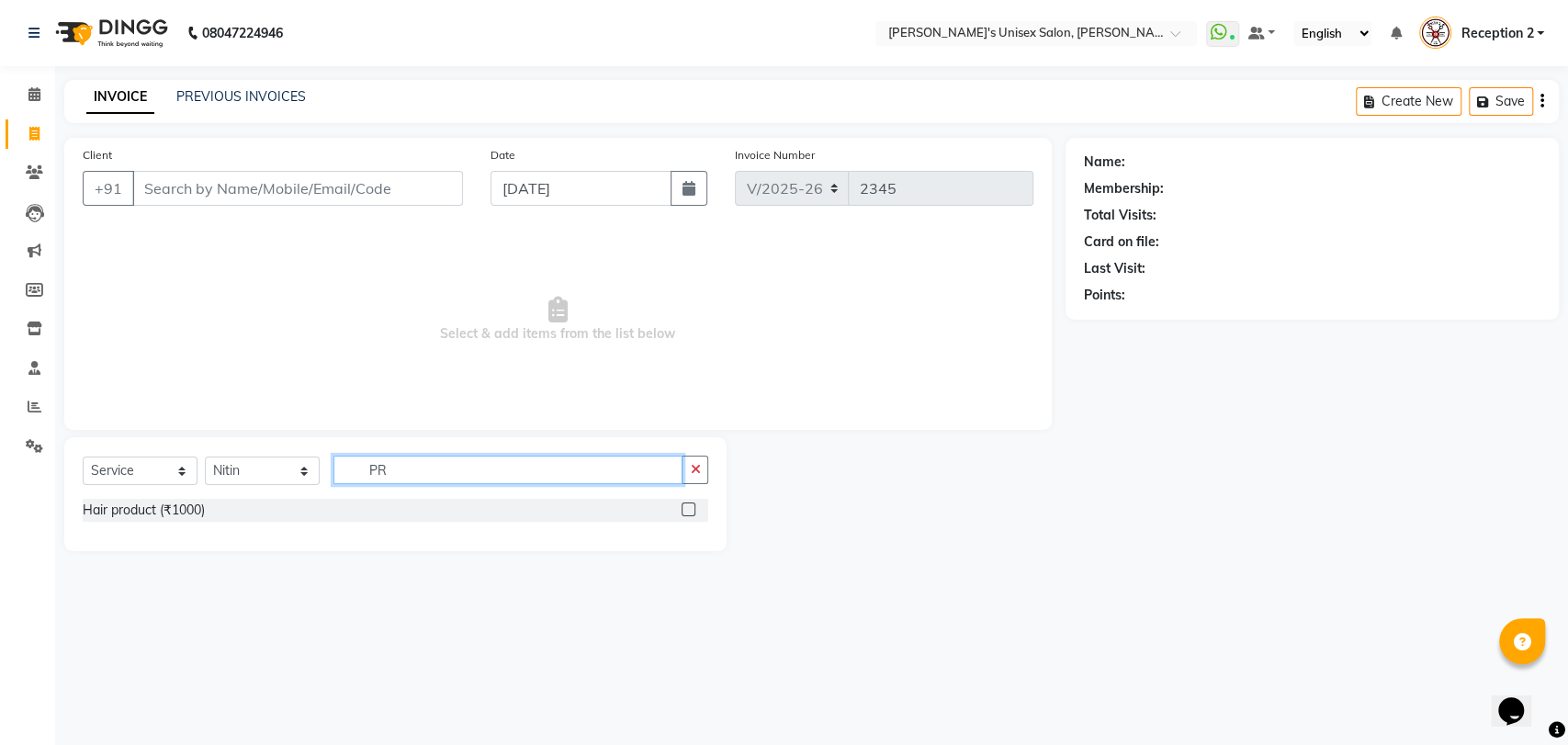
type input "P"
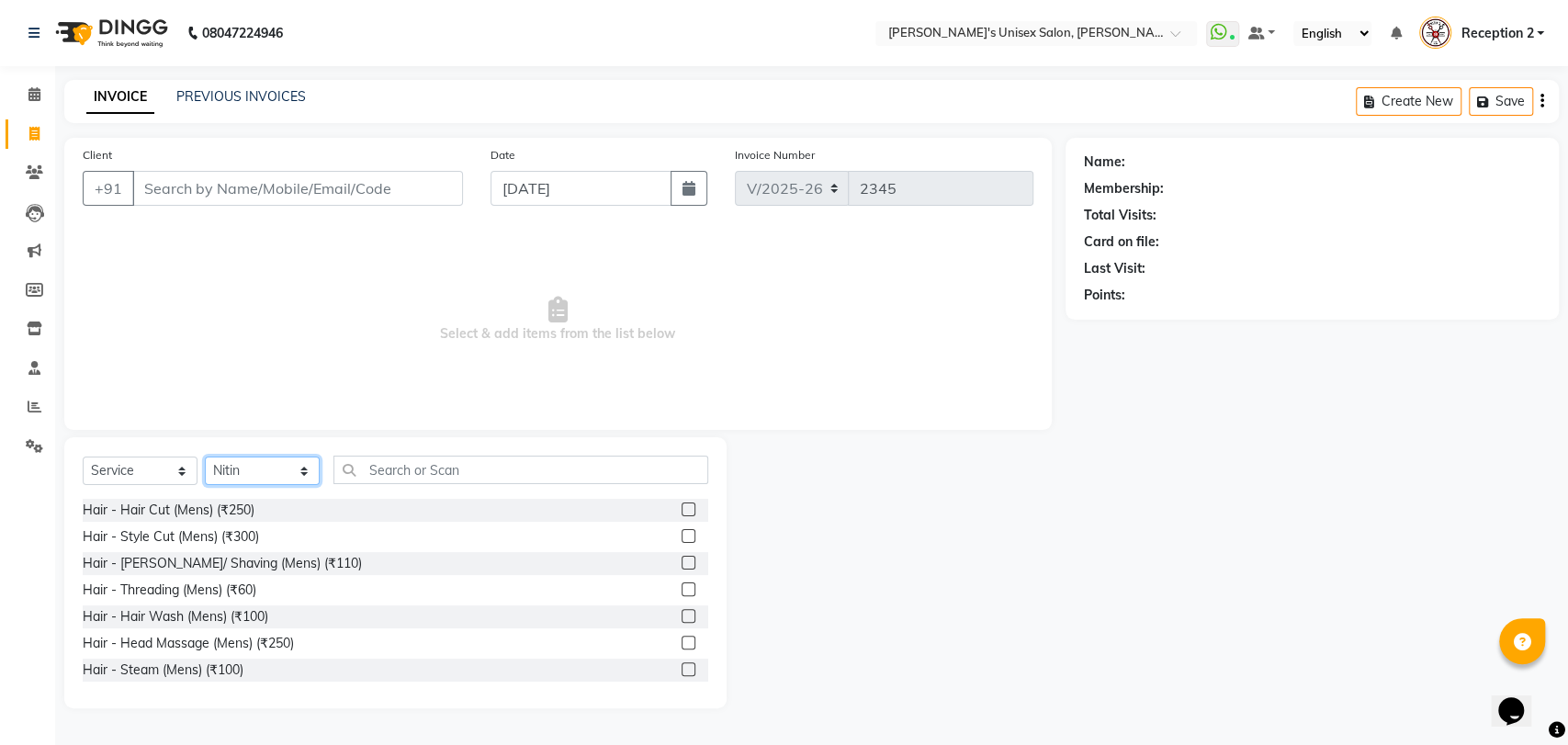
click at [306, 472] on select "Select Stylist [PERSON_NAME] [PERSON_NAME] DEEPA [PERSON_NAME] NEHA Nitin [PERS…" at bounding box center [262, 470] width 115 height 28
select select "32881"
click at [205, 457] on select "Select Stylist [PERSON_NAME] [PERSON_NAME] DEEPA [PERSON_NAME] NEHA Nitin [PERS…" at bounding box center [262, 470] width 115 height 28
click at [389, 467] on input "text" at bounding box center [520, 469] width 374 height 28
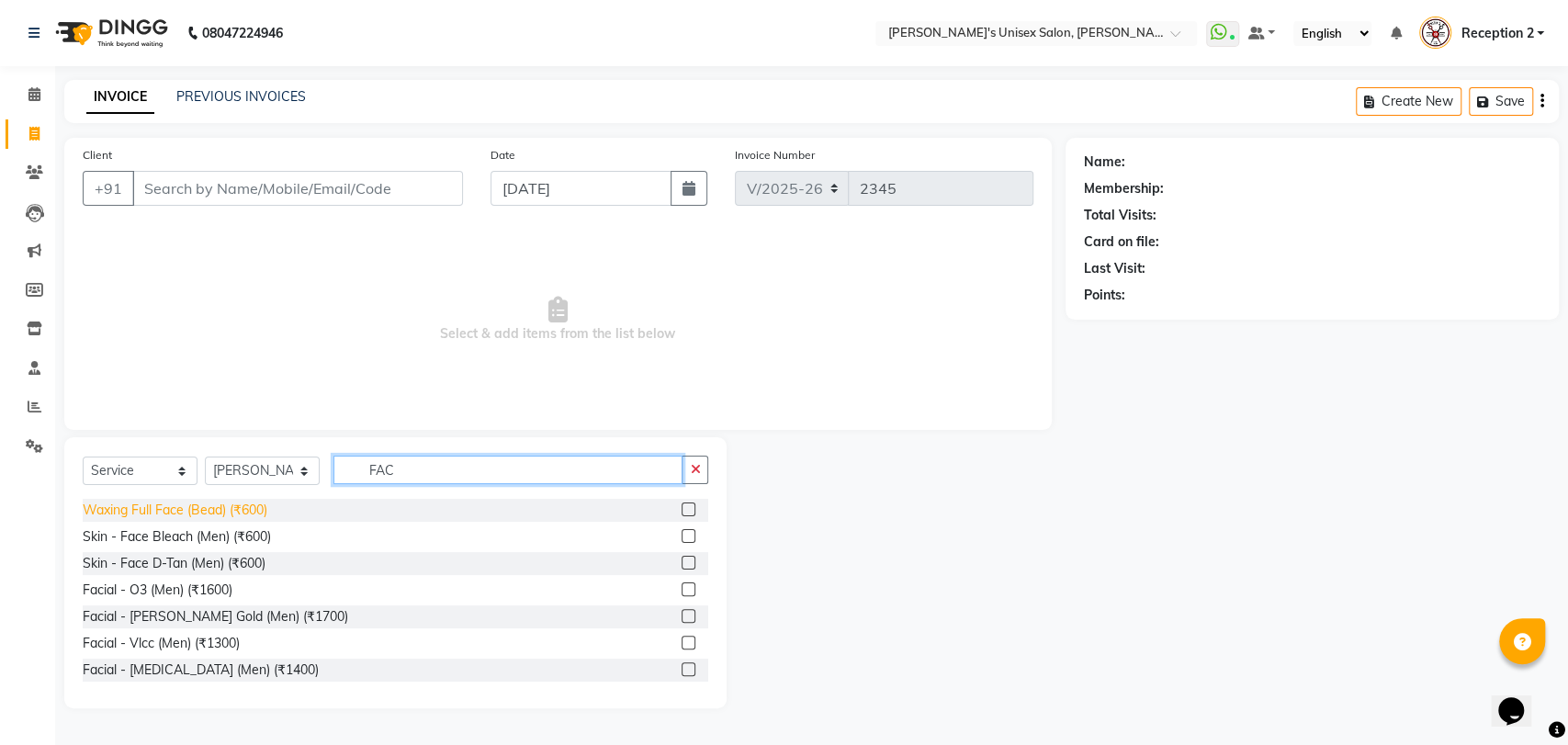
type input "FAC"
click at [256, 512] on div "Waxing Full Face (Bead) (₹600)" at bounding box center [174, 511] width 185 height 19
checkbox input "false"
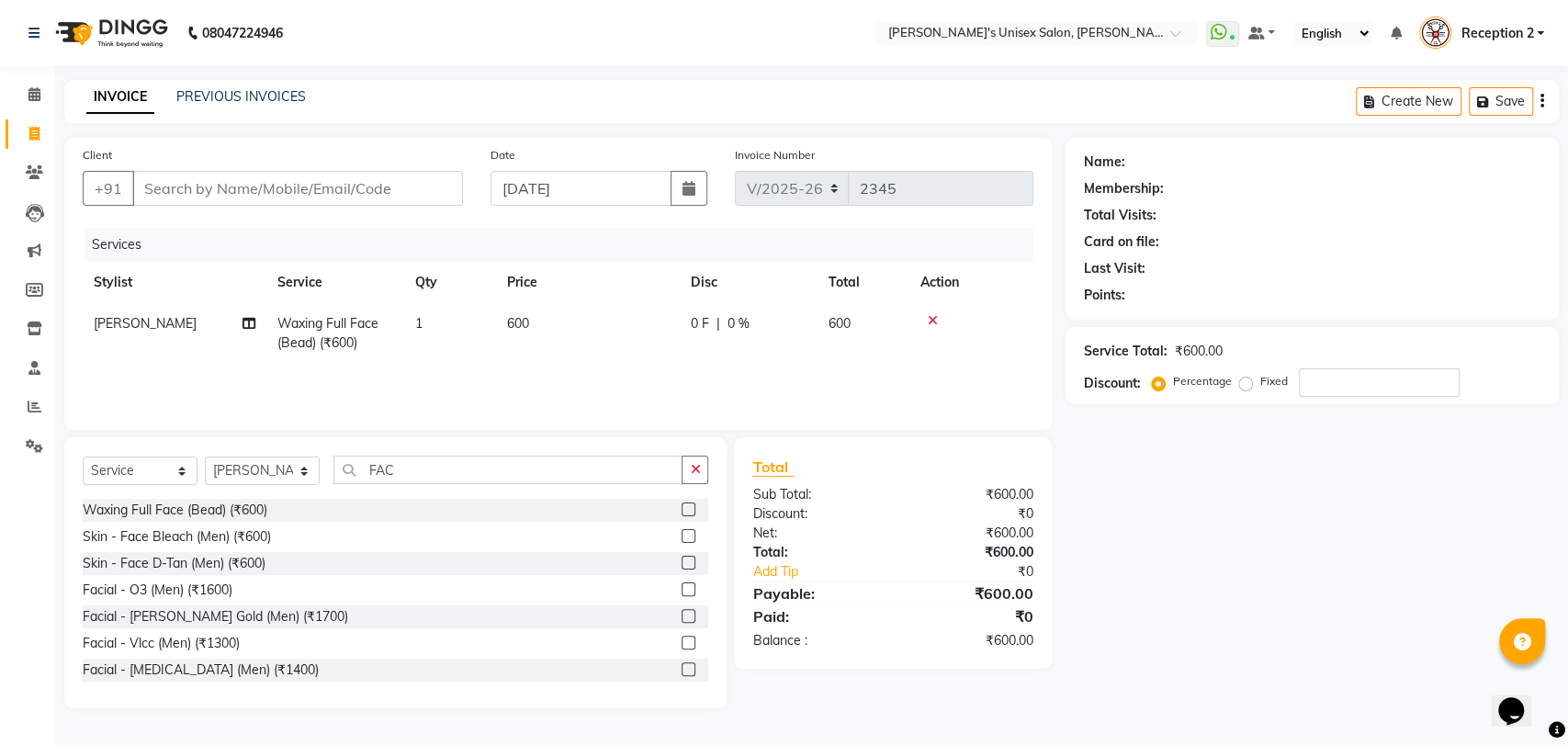
click at [520, 318] on span "600" at bounding box center [518, 323] width 22 height 16
select select "32881"
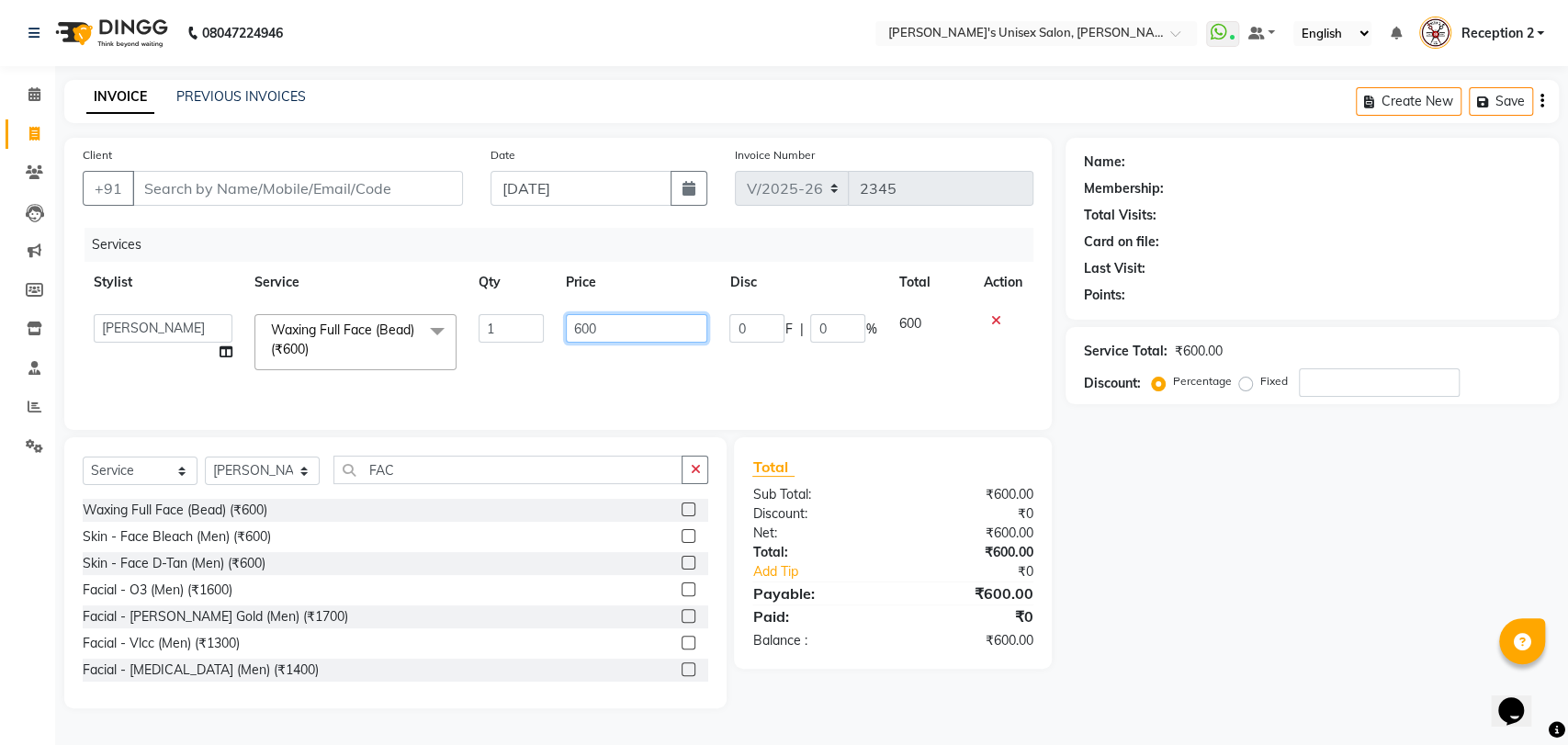
click at [610, 329] on input "600" at bounding box center [636, 328] width 142 height 28
type input "6"
type input "500"
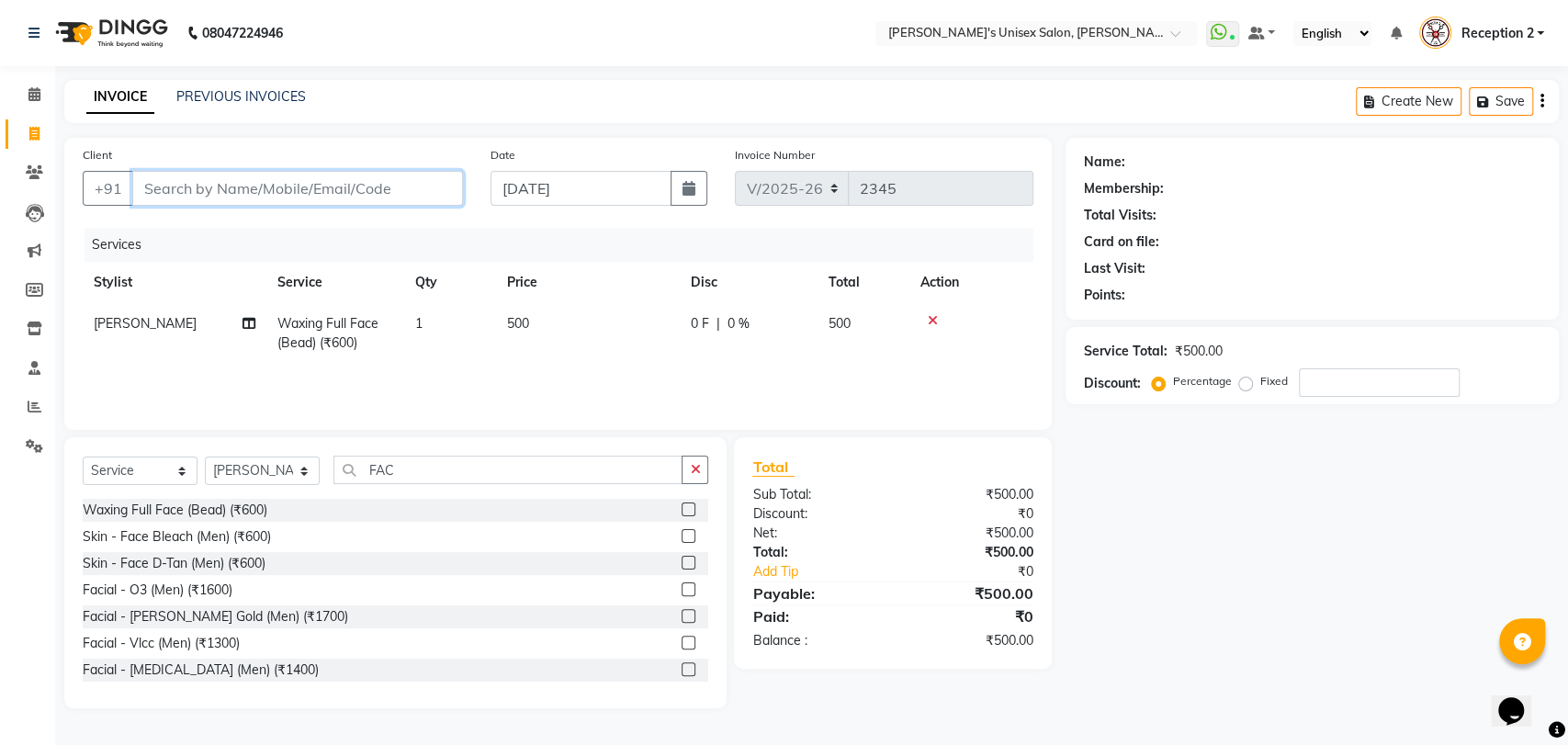
click at [193, 185] on input "Client" at bounding box center [298, 189] width 331 height 35
type input "S"
type input "0"
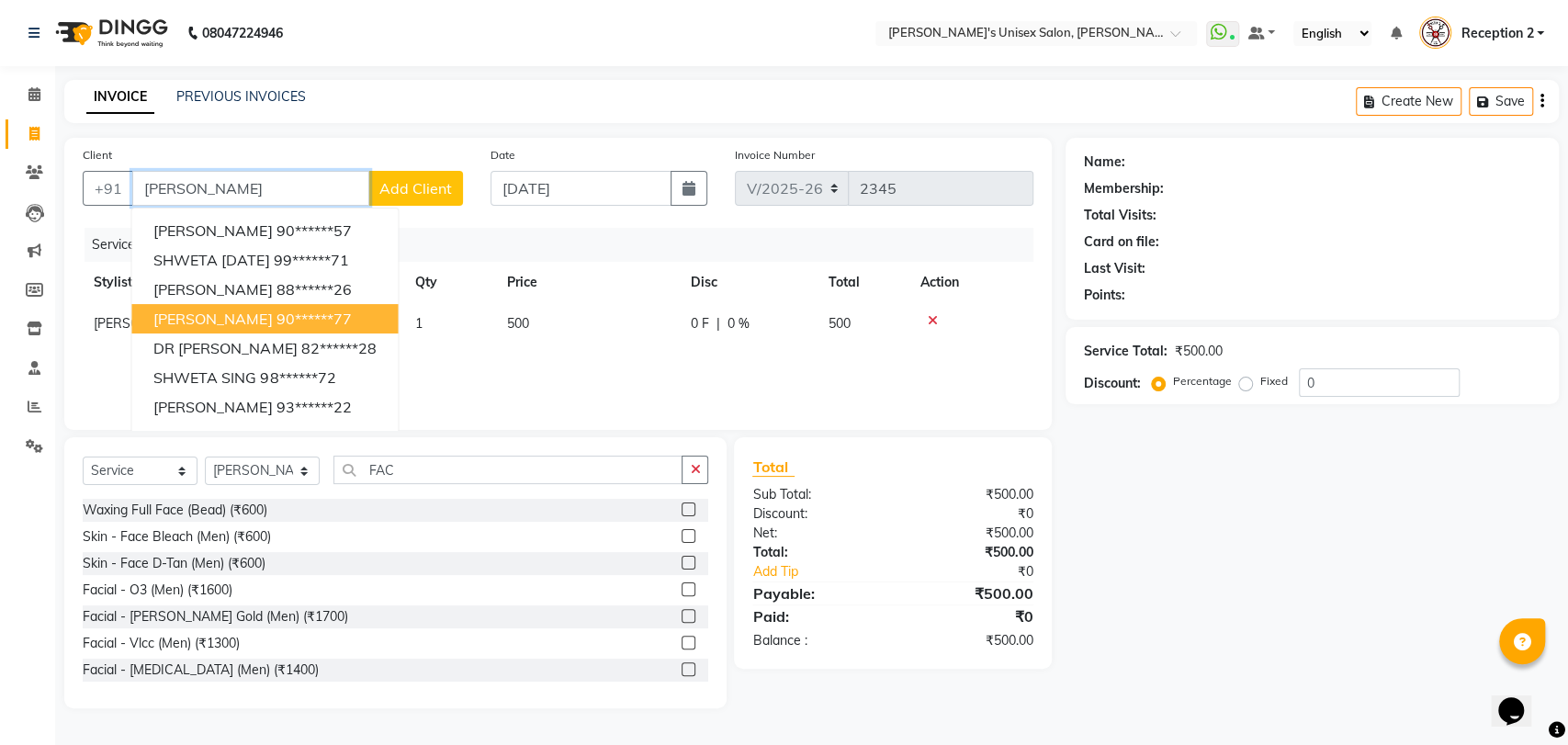
click at [253, 312] on span "shweta shinde" at bounding box center [213, 318] width 119 height 18
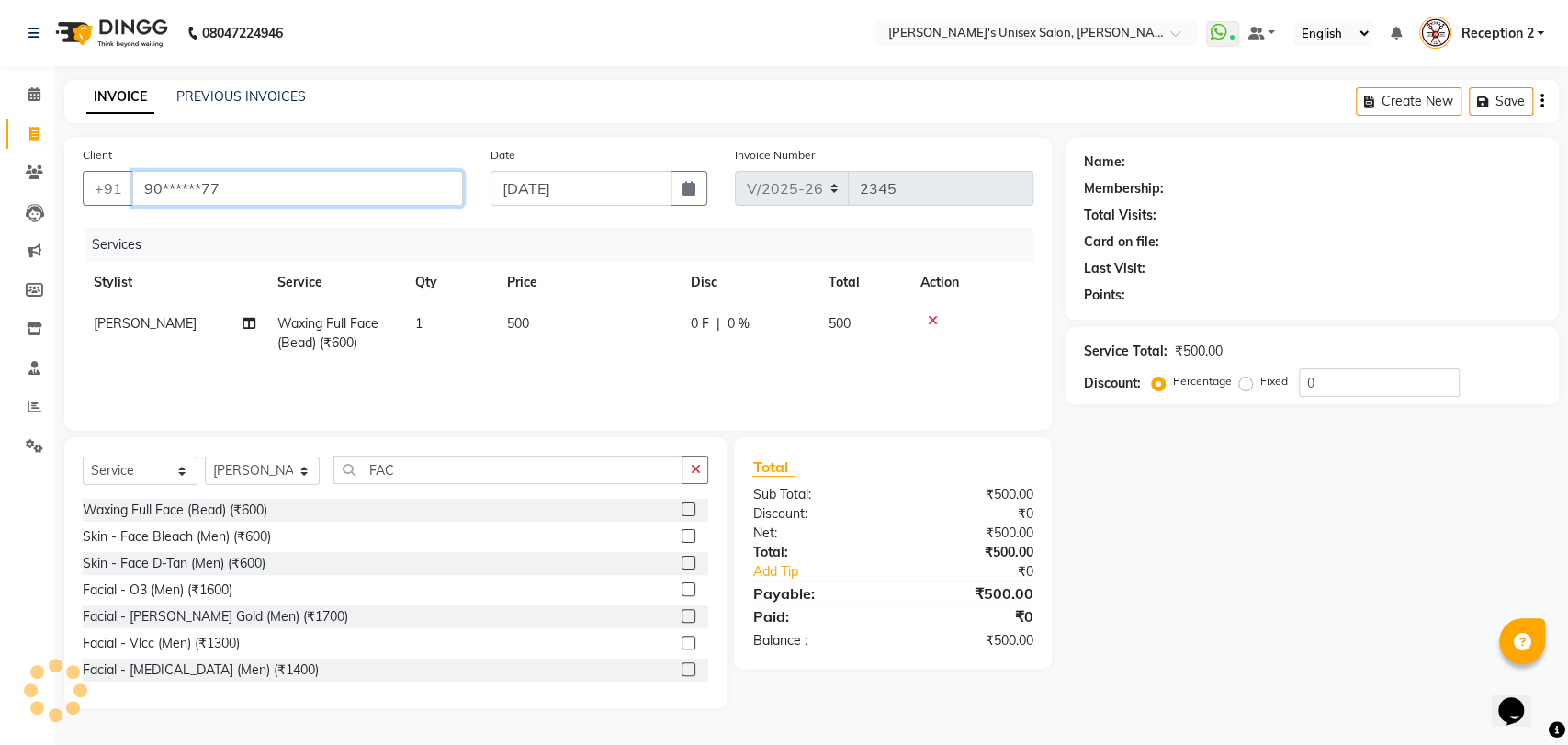
type input "90******77"
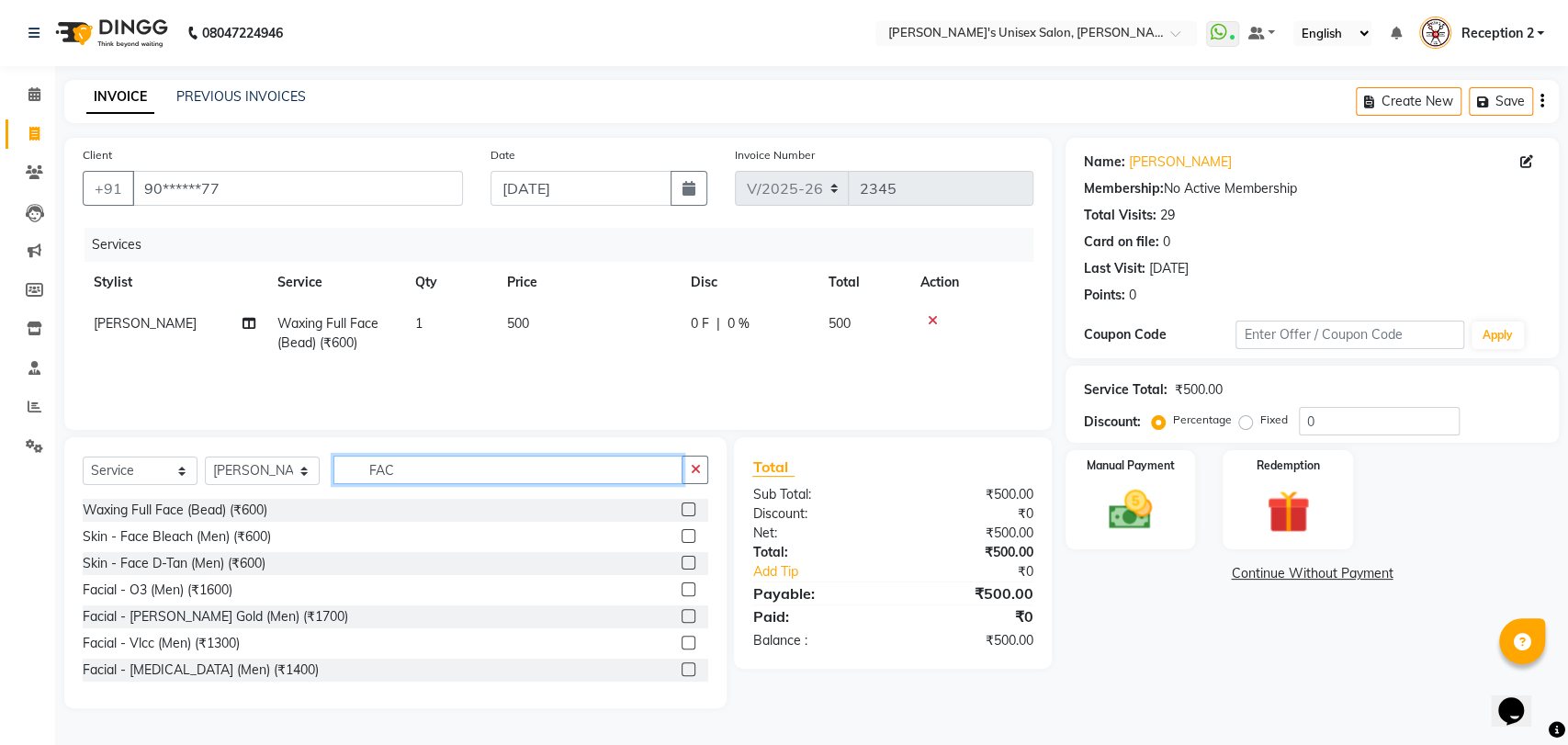
click at [540, 467] on input "FAC" at bounding box center [508, 469] width 349 height 28
type input "F"
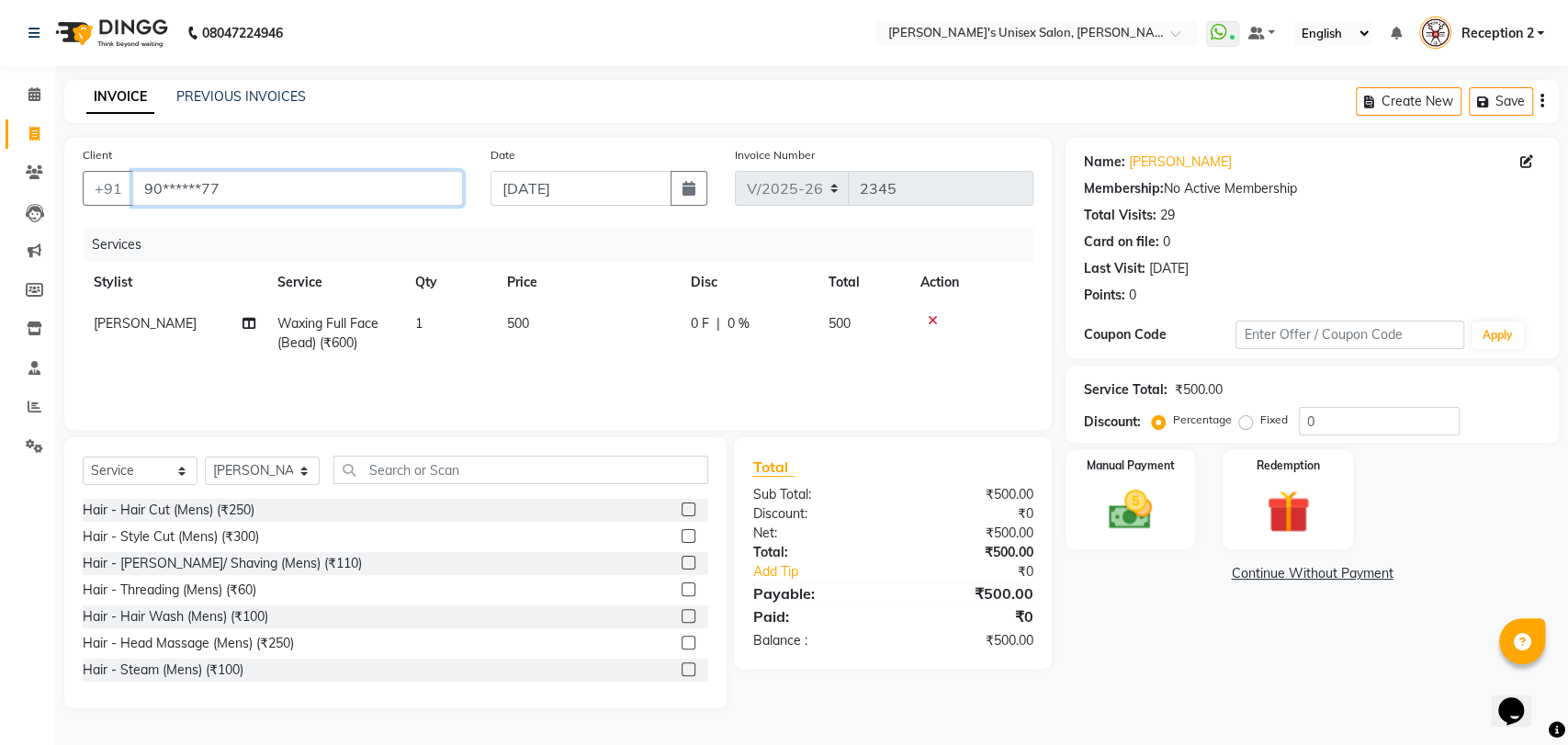
click at [252, 194] on input "90******77" at bounding box center [298, 189] width 331 height 35
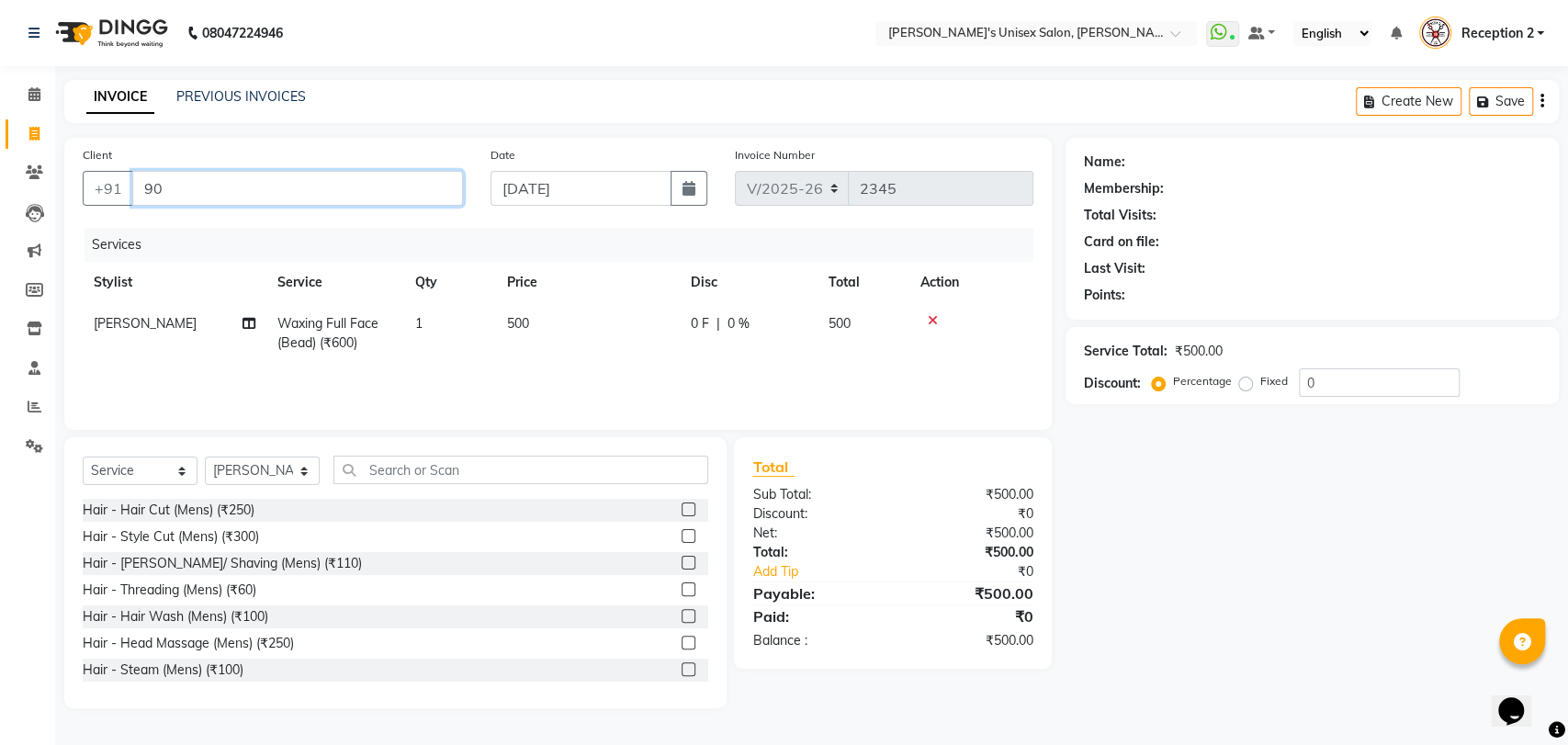
type input "9"
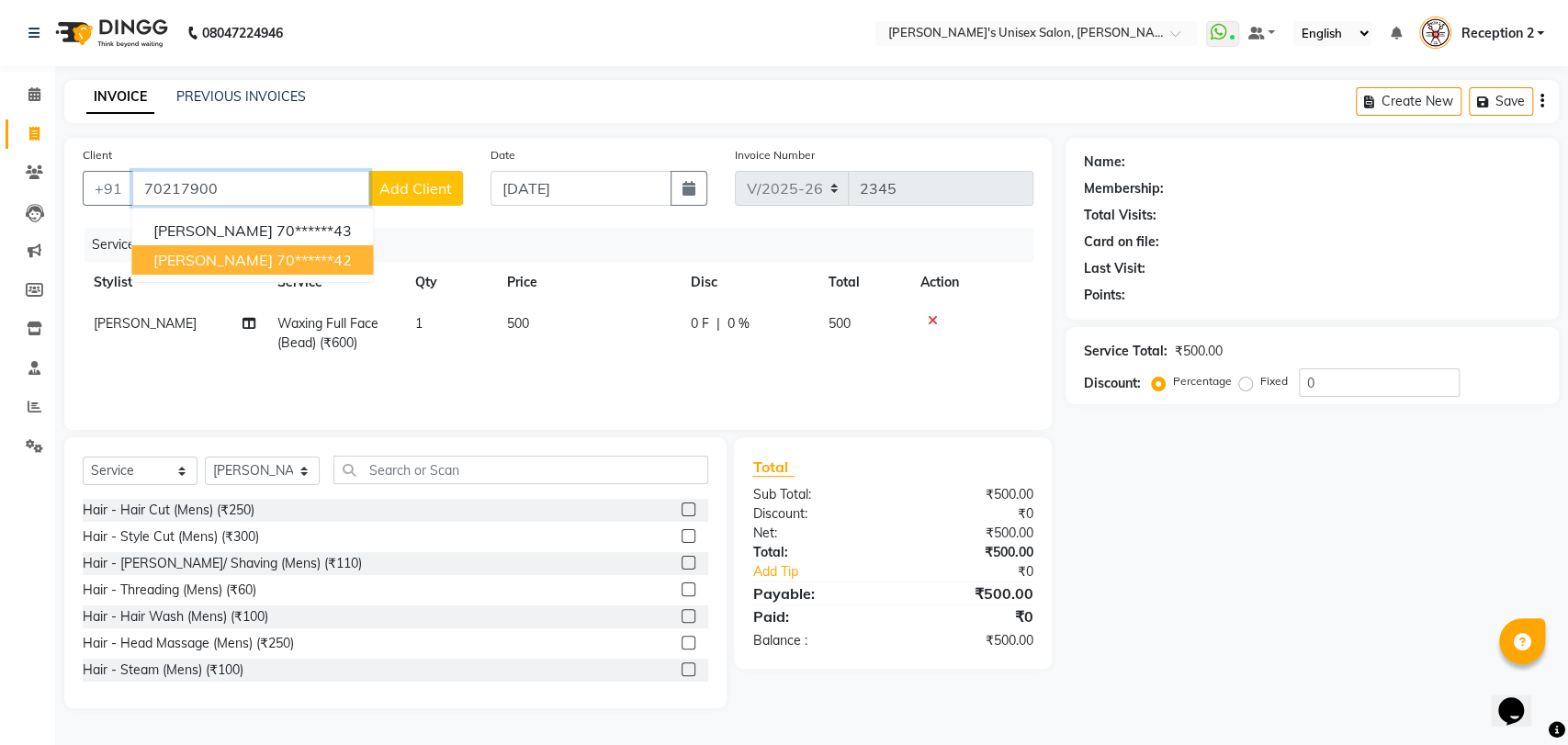
click at [257, 264] on span "SHWETA SHINDE" at bounding box center [213, 259] width 119 height 18
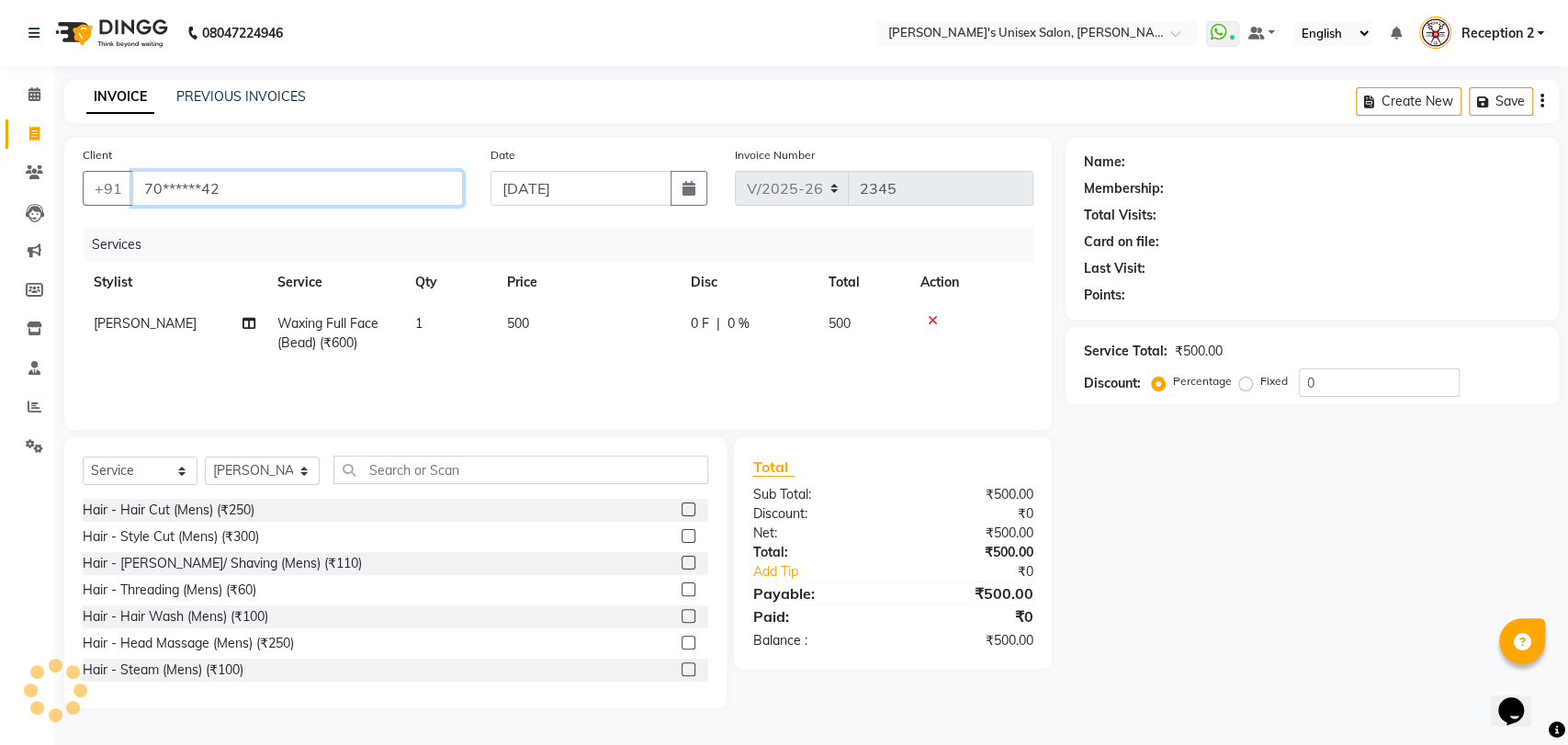
type input "70******42"
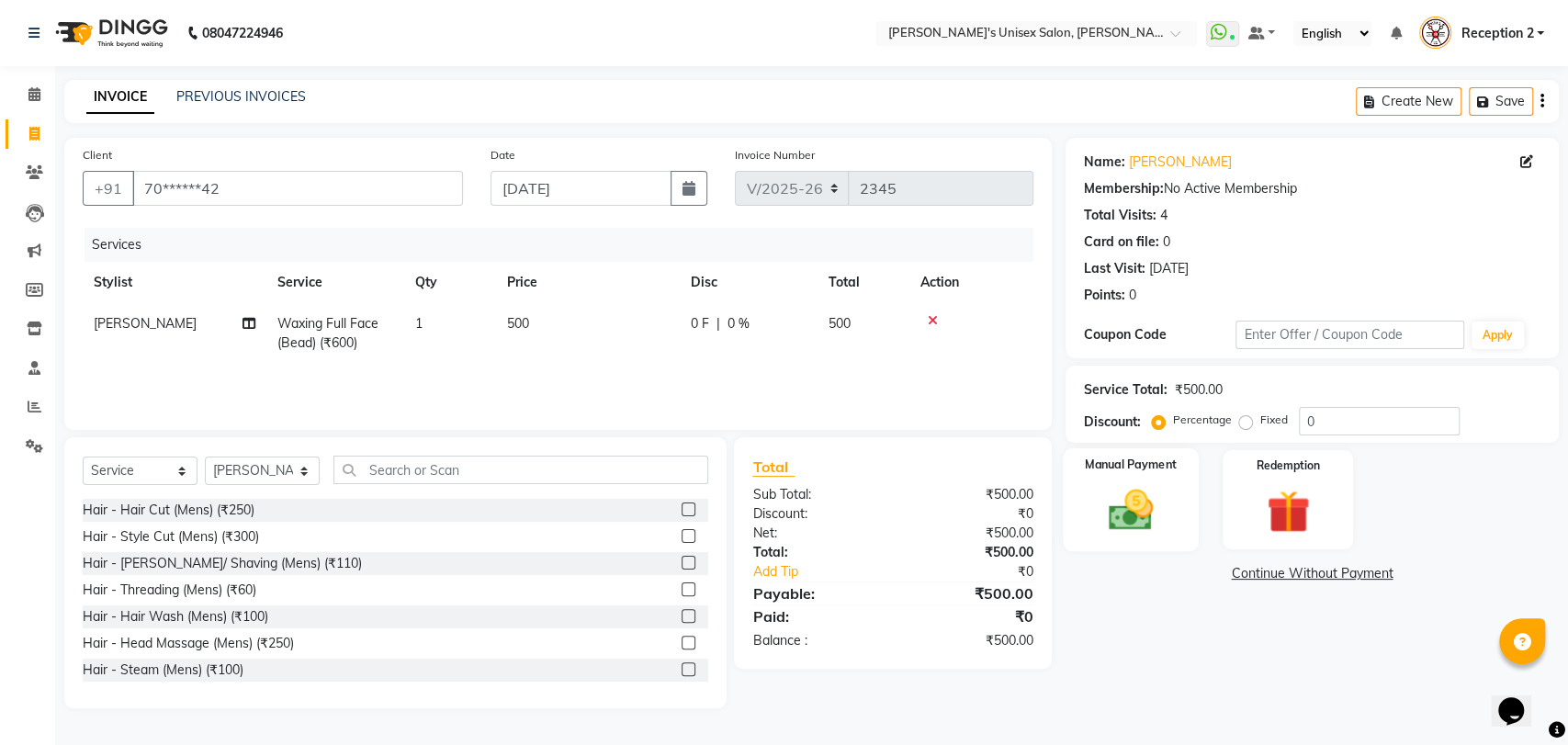
click at [1113, 517] on img at bounding box center [1130, 509] width 73 height 51
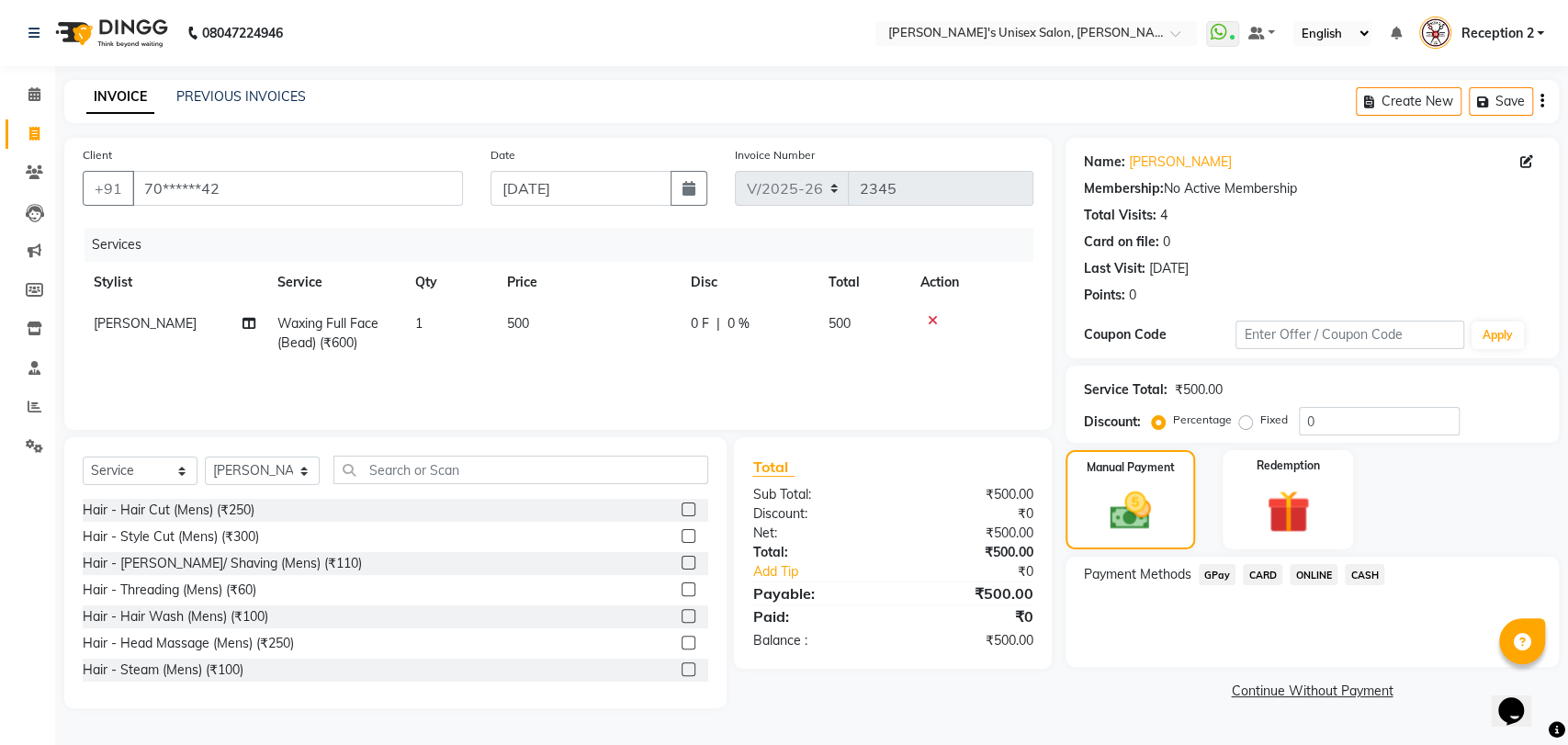
click at [1212, 576] on span "GPay" at bounding box center [1217, 575] width 38 height 21
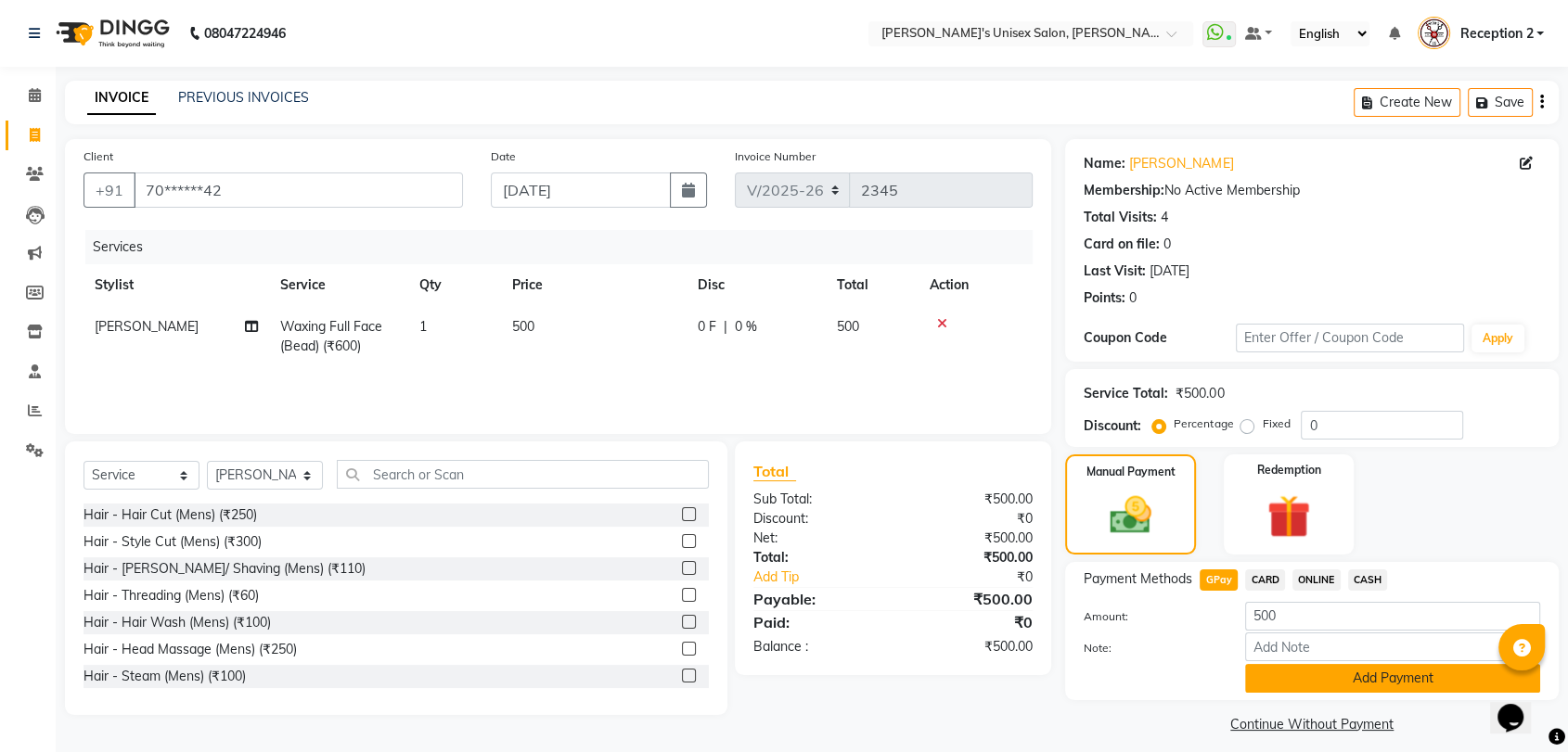
click at [1379, 673] on button "Add Payment" at bounding box center [1392, 678] width 295 height 28
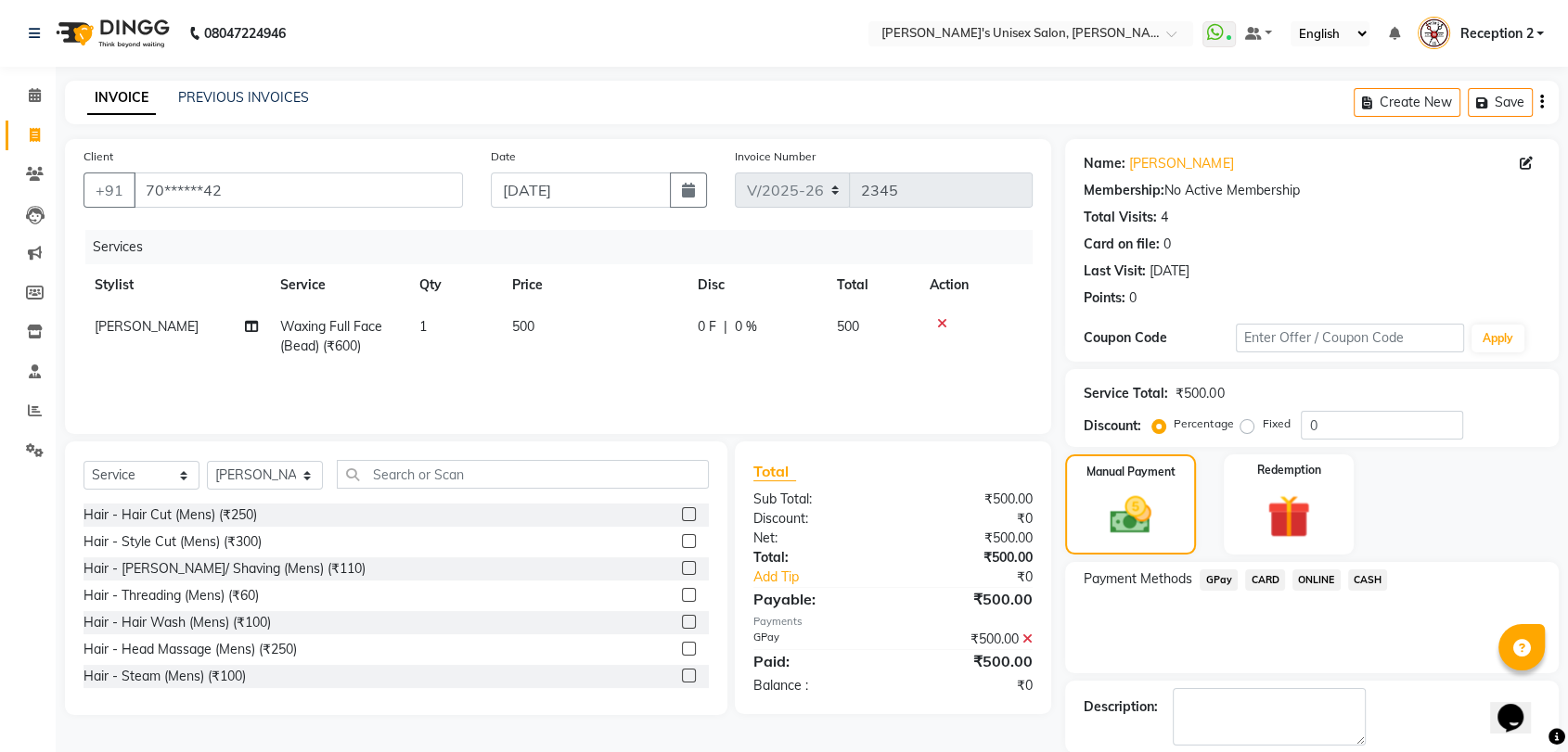
scroll to position [91, 0]
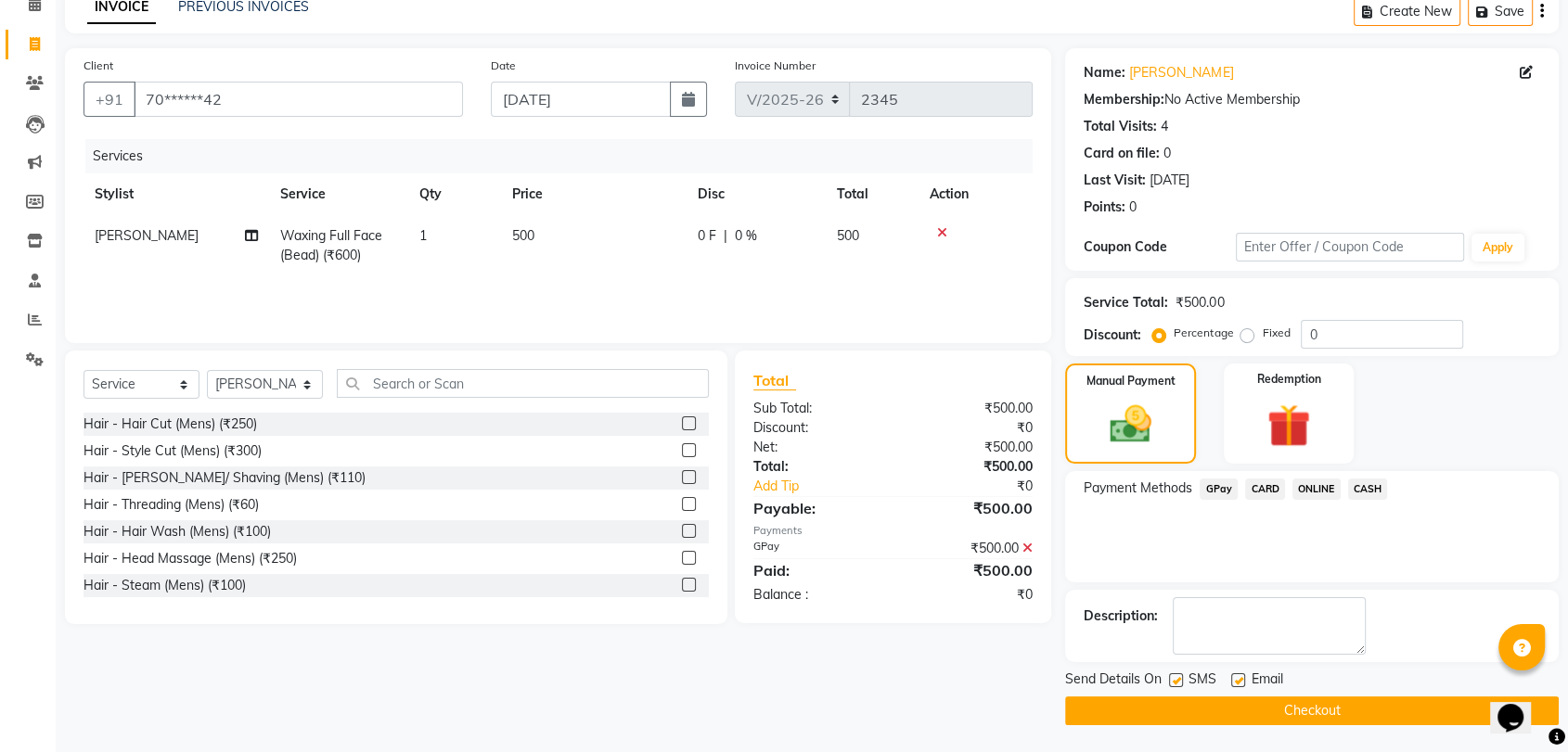
click at [1383, 715] on button "Checkout" at bounding box center [1311, 710] width 493 height 28
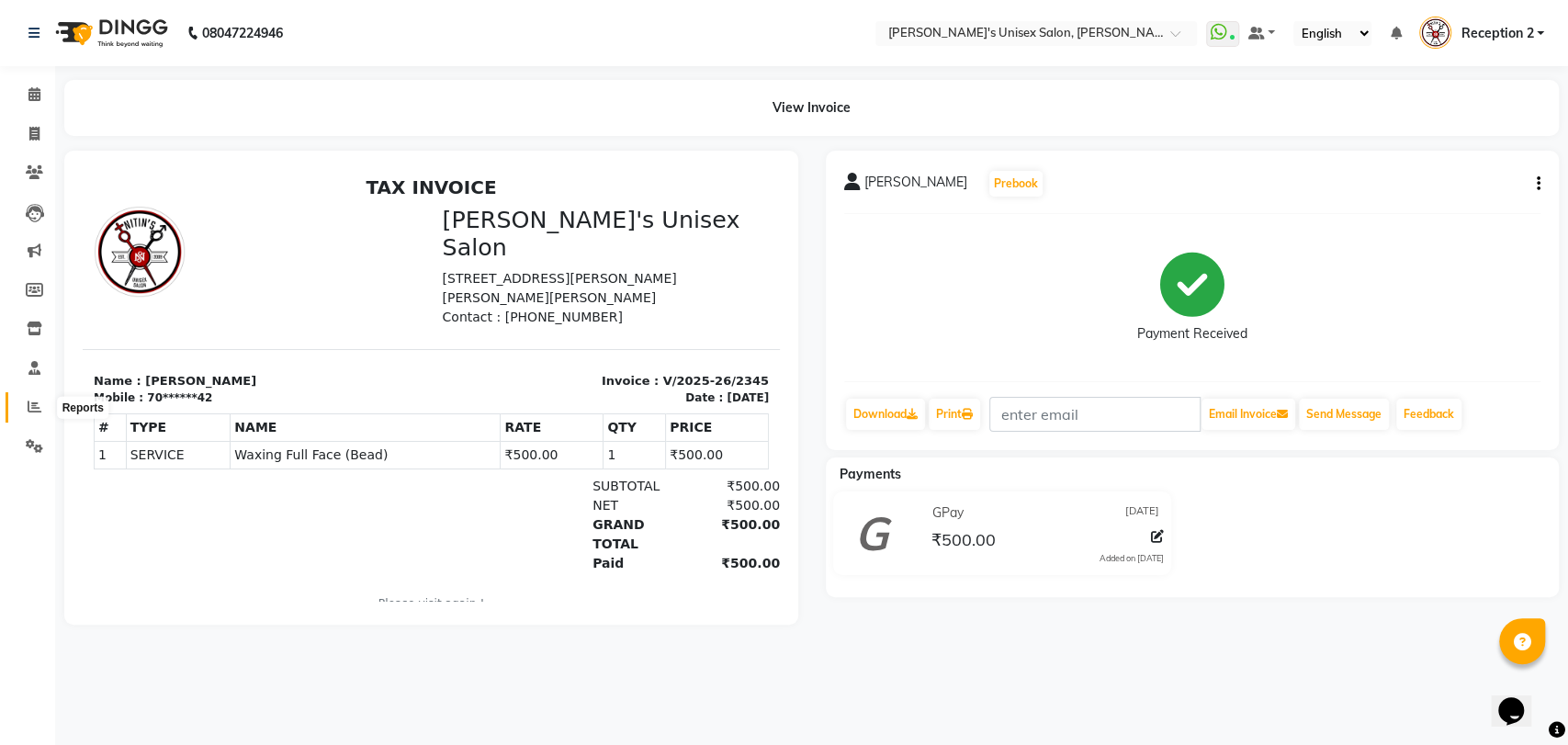
click at [37, 404] on icon at bounding box center [34, 406] width 14 height 14
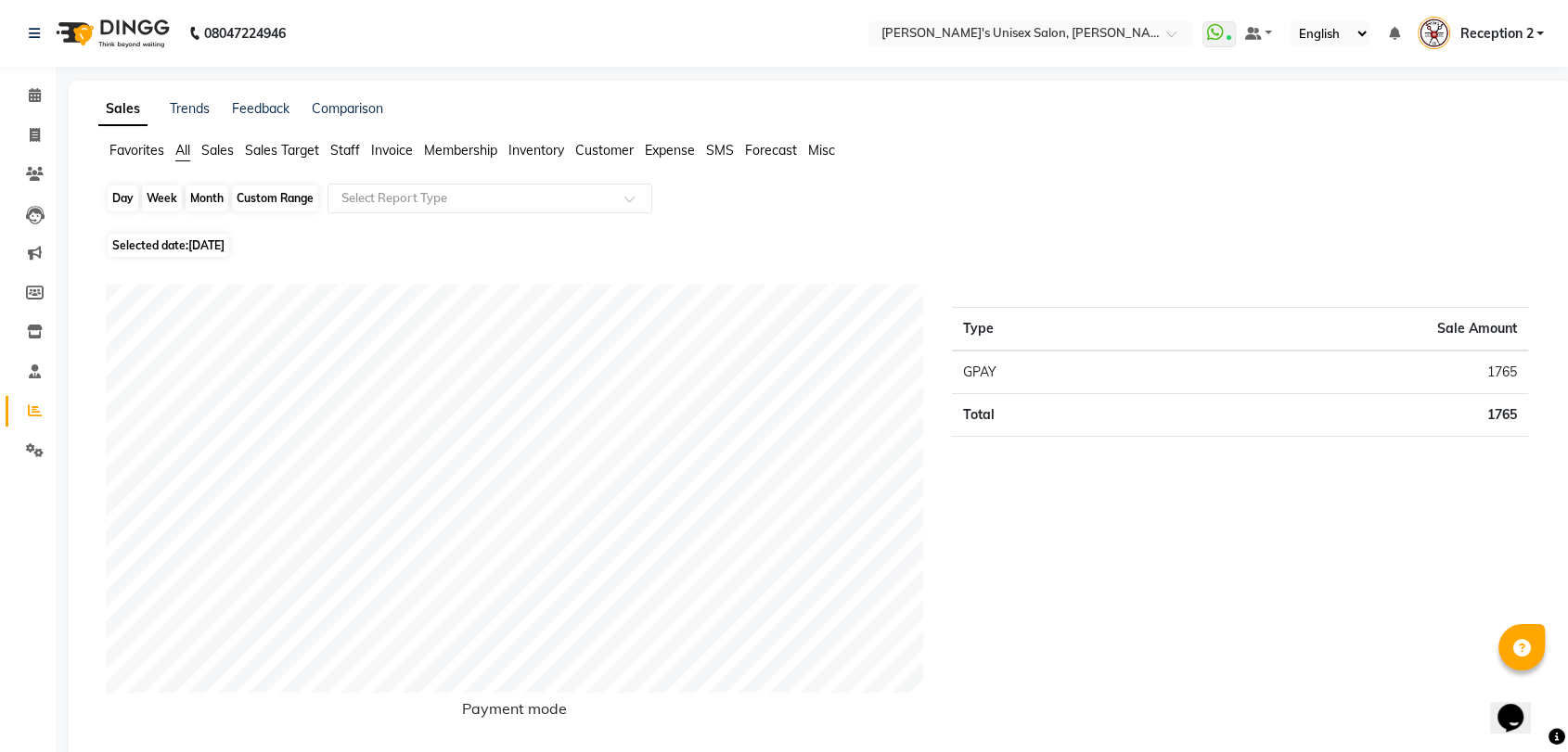
click at [126, 202] on div "Day" at bounding box center [122, 198] width 30 height 26
select select "9"
select select "2025"
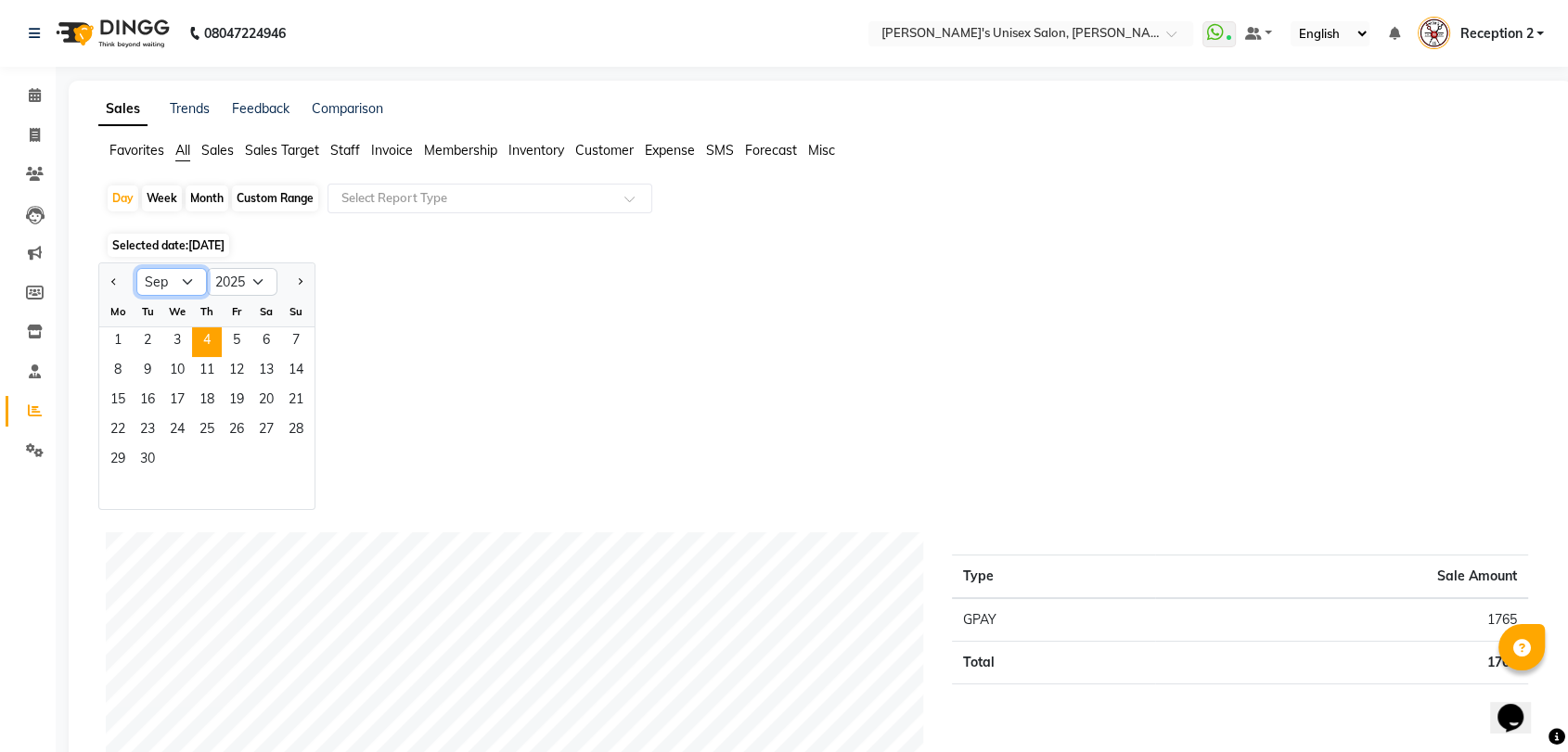
click at [178, 288] on select "Jan Feb Mar Apr May Jun Jul Aug Sep Oct Nov Dec" at bounding box center [172, 281] width 70 height 27
select select "8"
click at [137, 268] on select "Jan Feb Mar Apr May Jun Jul Aug Sep Oct Nov Dec" at bounding box center [172, 281] width 70 height 27
click at [174, 456] on span "27" at bounding box center [177, 461] width 29 height 29
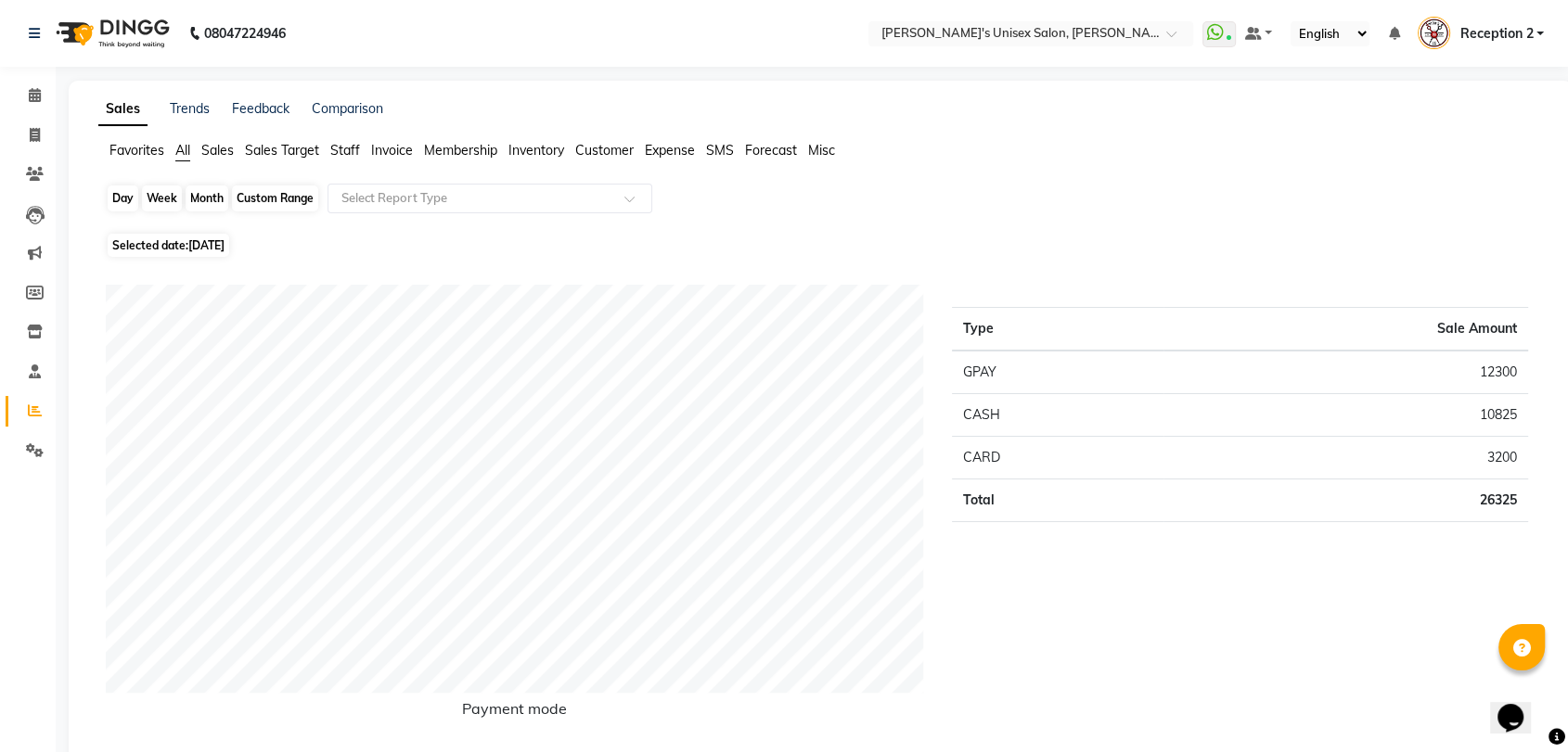
click at [122, 195] on div "Day" at bounding box center [122, 198] width 30 height 26
select select "8"
select select "2025"
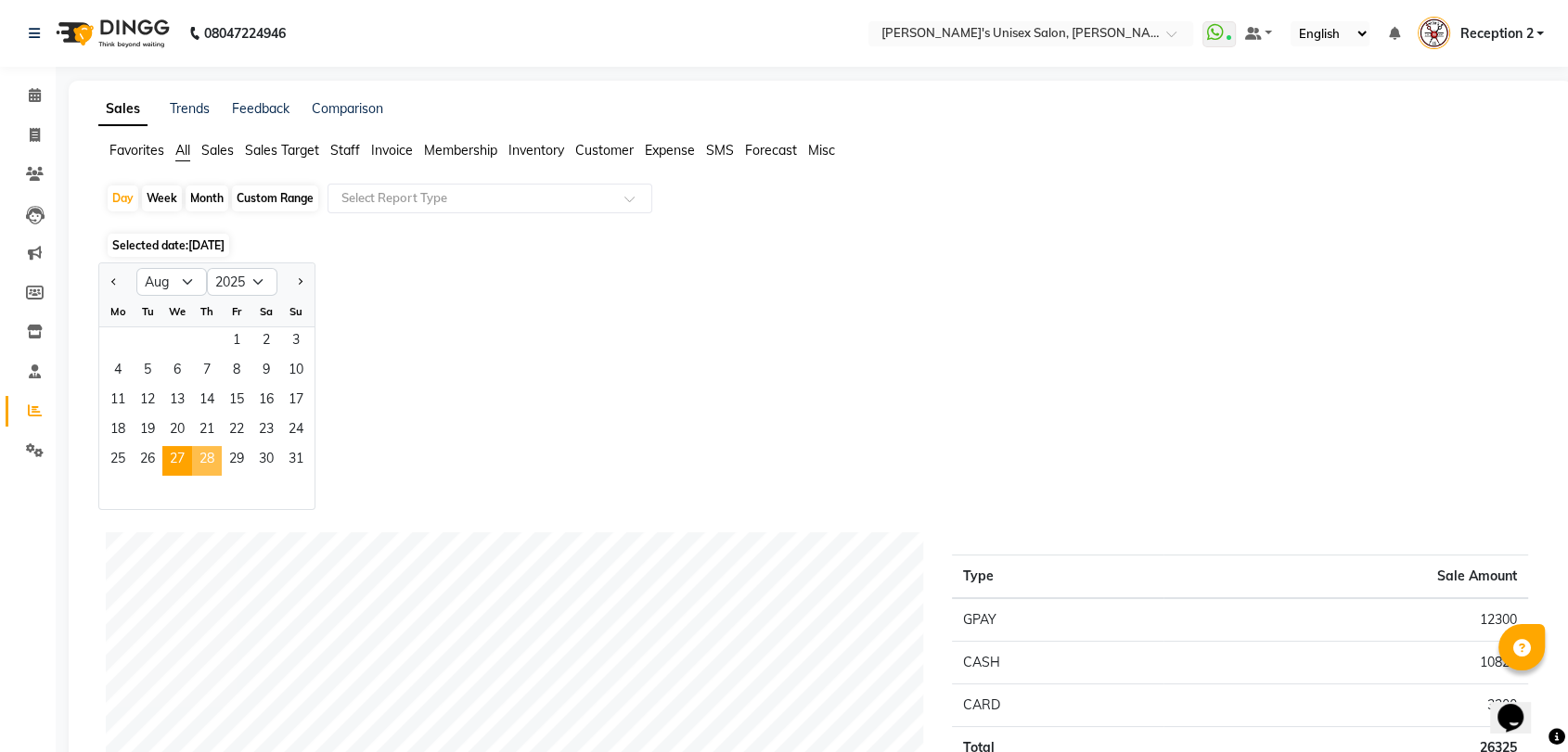
click at [215, 454] on span "28" at bounding box center [207, 461] width 29 height 29
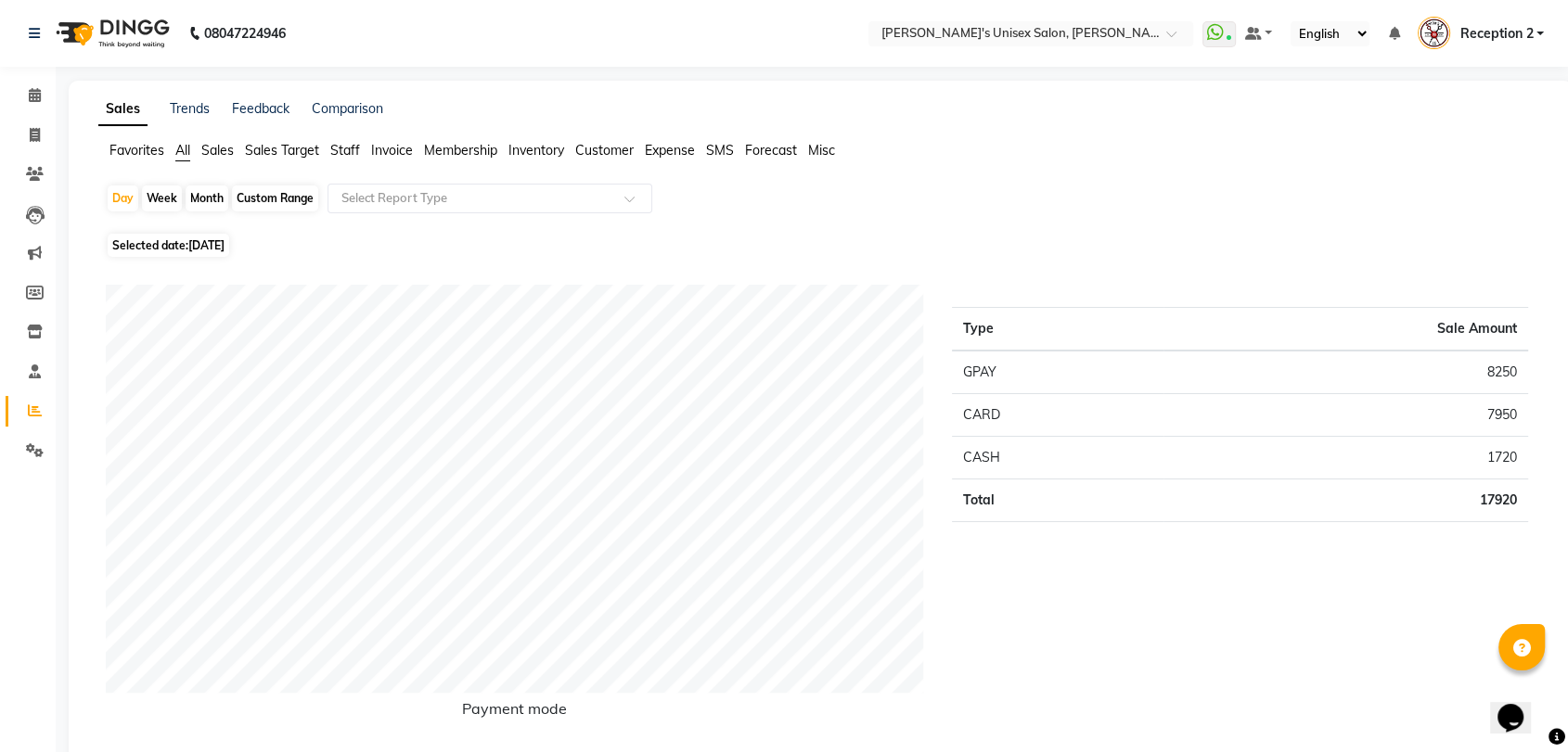
click at [203, 199] on div "Month" at bounding box center [207, 198] width 43 height 26
select select "8"
select select "2025"
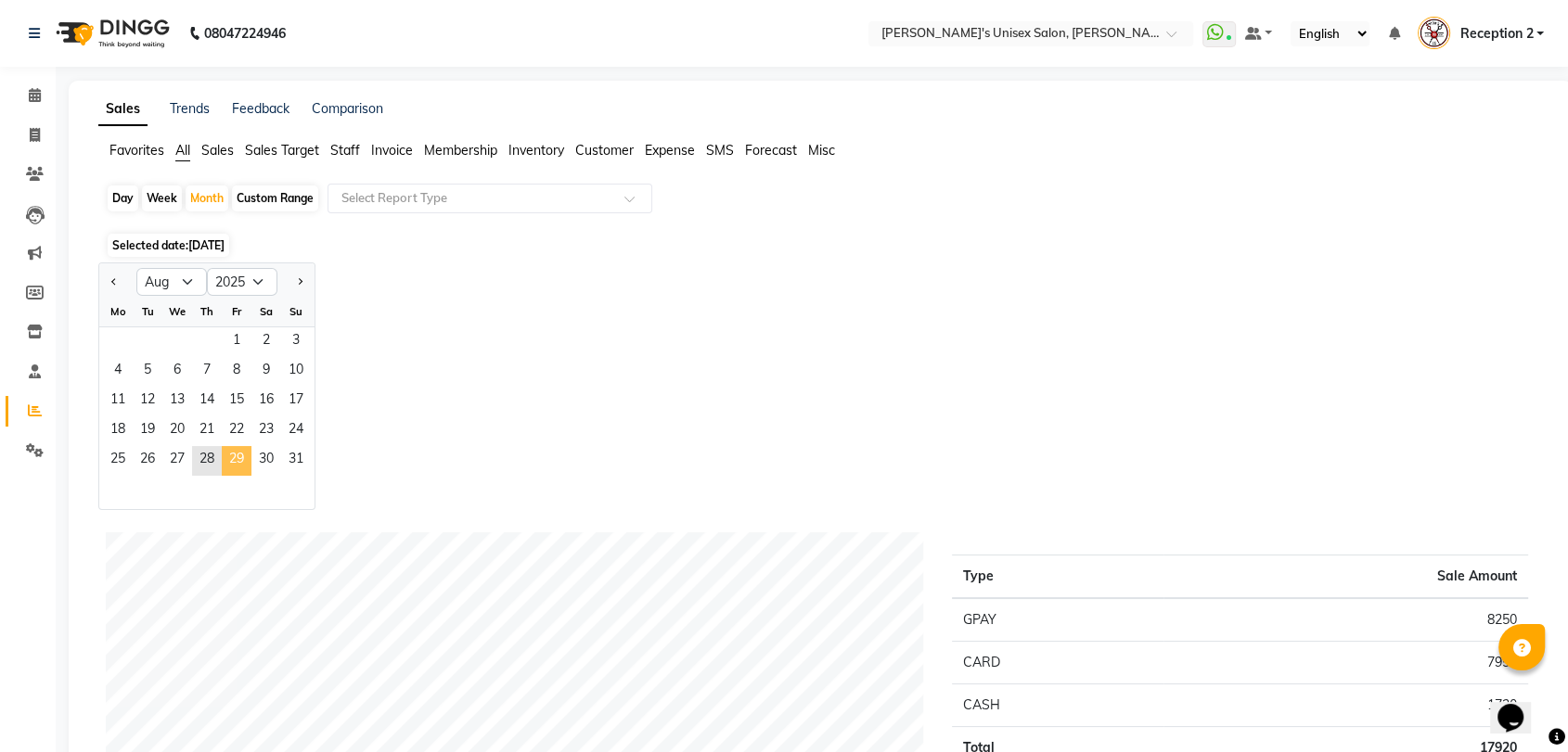
click at [233, 450] on span "29" at bounding box center [236, 461] width 29 height 29
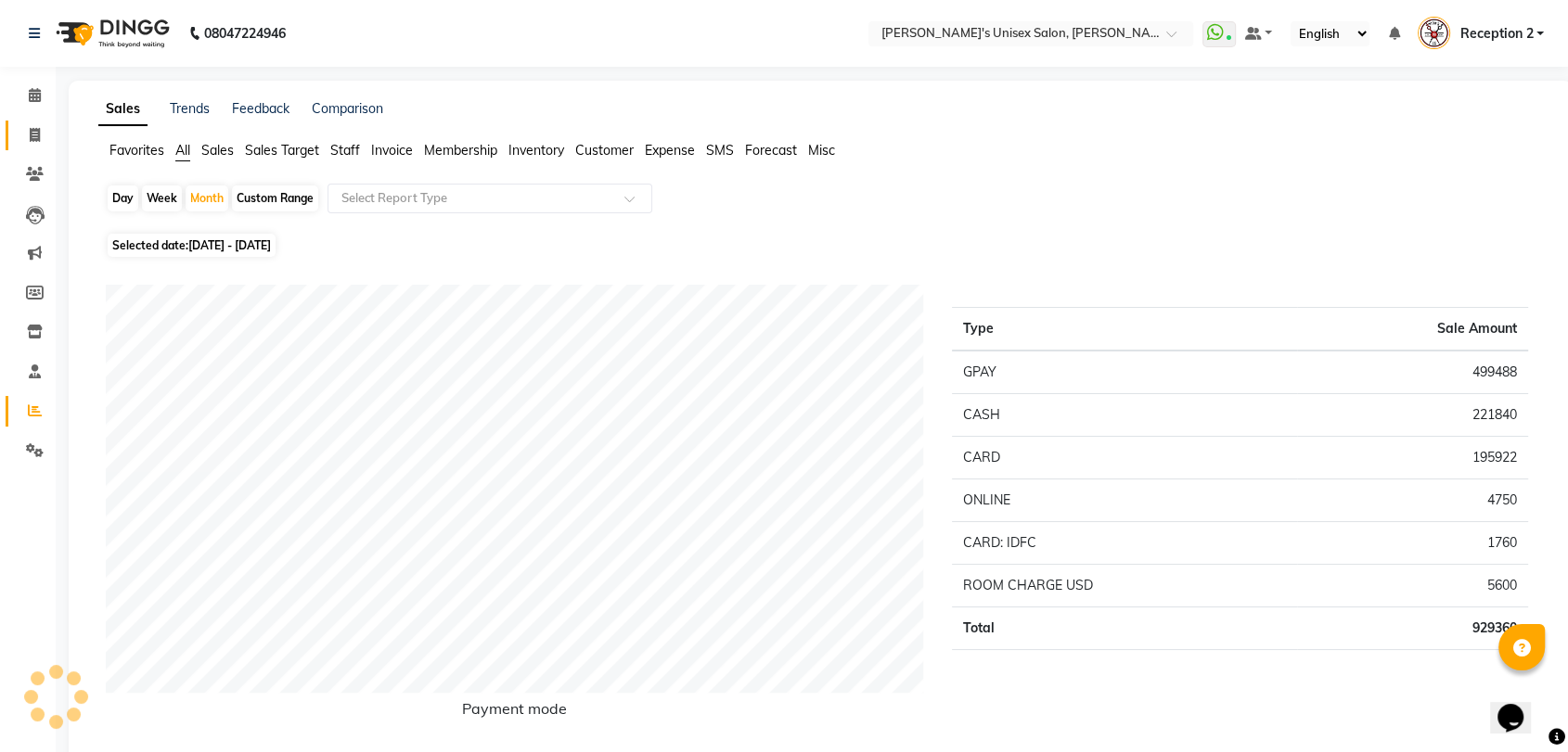
click at [37, 122] on link "Invoice" at bounding box center [28, 135] width 45 height 30
select select "service"
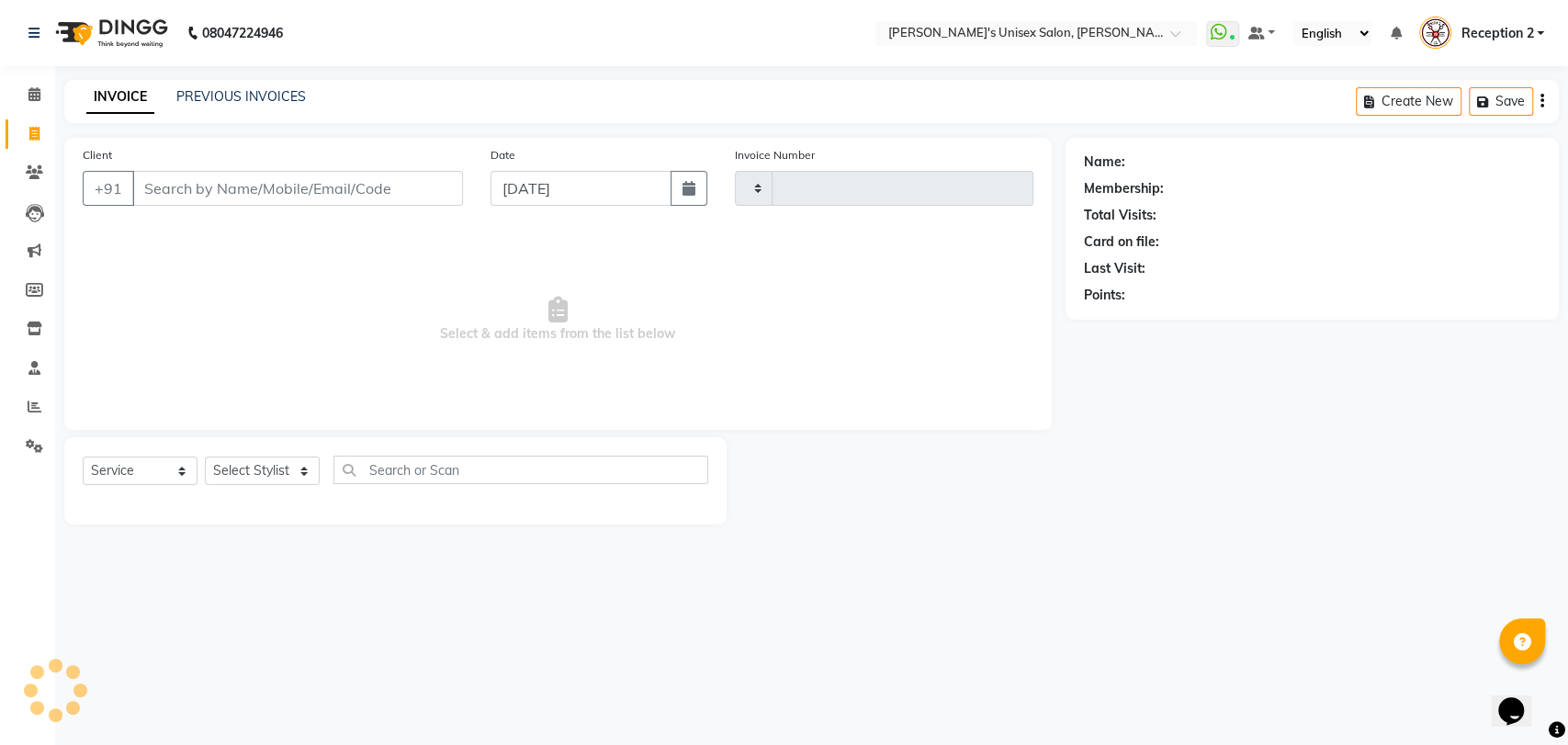
type input "2346"
select select "62"
click at [191, 188] on input "Client" at bounding box center [298, 189] width 331 height 35
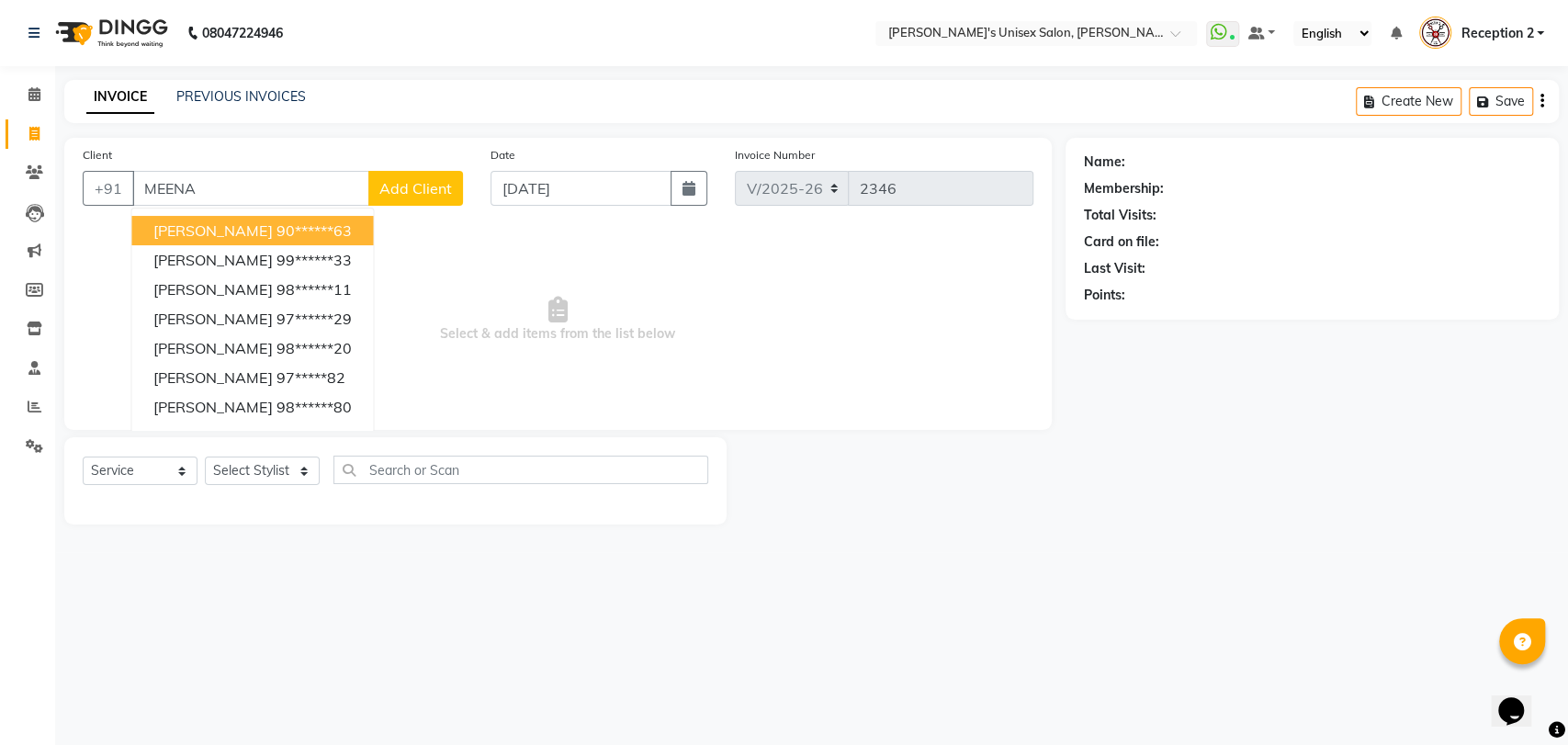
click at [263, 232] on span "MEENAKSHI SHIRSATH" at bounding box center [213, 230] width 119 height 18
type input "90******63"
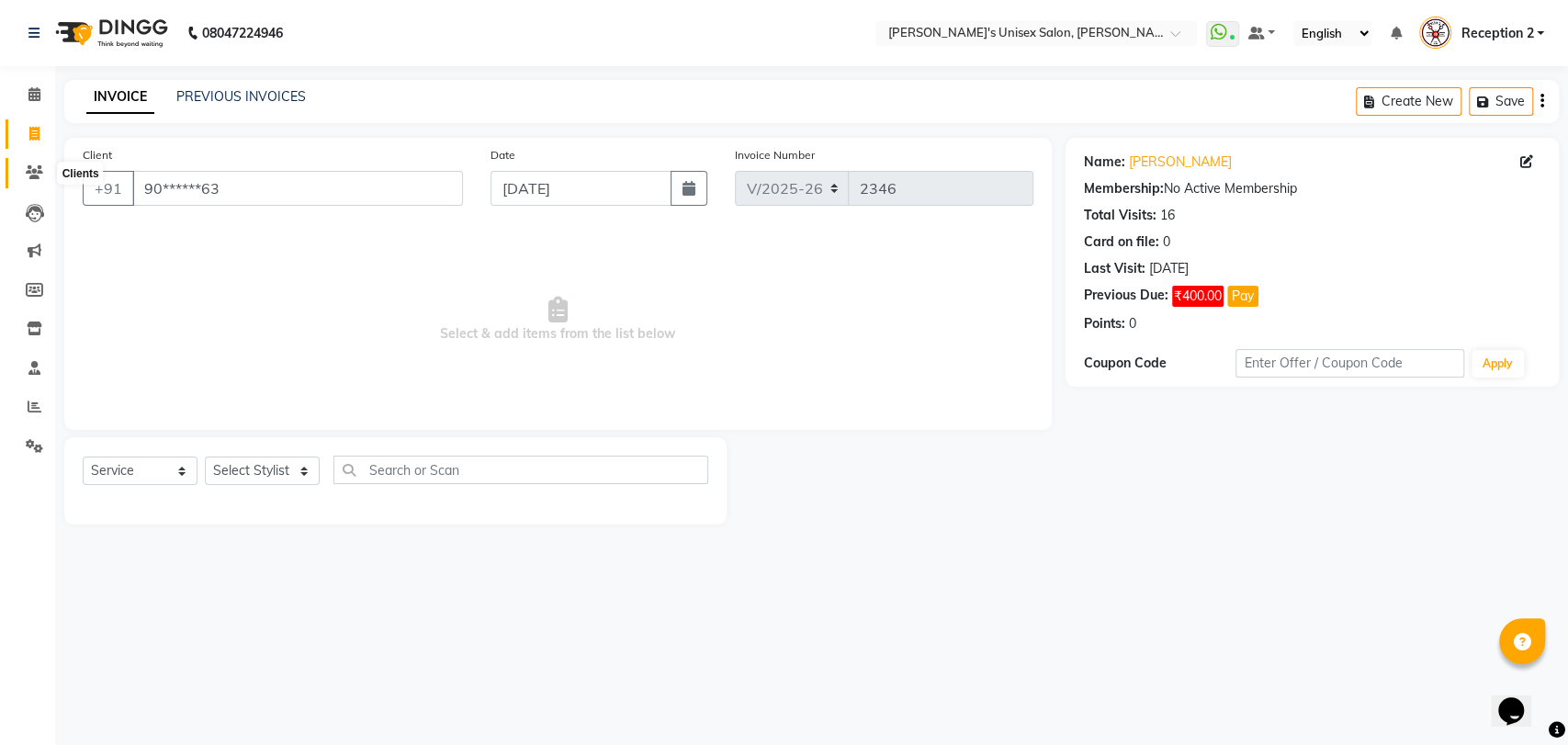
click at [29, 179] on icon at bounding box center [35, 172] width 17 height 14
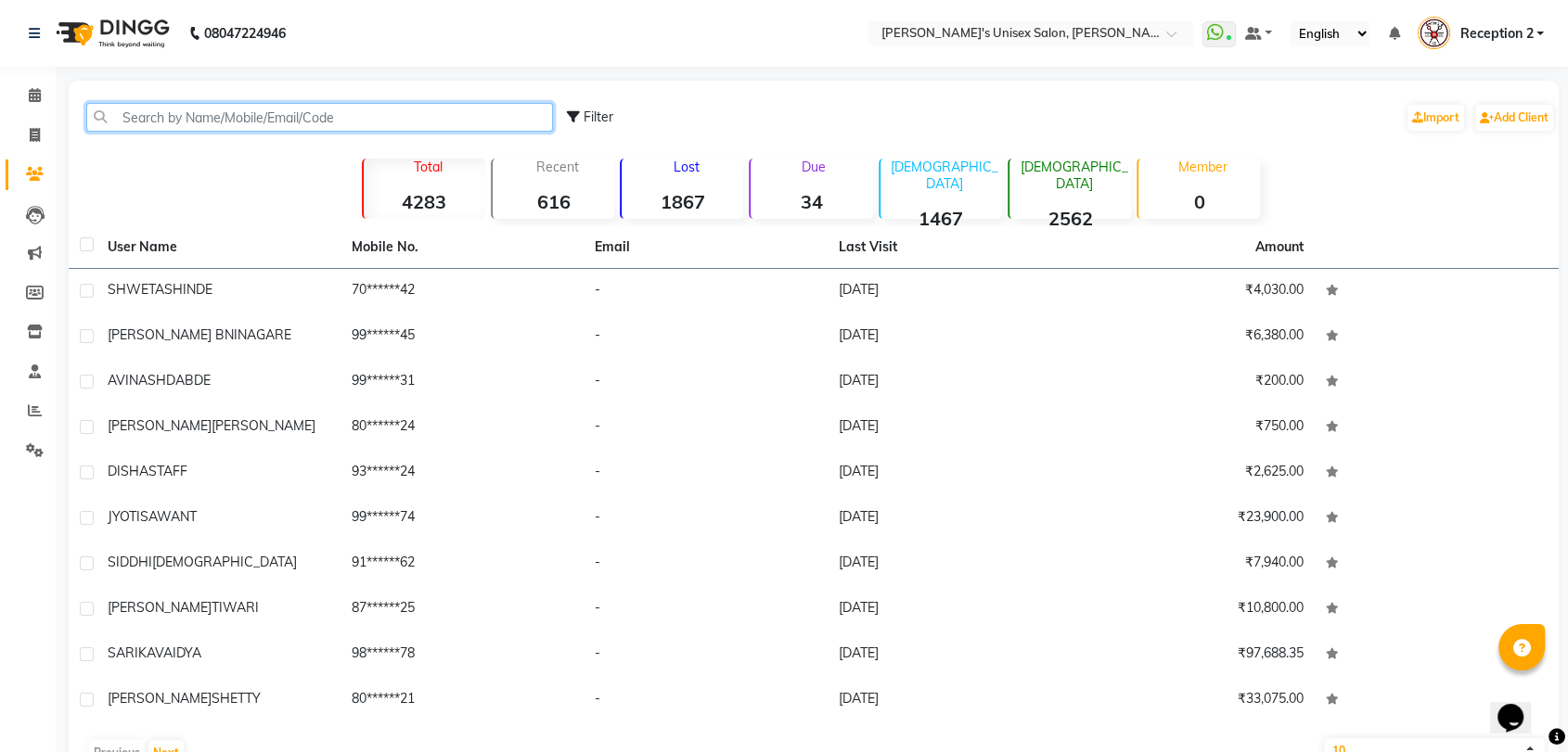
click at [202, 110] on input "text" at bounding box center [319, 116] width 467 height 28
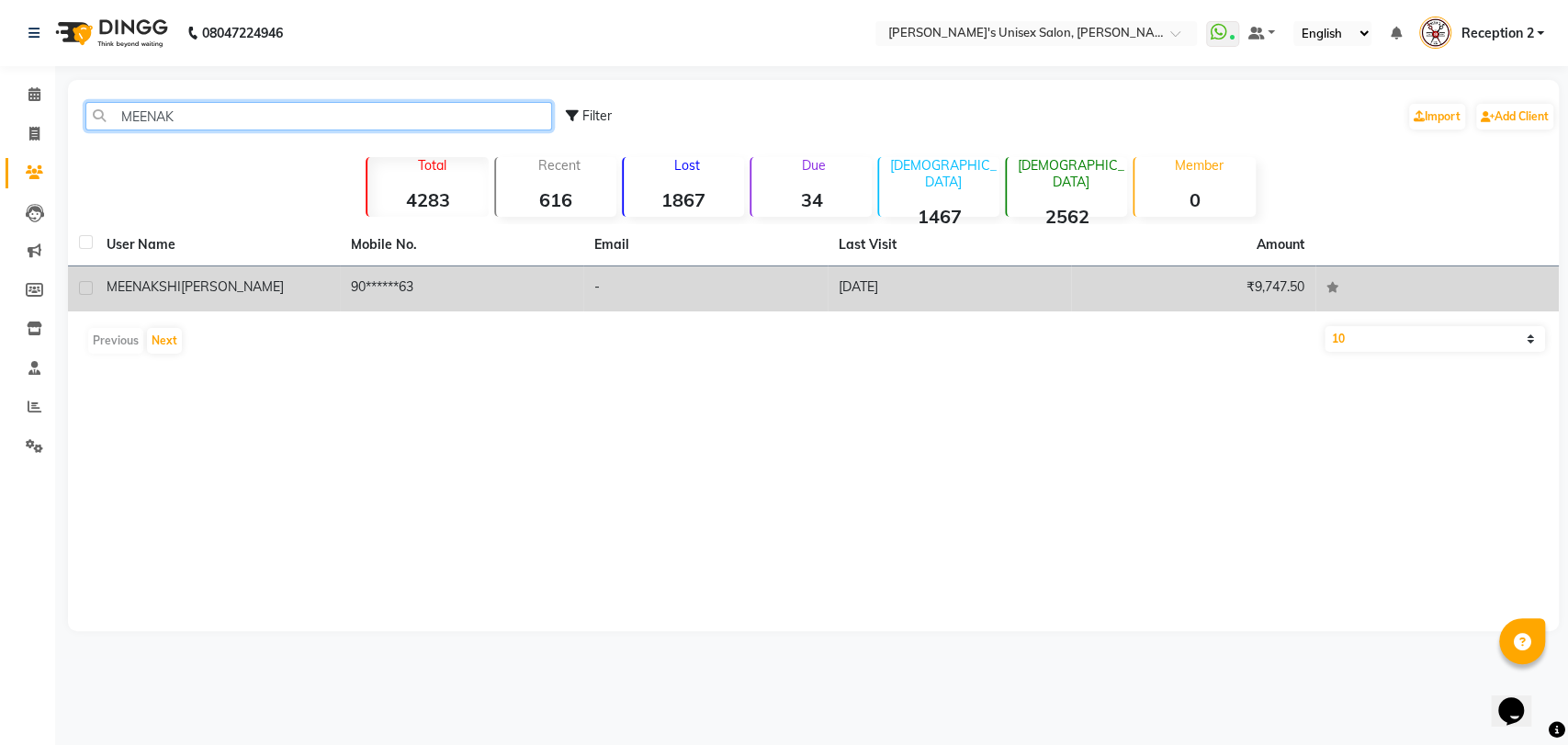
type input "MEENAK"
click at [192, 295] on div "MEENAKSHI SHIRSATH" at bounding box center [218, 287] width 222 height 19
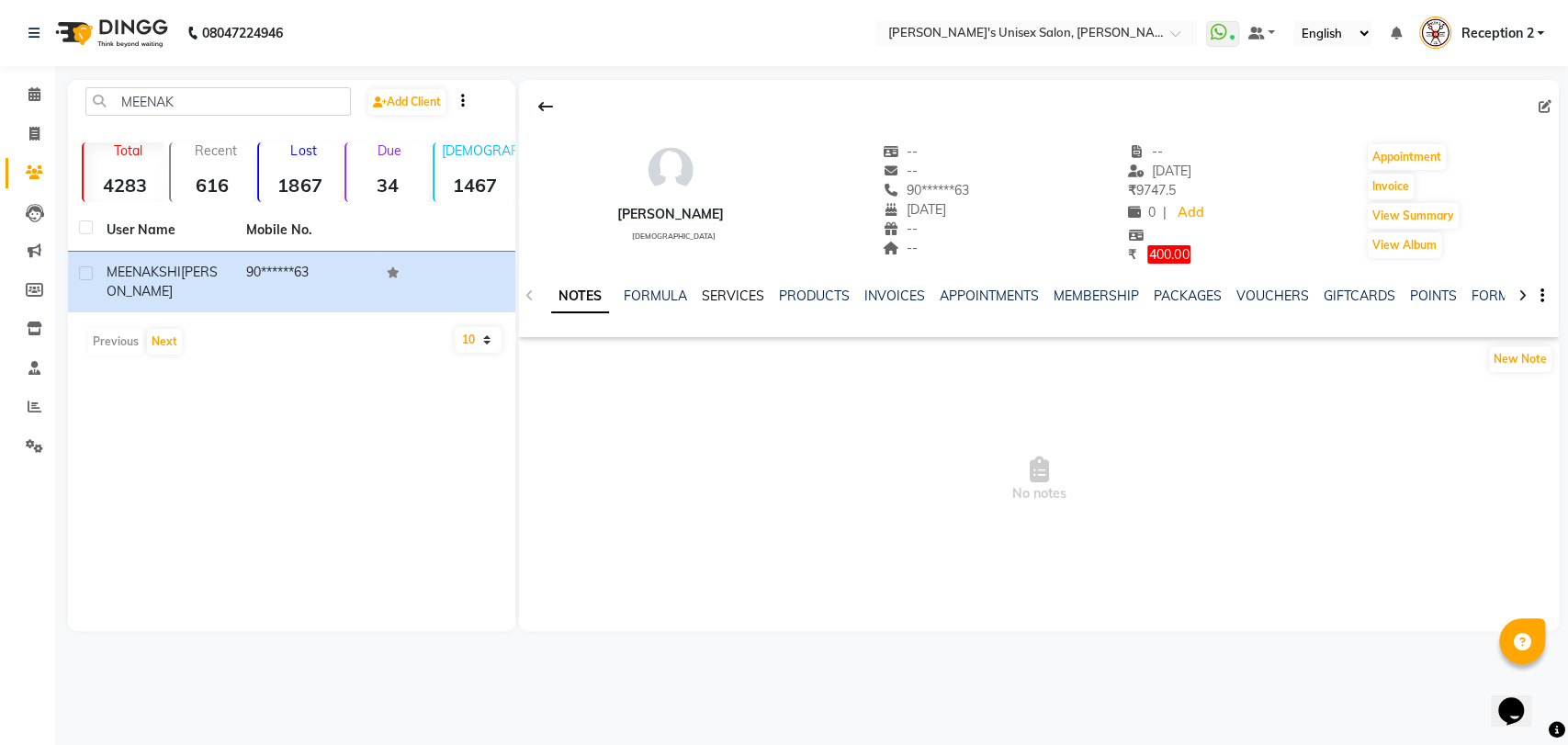
click at [739, 296] on link "SERVICES" at bounding box center [733, 295] width 63 height 16
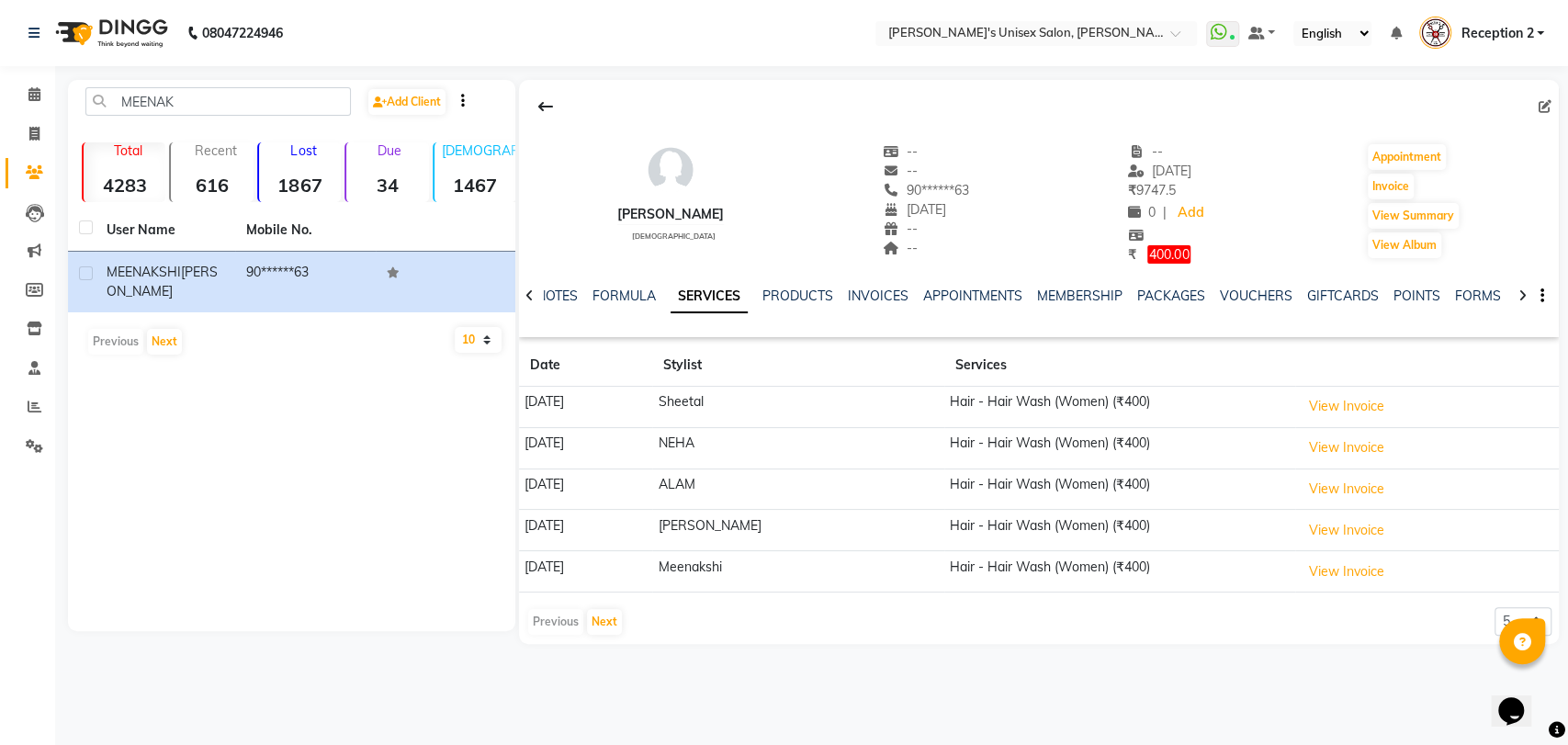
click at [763, 498] on td "ALAM" at bounding box center [798, 489] width 292 height 42
click at [1345, 459] on button "View Invoice" at bounding box center [1346, 447] width 92 height 28
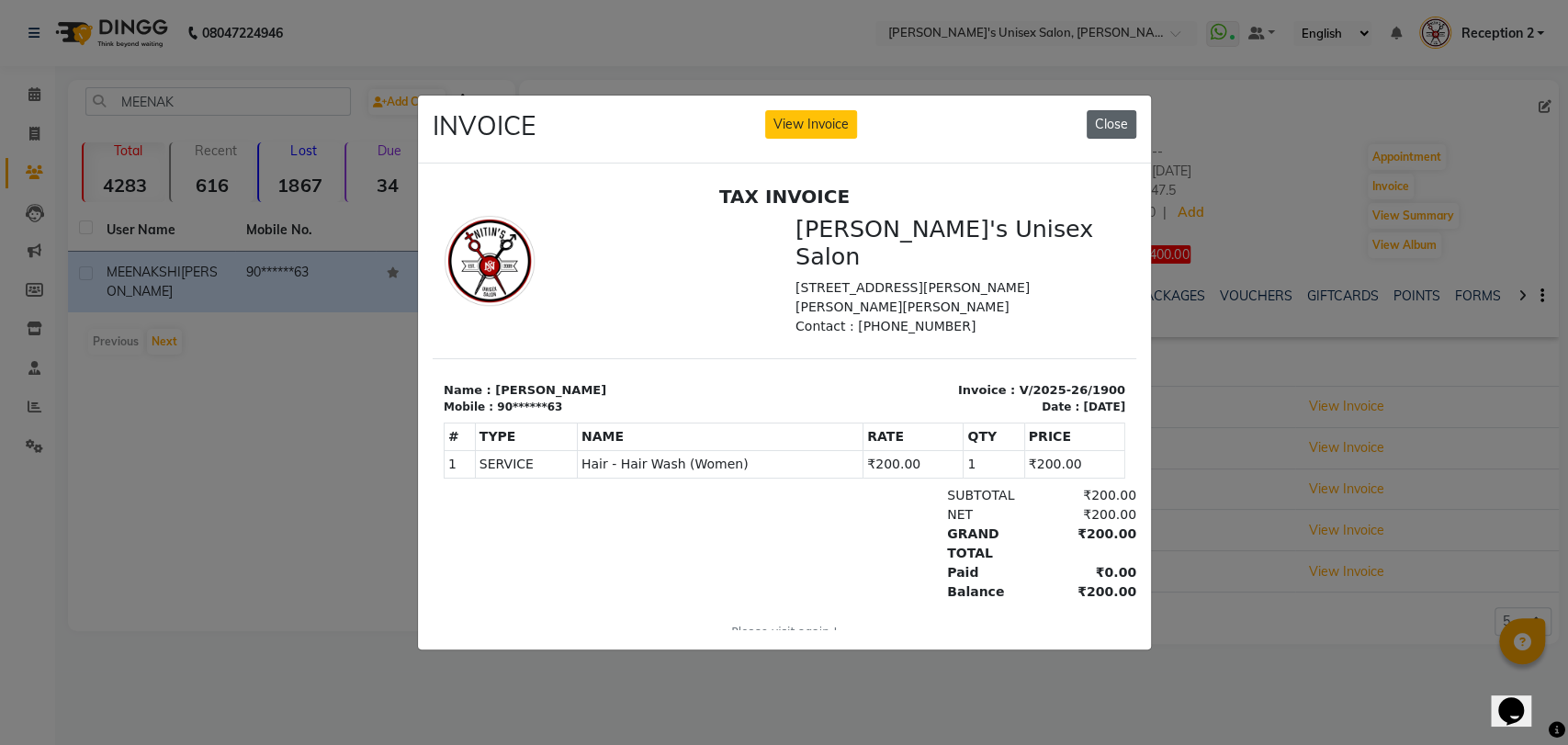
click at [1115, 110] on button "Close" at bounding box center [1110, 124] width 49 height 28
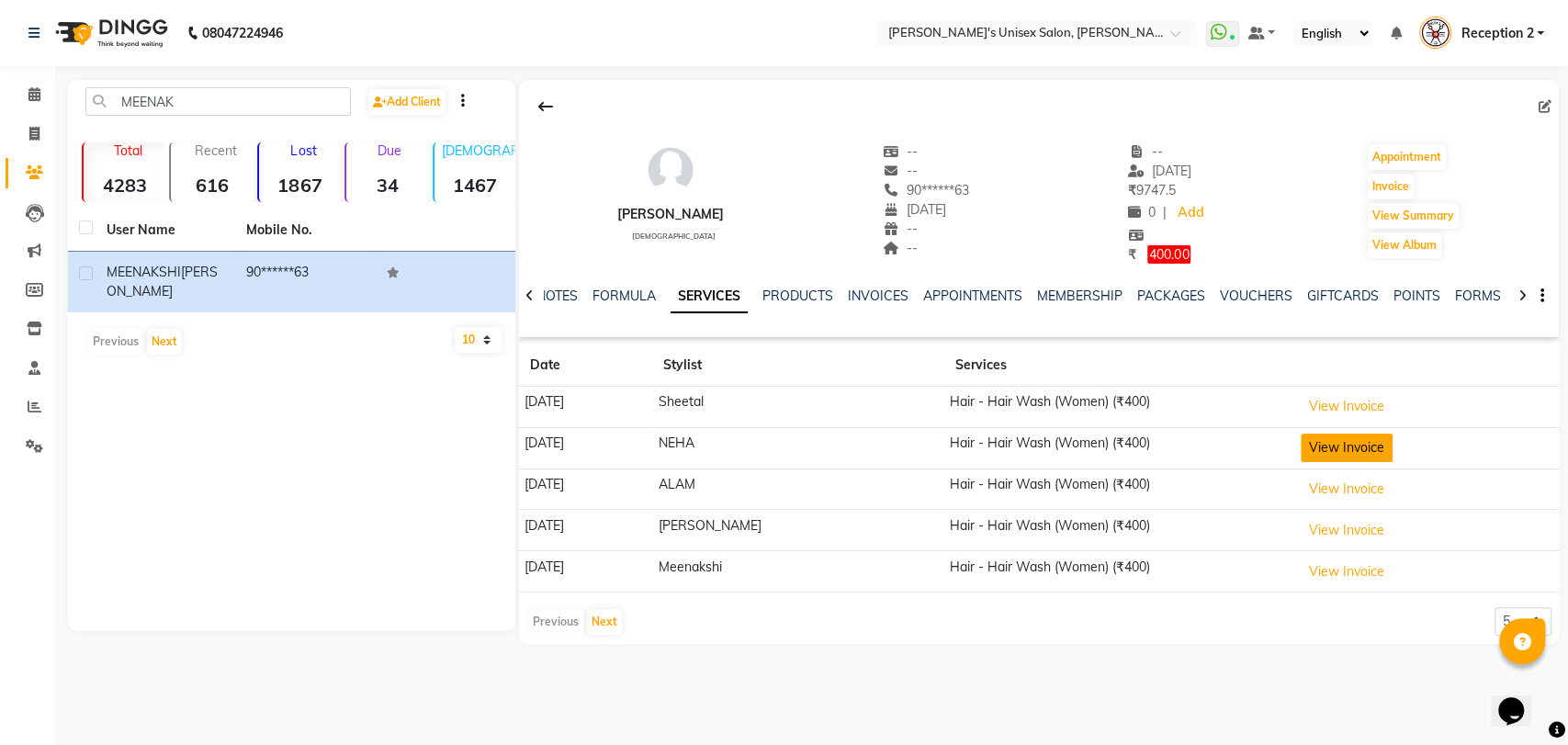
click at [1369, 443] on button "View Invoice" at bounding box center [1346, 447] width 92 height 28
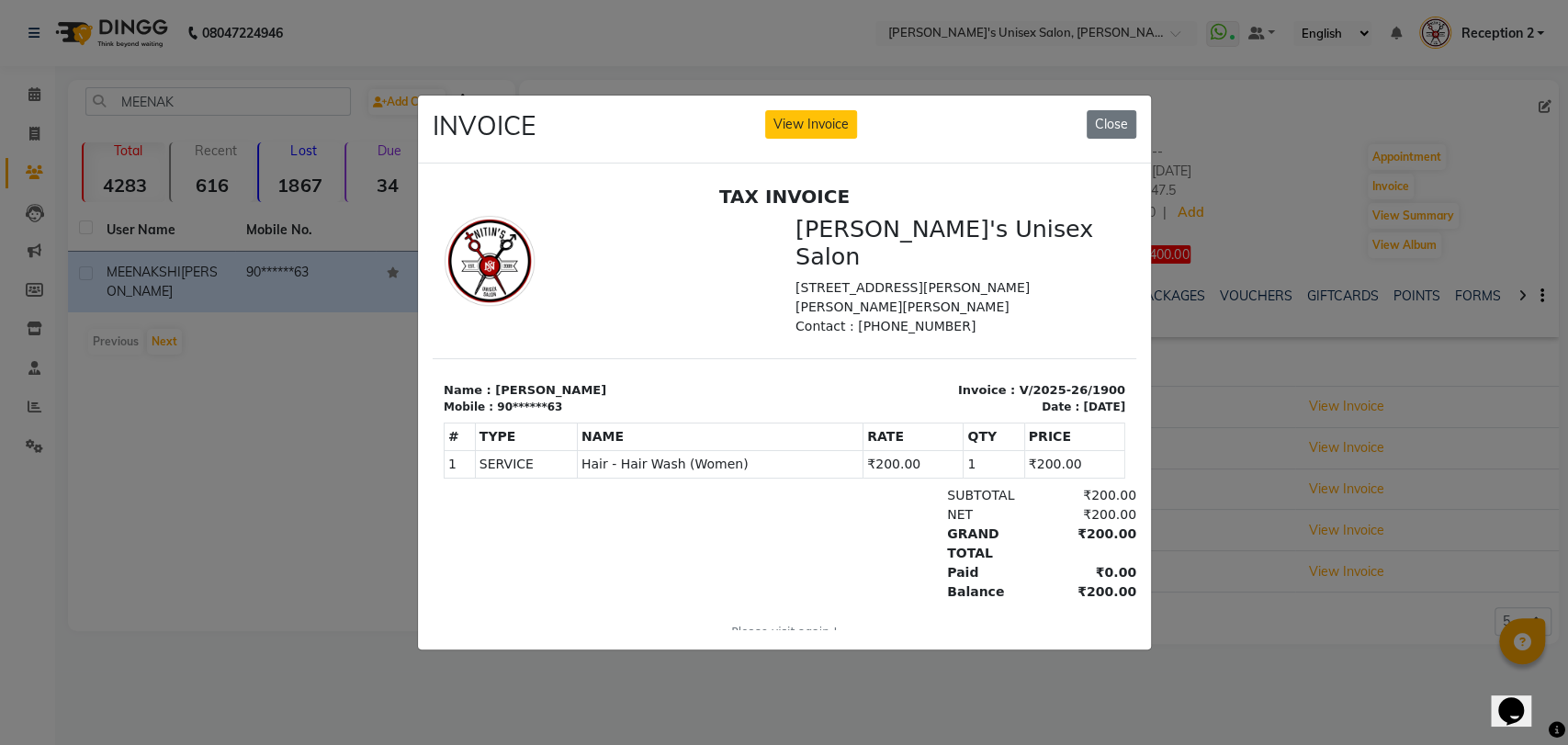
drag, startPoint x: 905, startPoint y: 210, endPoint x: 1241, endPoint y: 290, distance: 345.4
click at [810, 178] on html "TAX INVOICE Nitin's Unisex Salon Sho no 39 & 40Bldg no 15, Samta Nagar Soc, Opp…" at bounding box center [783, 425] width 703 height 494
click at [810, 112] on button "View Invoice" at bounding box center [811, 124] width 92 height 28
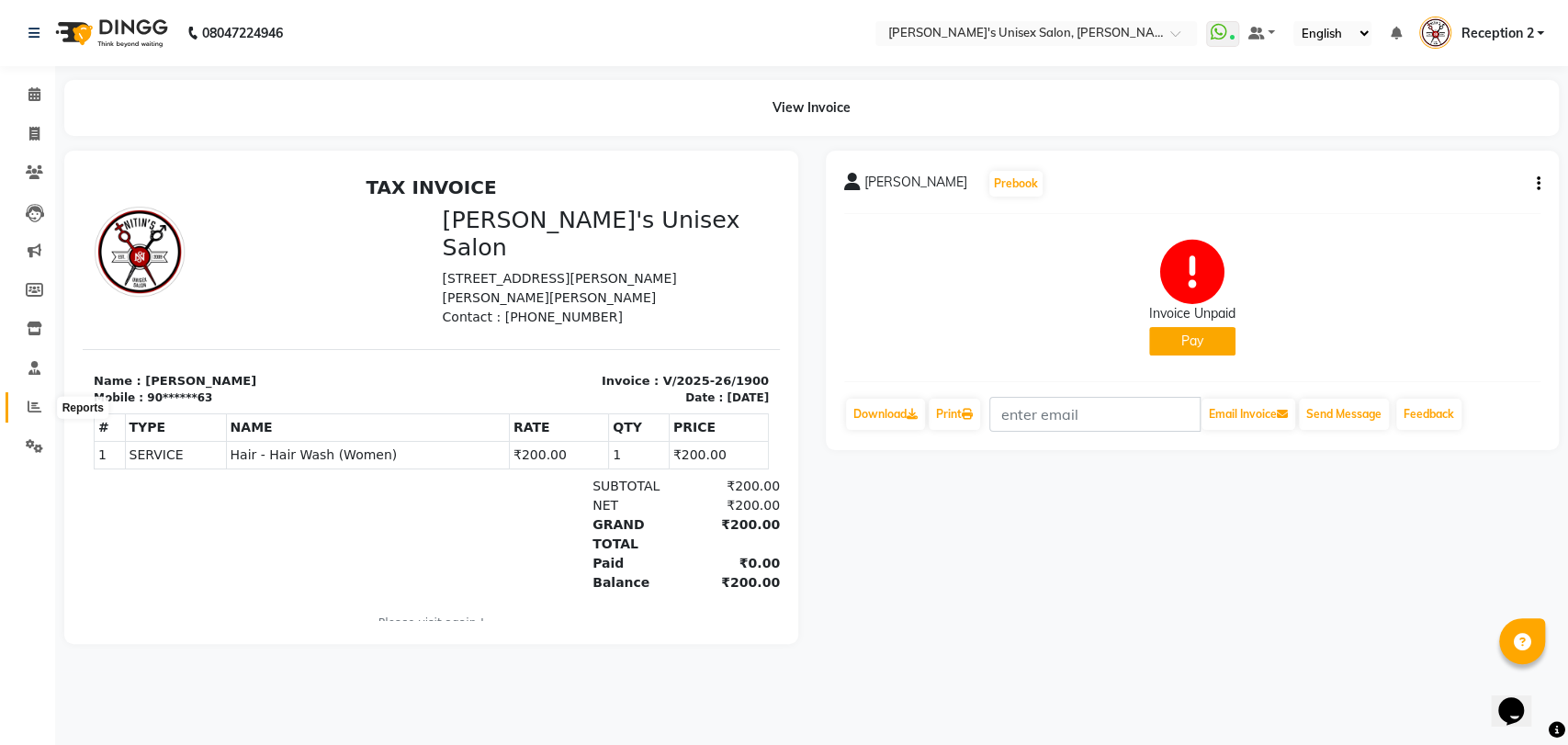
click at [31, 405] on icon at bounding box center [34, 406] width 14 height 14
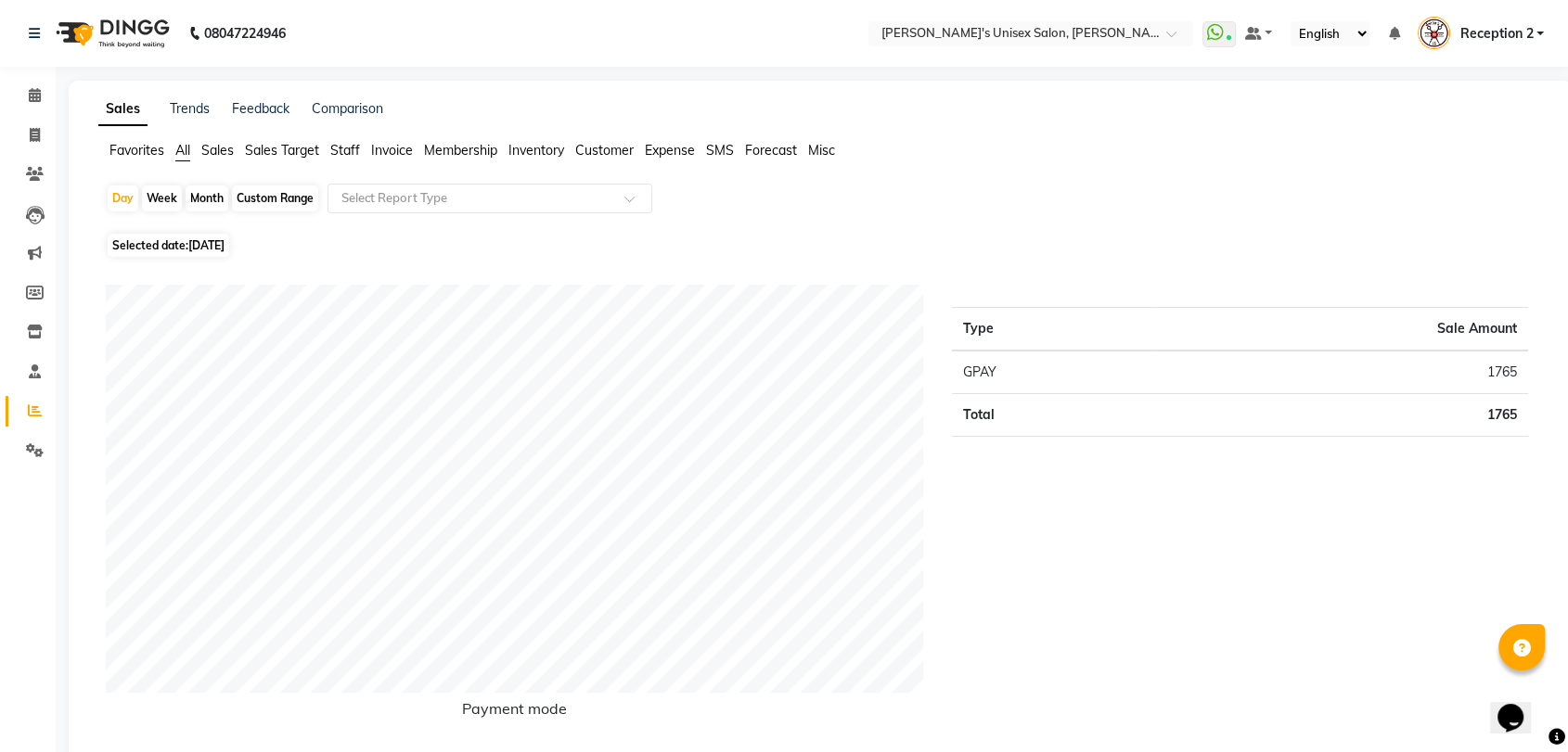
click at [208, 194] on div "Month" at bounding box center [207, 198] width 43 height 26
select select "9"
select select "2025"
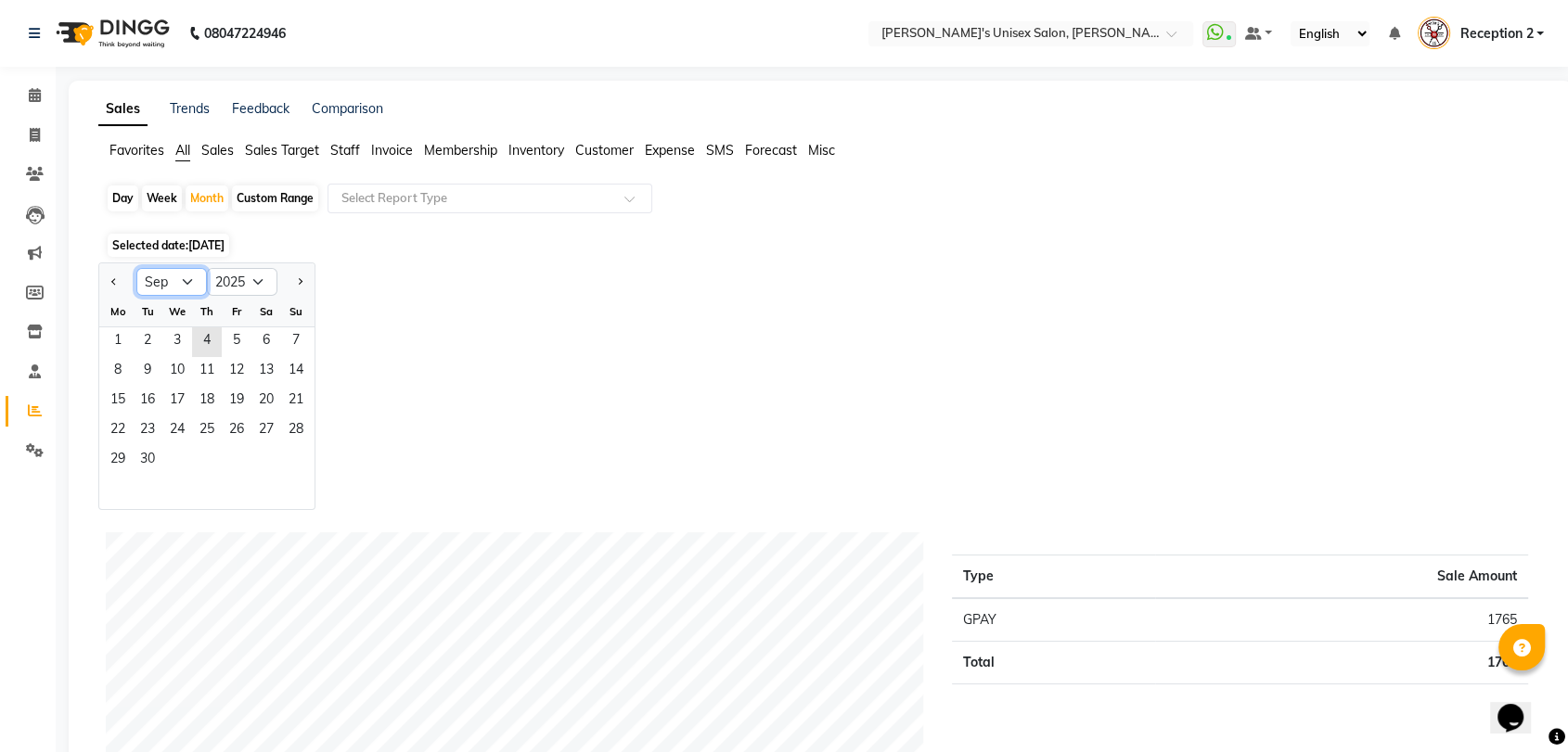
click at [186, 274] on select "Jan Feb Mar Apr May Jun Jul Aug Sep Oct Nov Dec" at bounding box center [172, 281] width 70 height 27
select select "8"
click at [137, 268] on select "Jan Feb Mar Apr May Jun Jul Aug Sep Oct Nov Dec" at bounding box center [172, 281] width 70 height 27
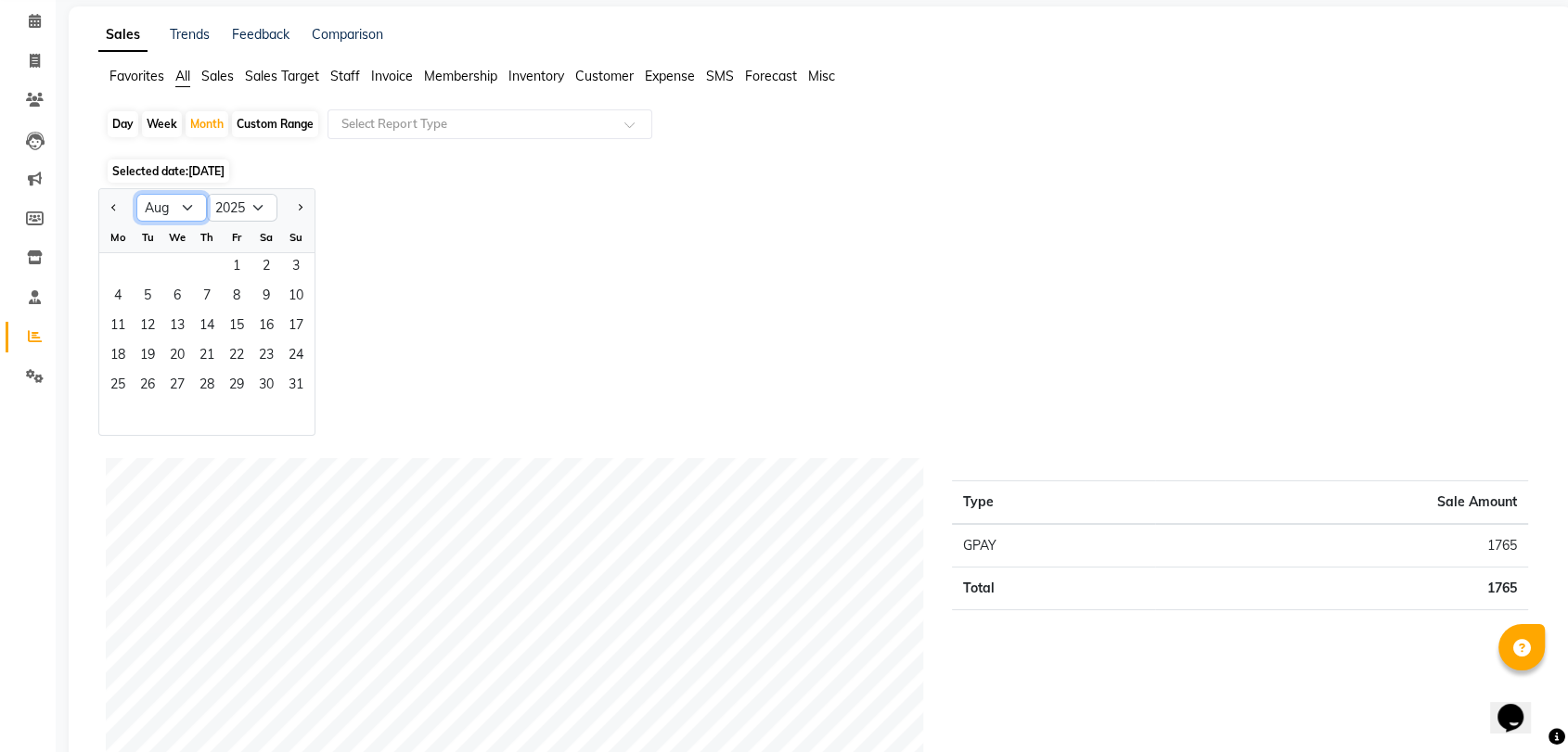
scroll to position [58, 0]
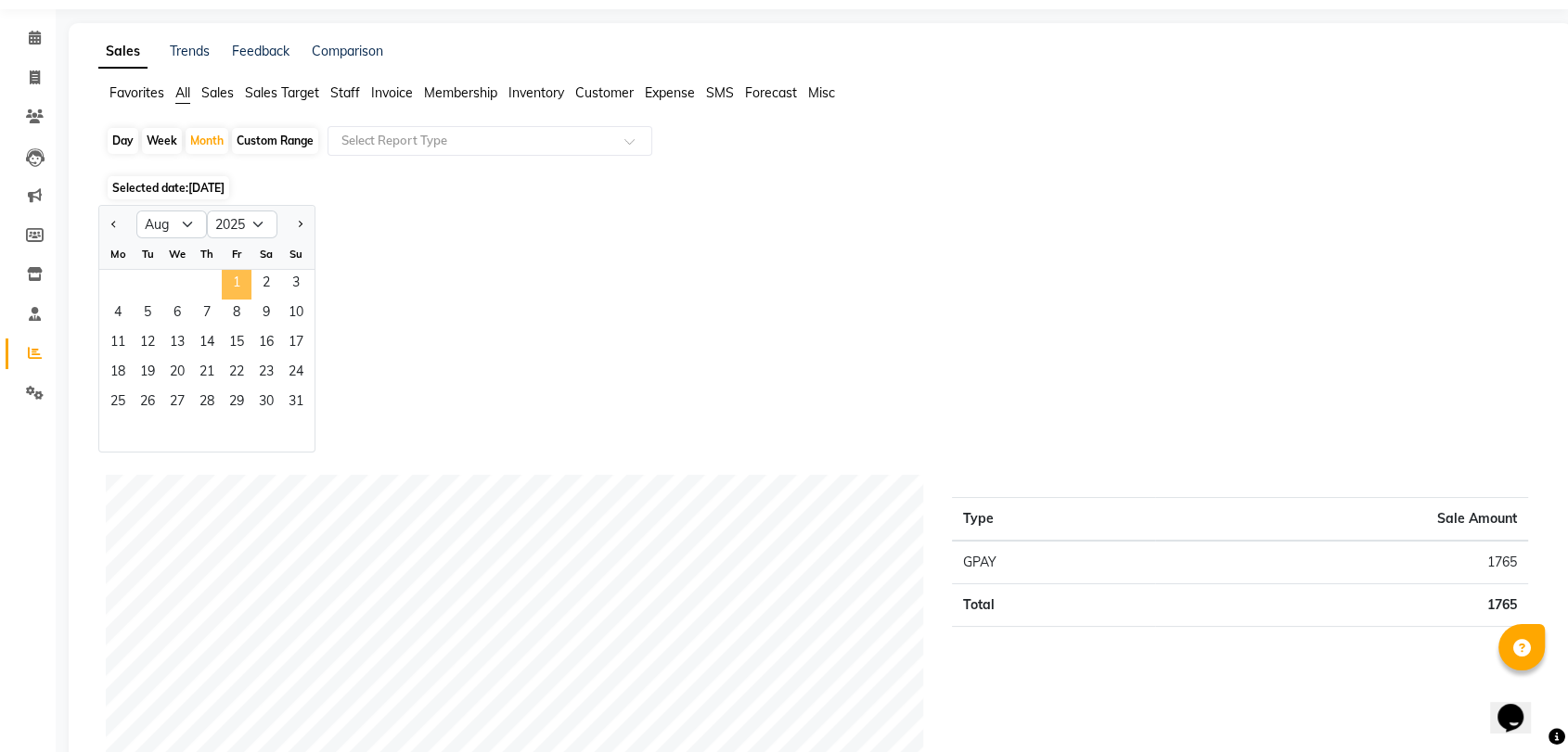
click at [245, 285] on span "1" at bounding box center [236, 284] width 29 height 29
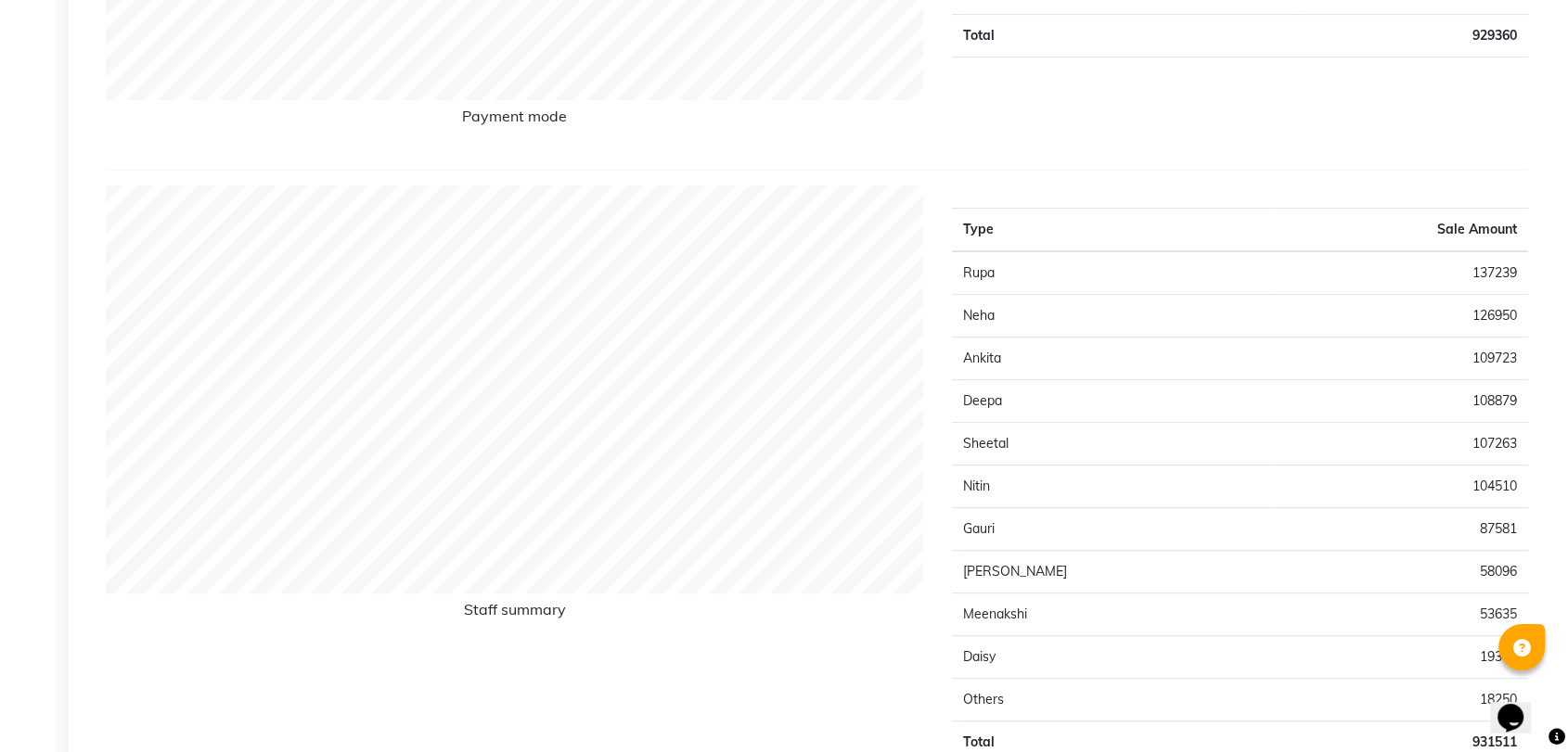
scroll to position [594, 0]
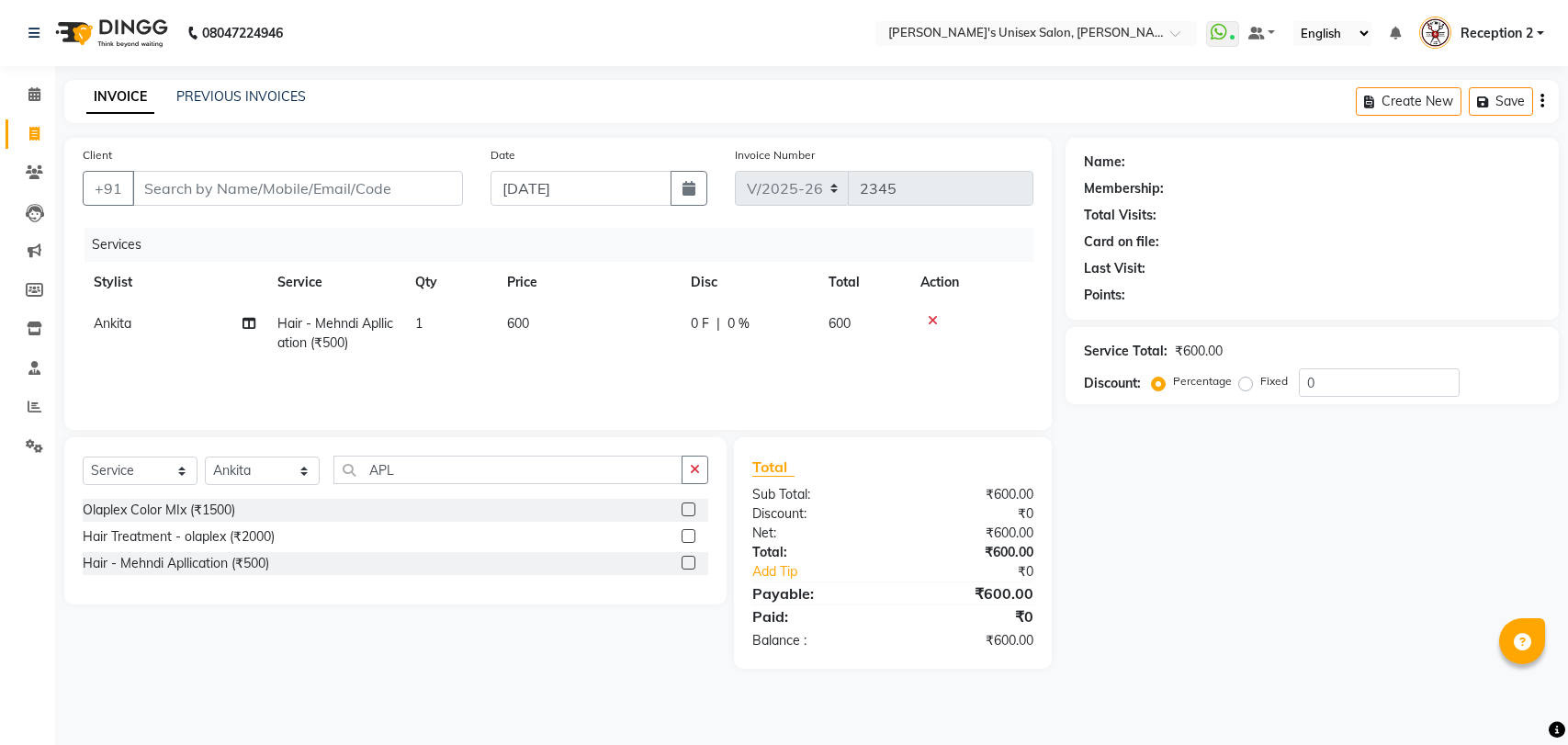
select select "62"
select select "service"
select select "23030"
click at [35, 165] on icon at bounding box center [35, 172] width 17 height 14
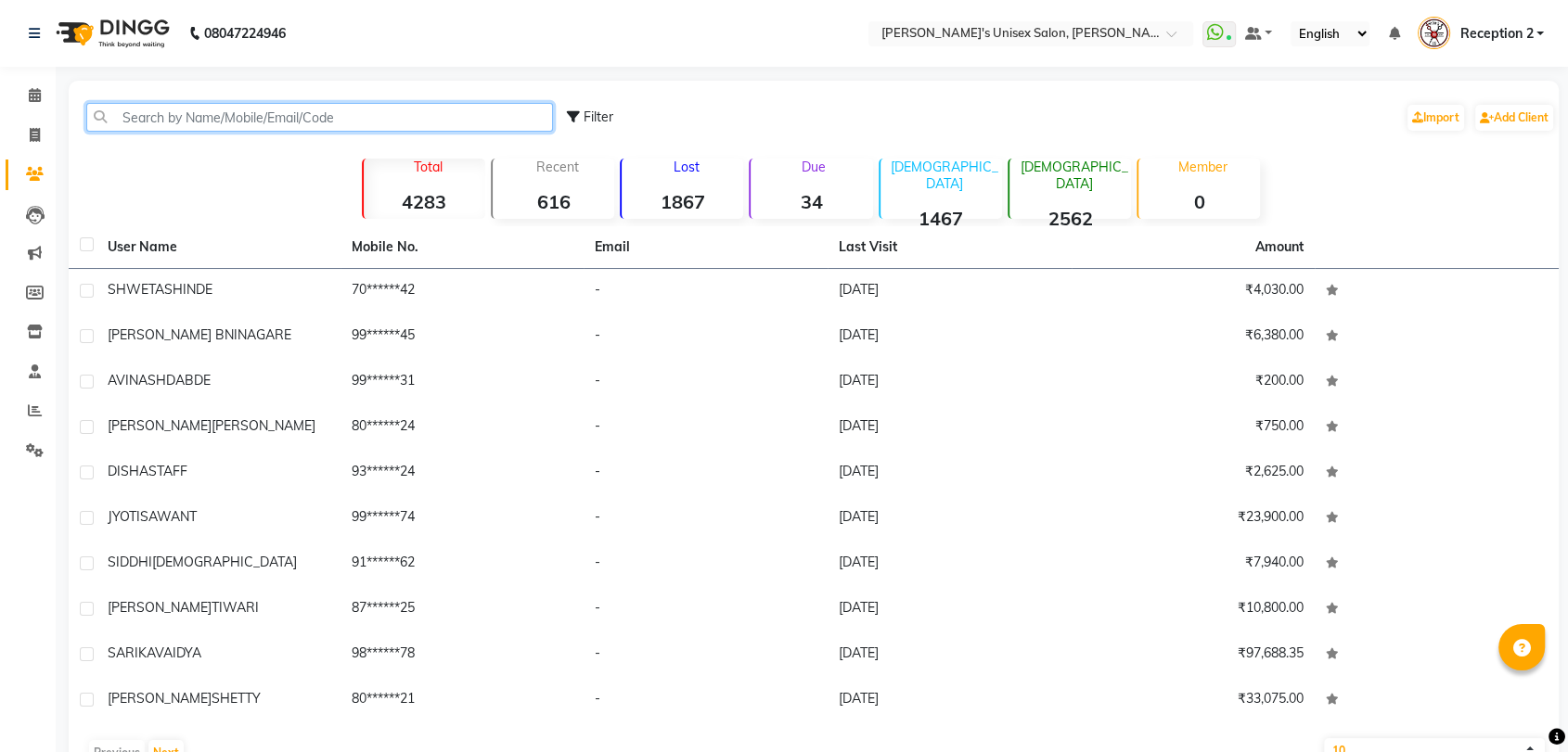
click at [331, 113] on input "text" at bounding box center [319, 116] width 467 height 28
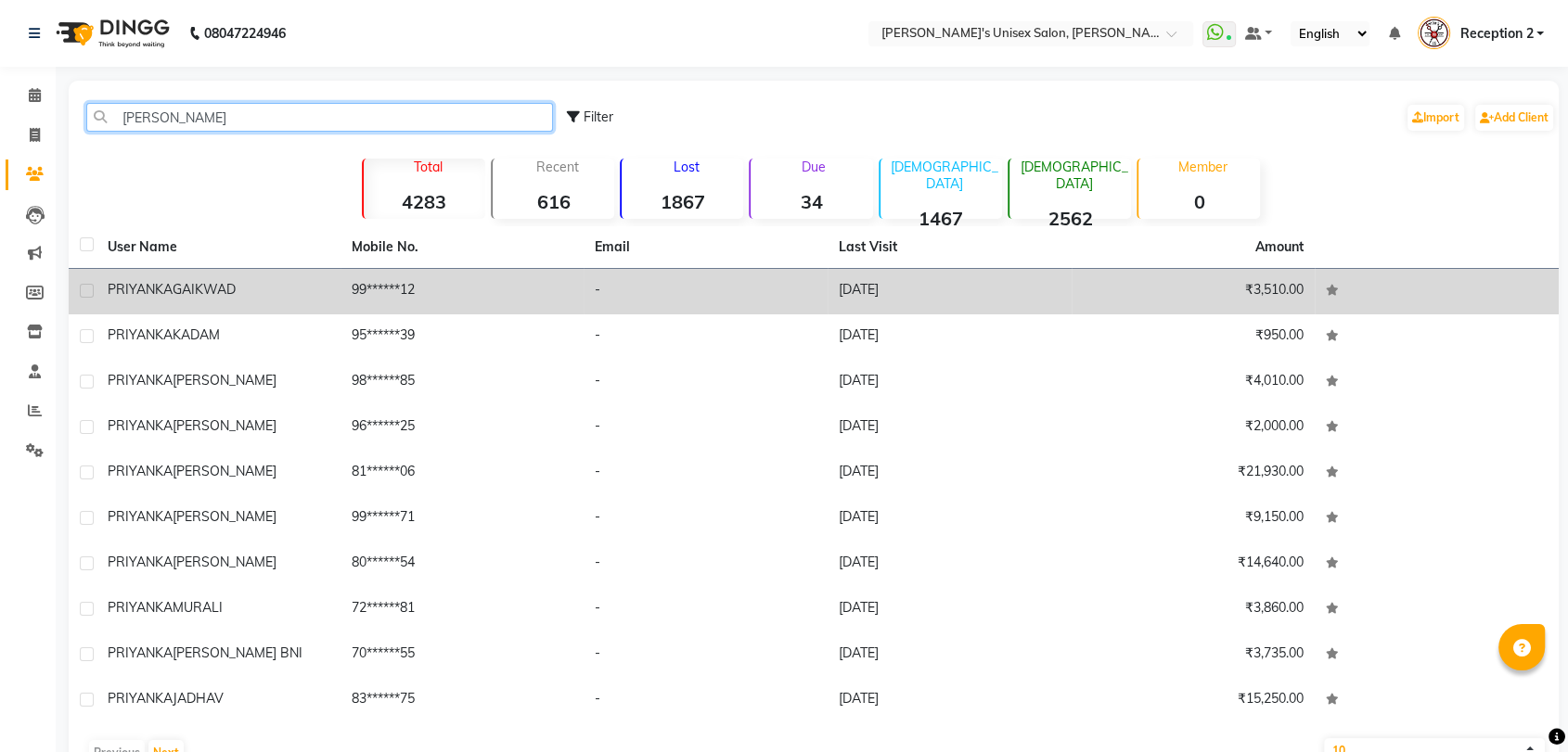
type input "PRIYANK"
click at [803, 294] on td "-" at bounding box center [705, 291] width 244 height 46
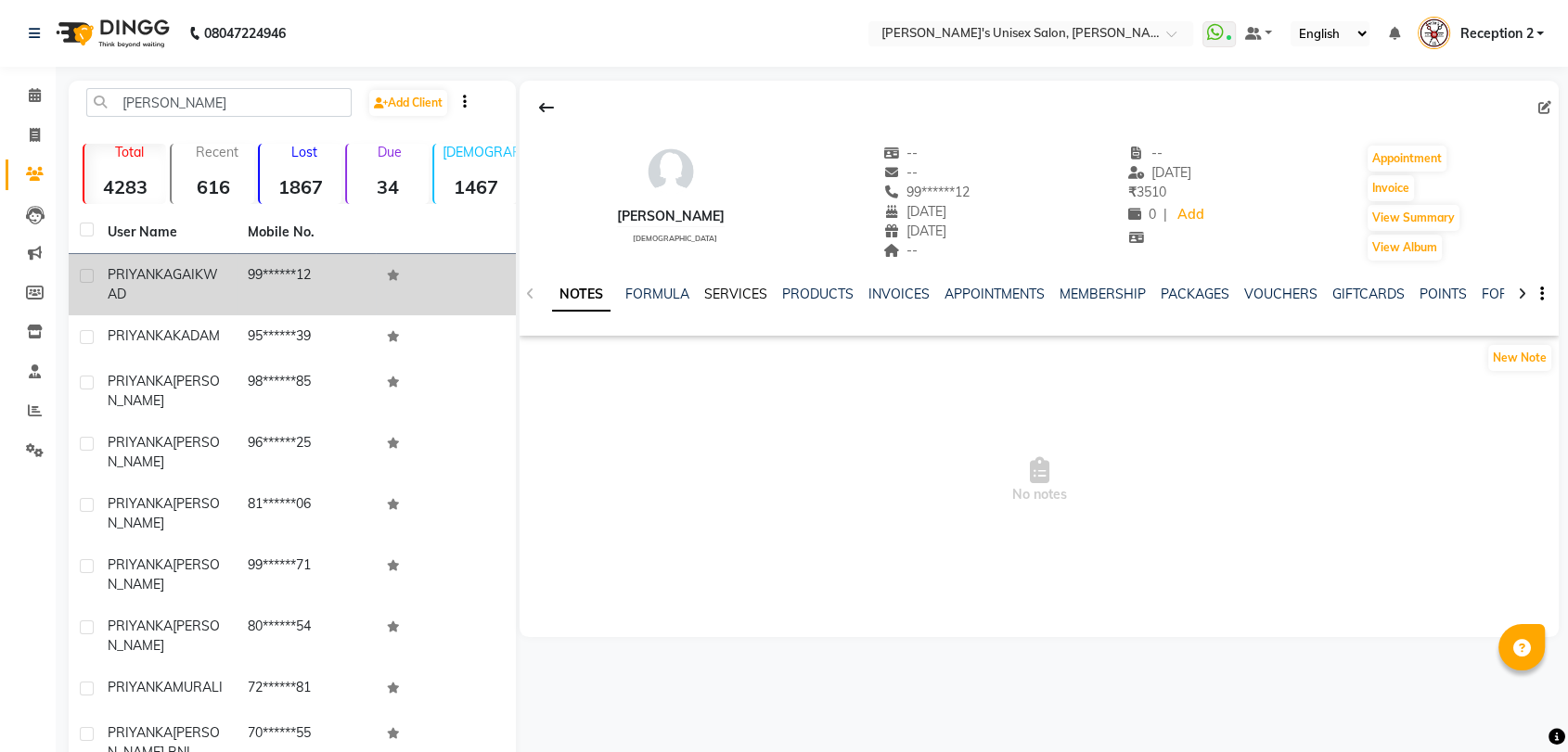
click at [751, 286] on link "SERVICES" at bounding box center [736, 294] width 64 height 17
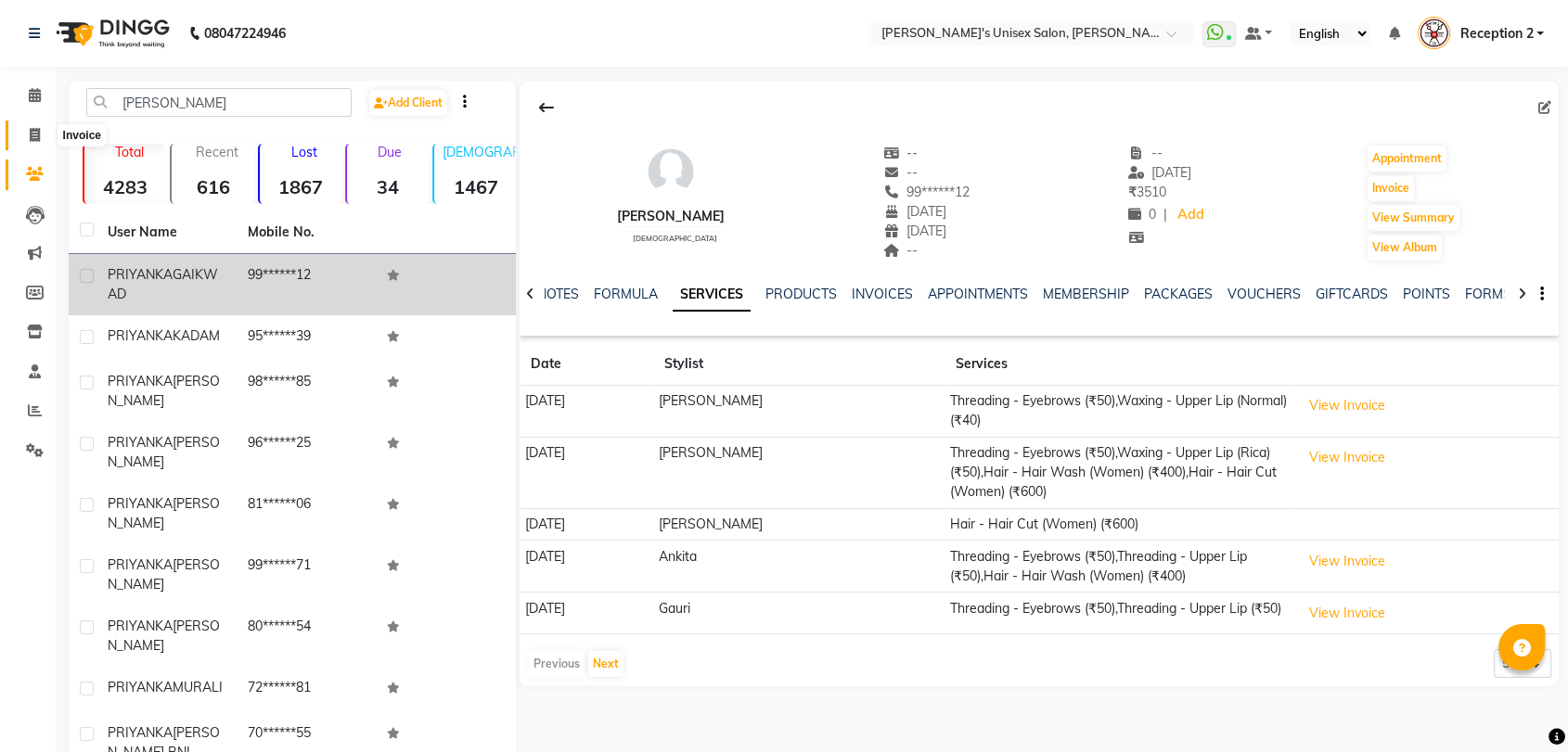
click at [35, 145] on span at bounding box center [34, 136] width 32 height 21
select select "service"
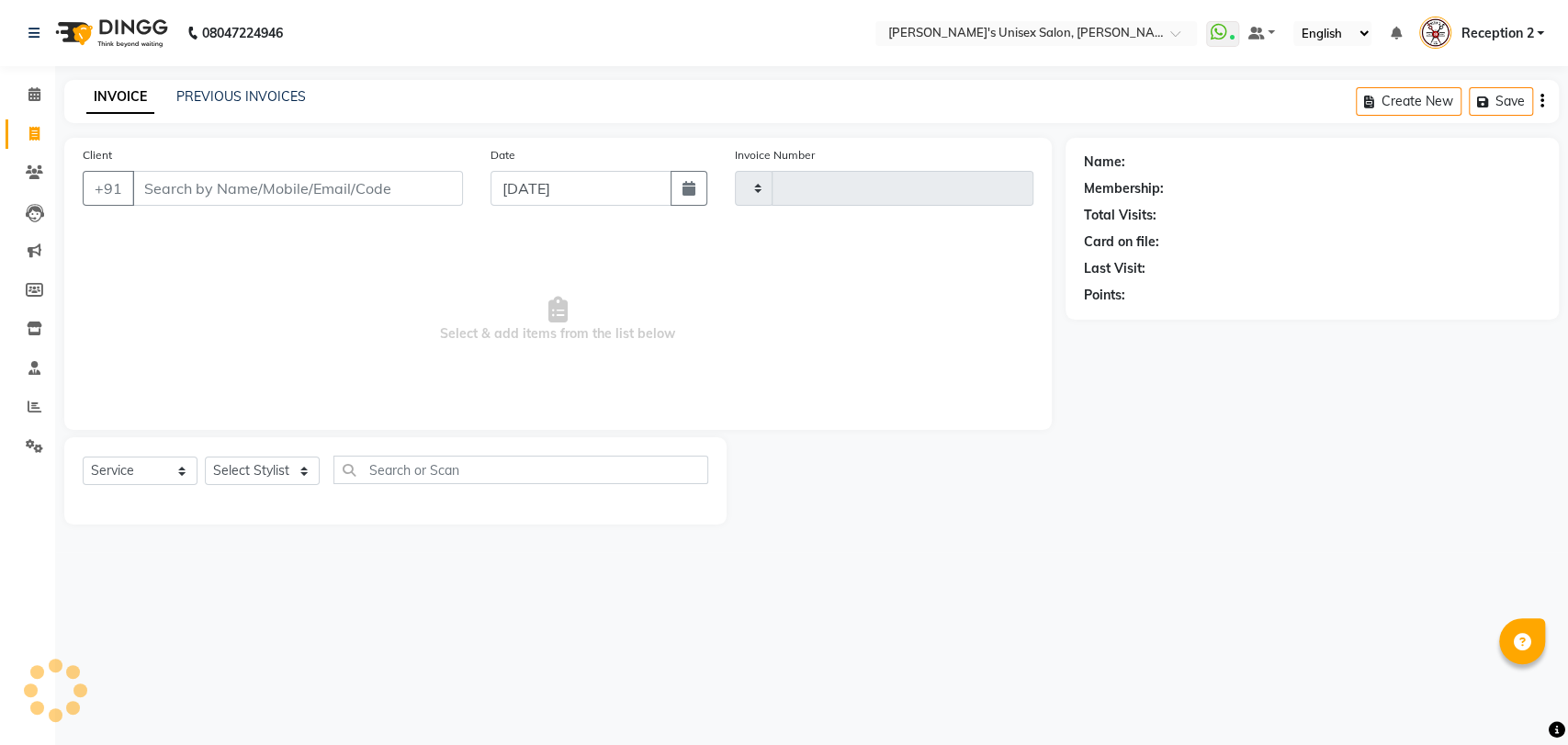
type input "2346"
select select "62"
click at [692, 191] on icon "button" at bounding box center [689, 188] width 13 height 15
select select "9"
select select "2025"
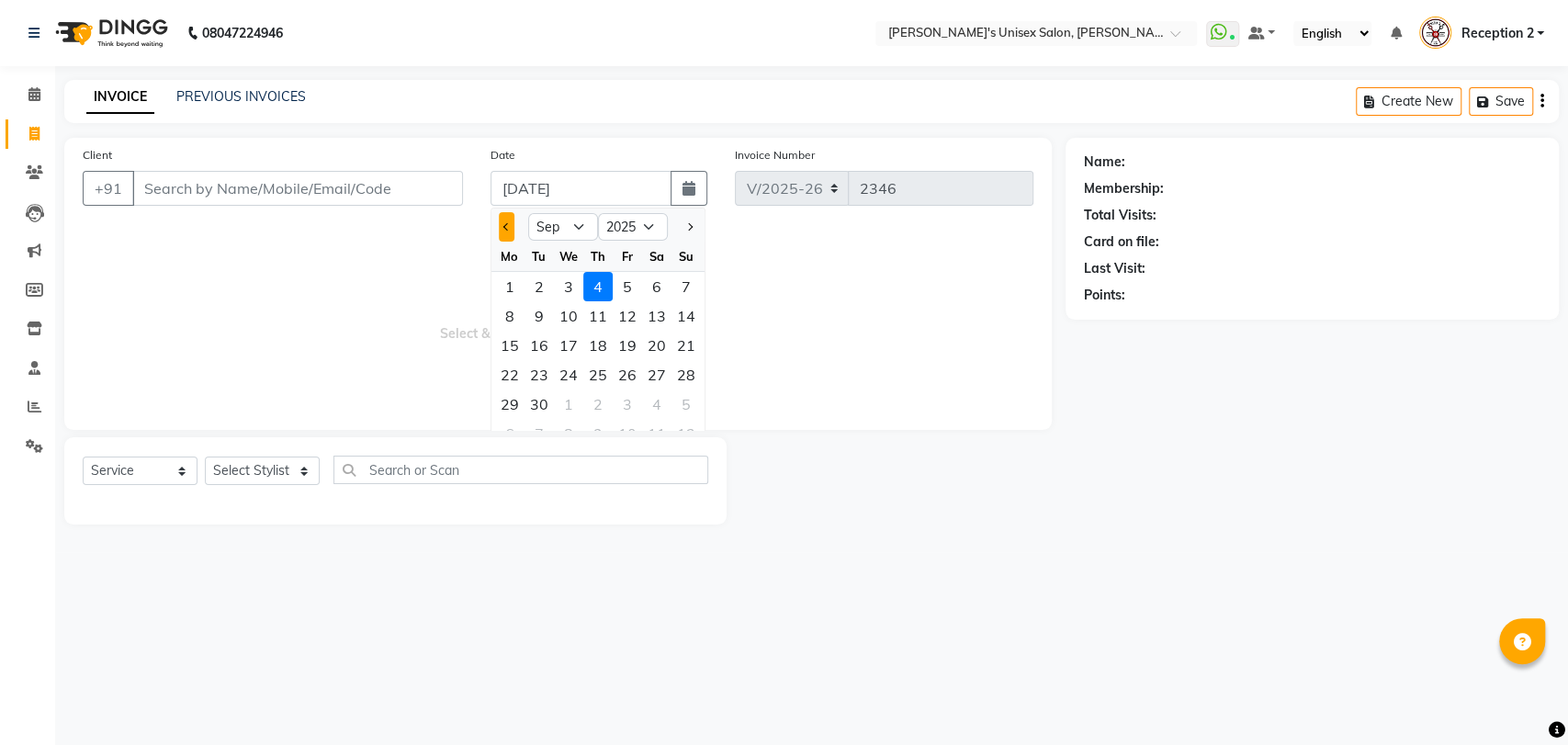
click at [504, 224] on span "Previous month" at bounding box center [506, 227] width 8 height 8
select select "8"
click at [632, 409] on div "29" at bounding box center [627, 404] width 29 height 29
type input "29-08-2025"
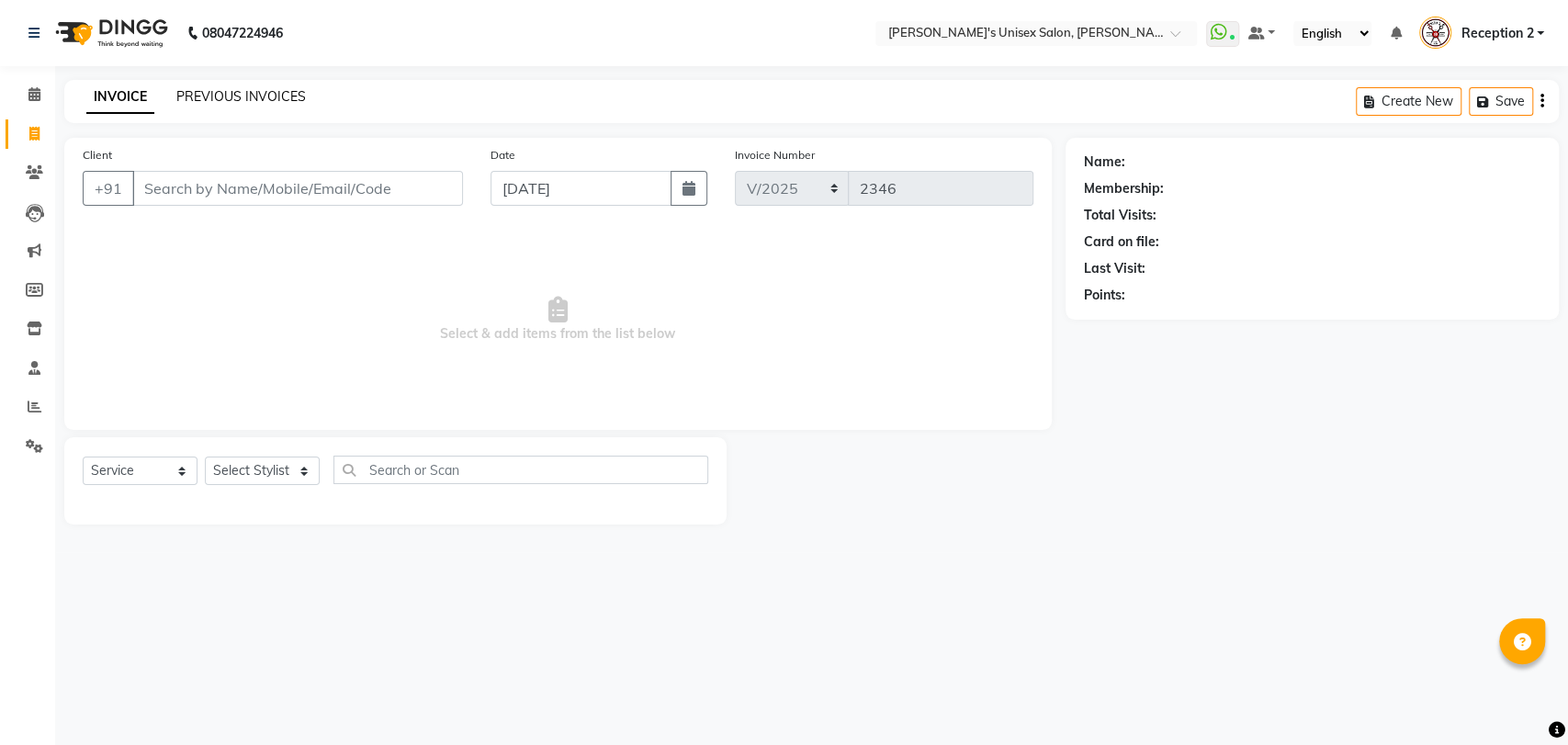
click at [251, 89] on link "PREVIOUS INVOICES" at bounding box center [241, 96] width 130 height 16
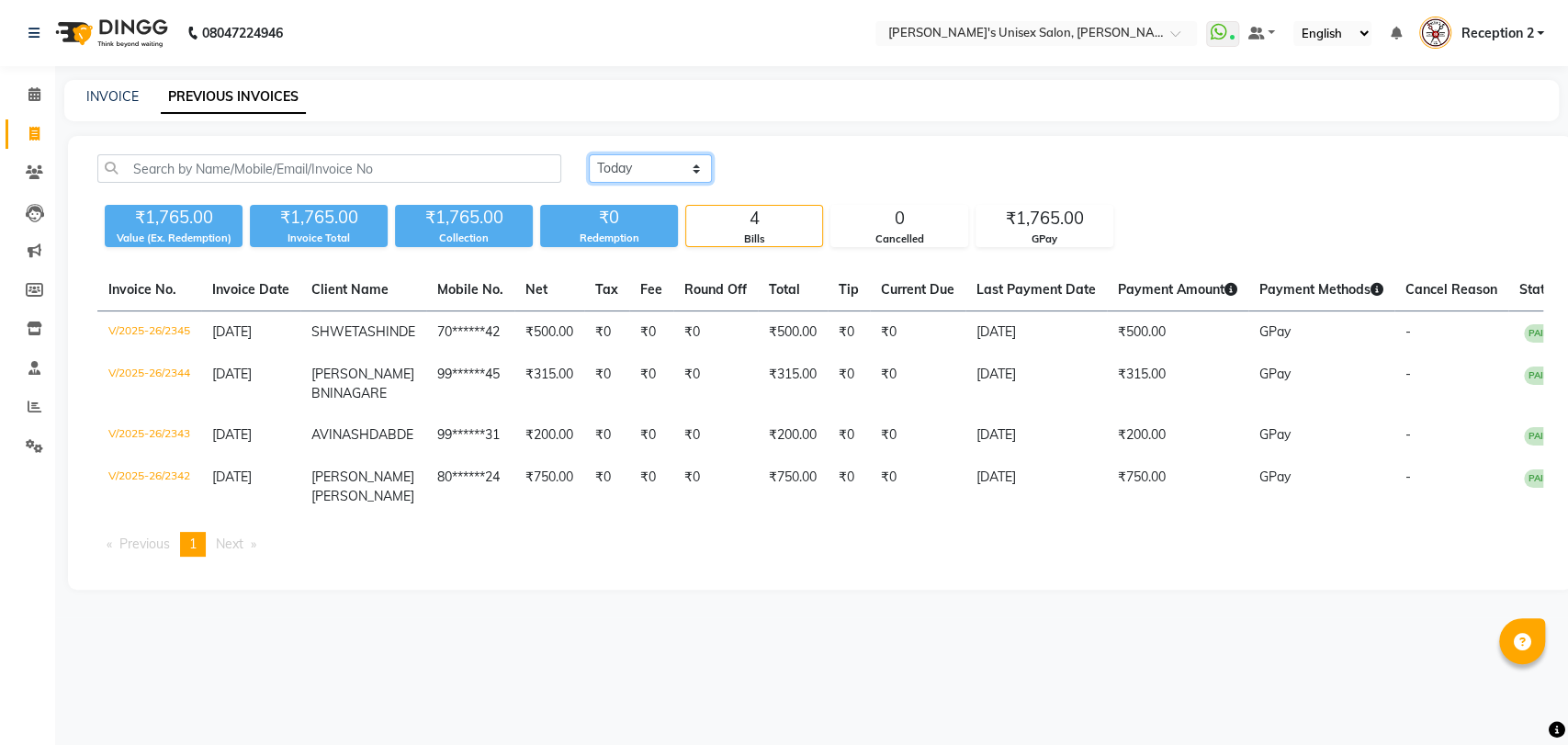
click at [650, 174] on select "Today Yesterday Custom Range" at bounding box center [650, 168] width 123 height 28
select select "range"
click at [589, 155] on select "Today Yesterday Custom Range" at bounding box center [650, 168] width 123 height 28
click at [793, 165] on input "[DATE]" at bounding box center [800, 168] width 129 height 26
select select "9"
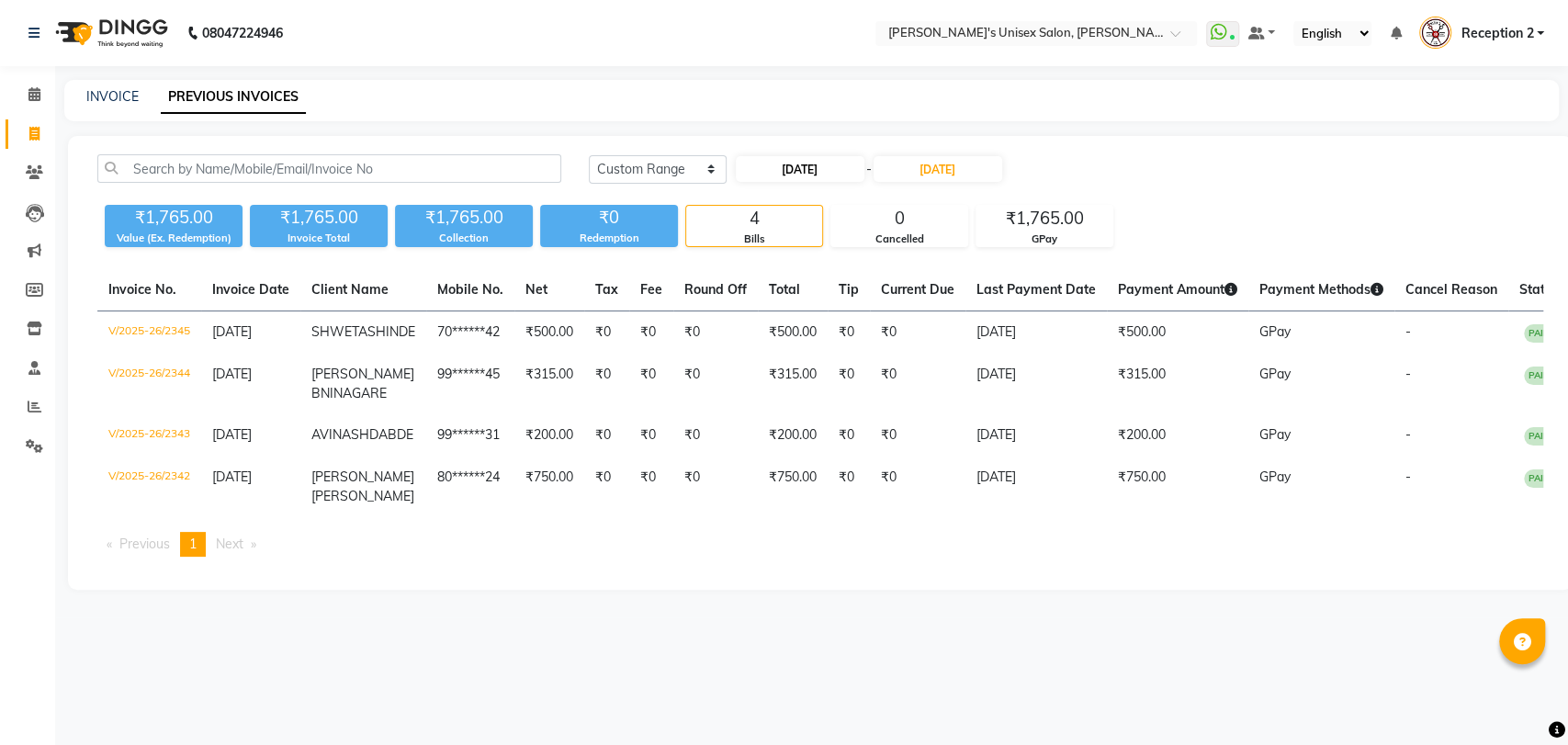
select select "2025"
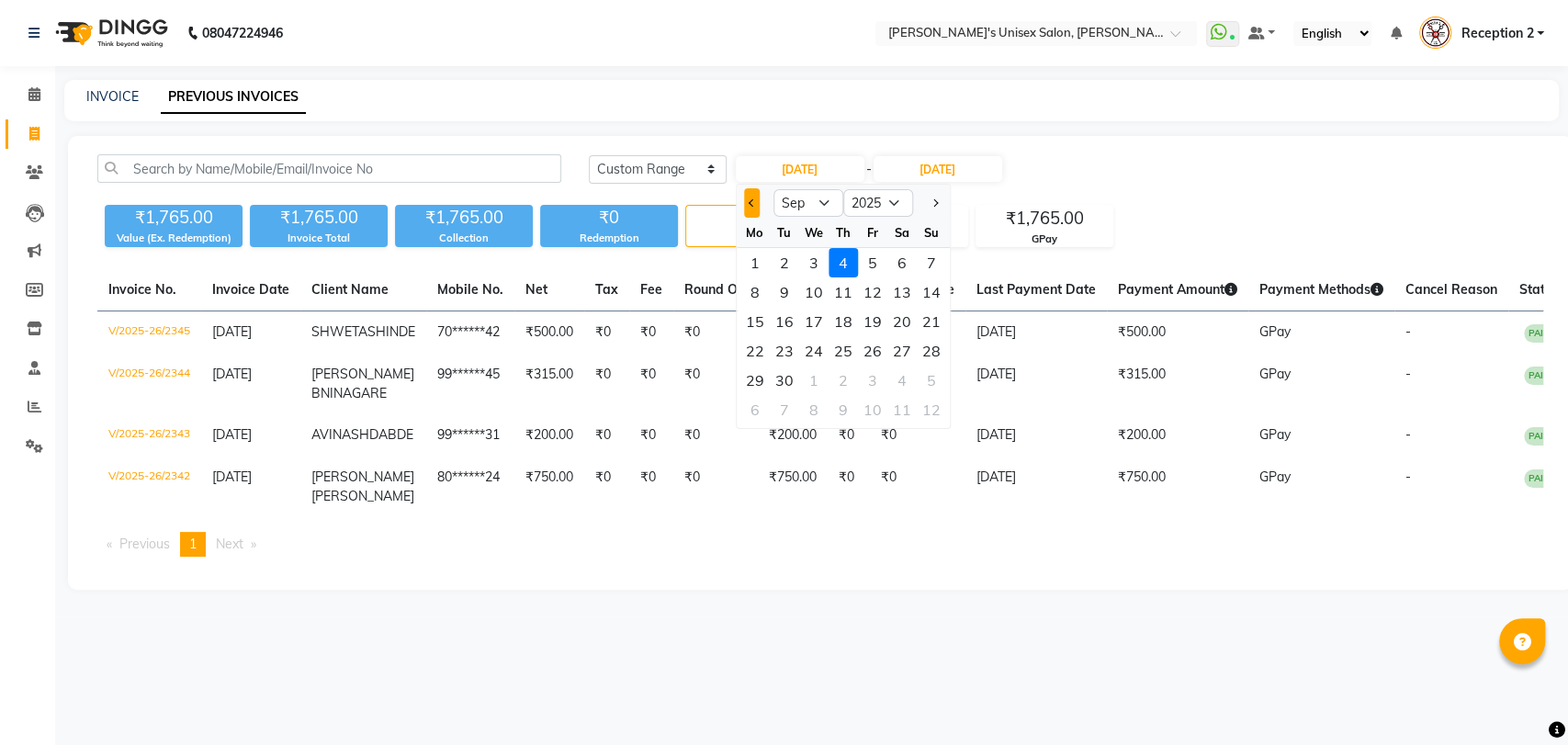
click at [751, 201] on span "Previous month" at bounding box center [753, 203] width 8 height 8
select select "8"
click at [874, 383] on div "29" at bounding box center [873, 380] width 29 height 29
type input "29-08-2025"
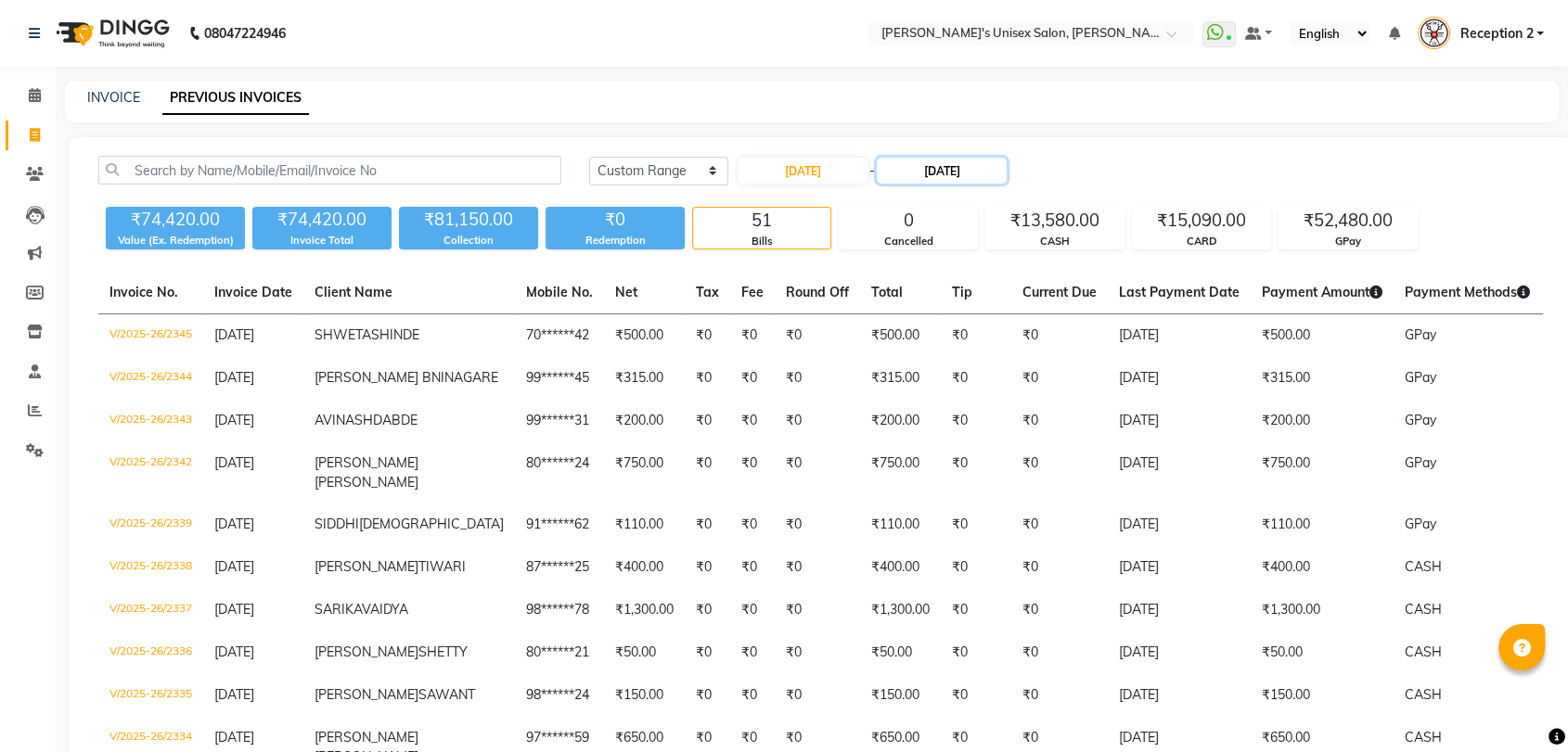
click at [954, 176] on input "[DATE]" at bounding box center [941, 170] width 130 height 26
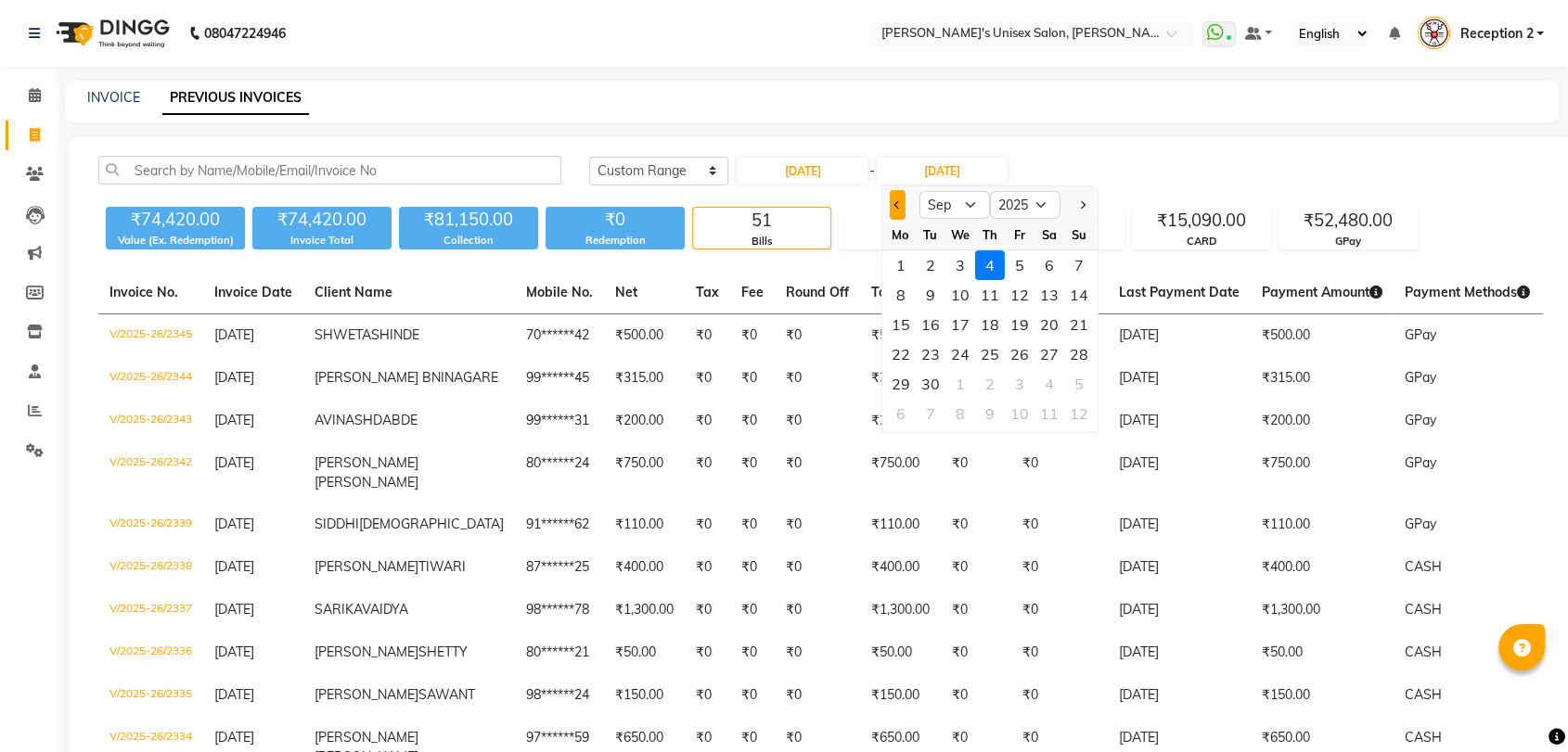
click at [895, 207] on span "Previous month" at bounding box center [898, 205] width 8 height 8
select select "8"
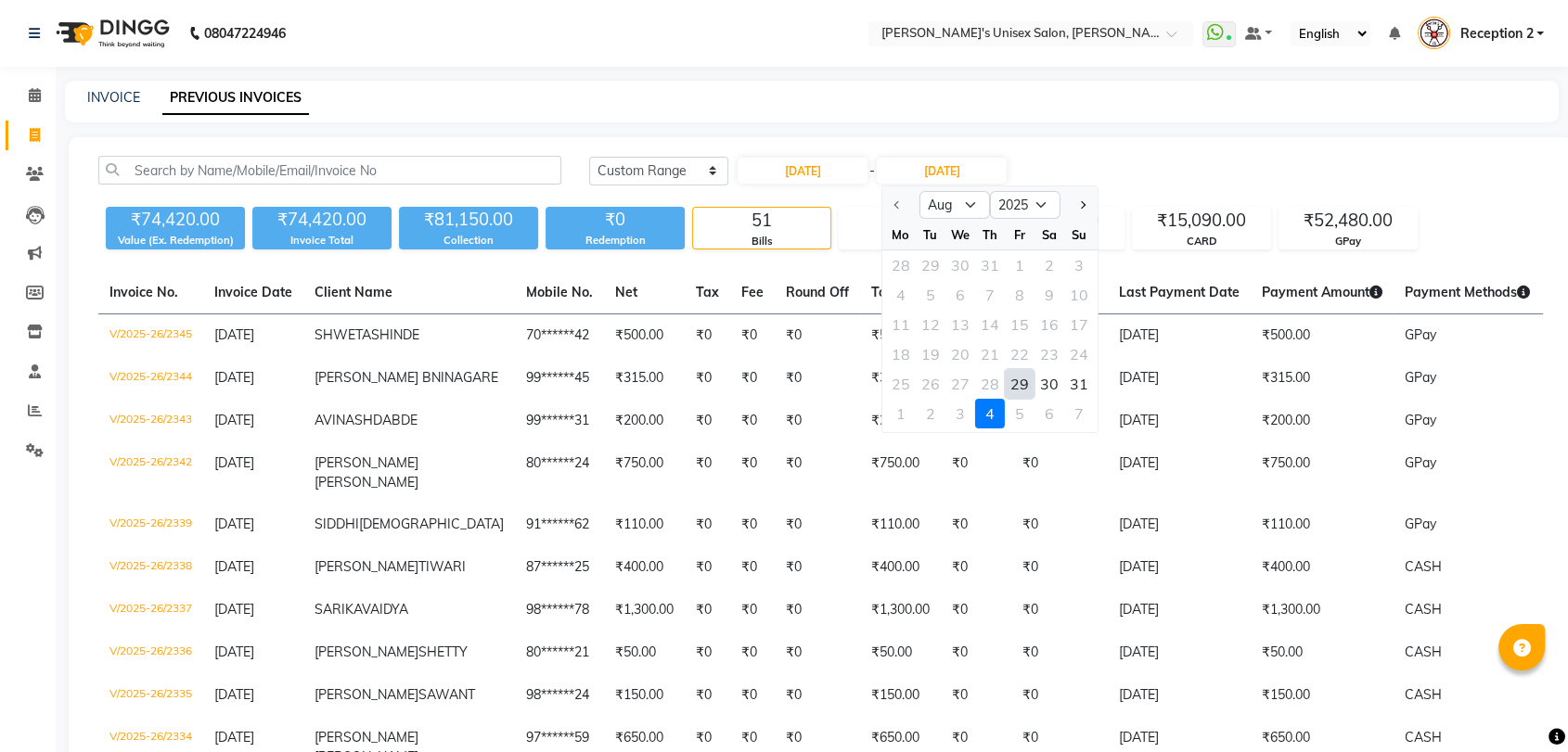
click at [1026, 381] on div "29" at bounding box center [1020, 384] width 29 height 29
type input "29-08-2025"
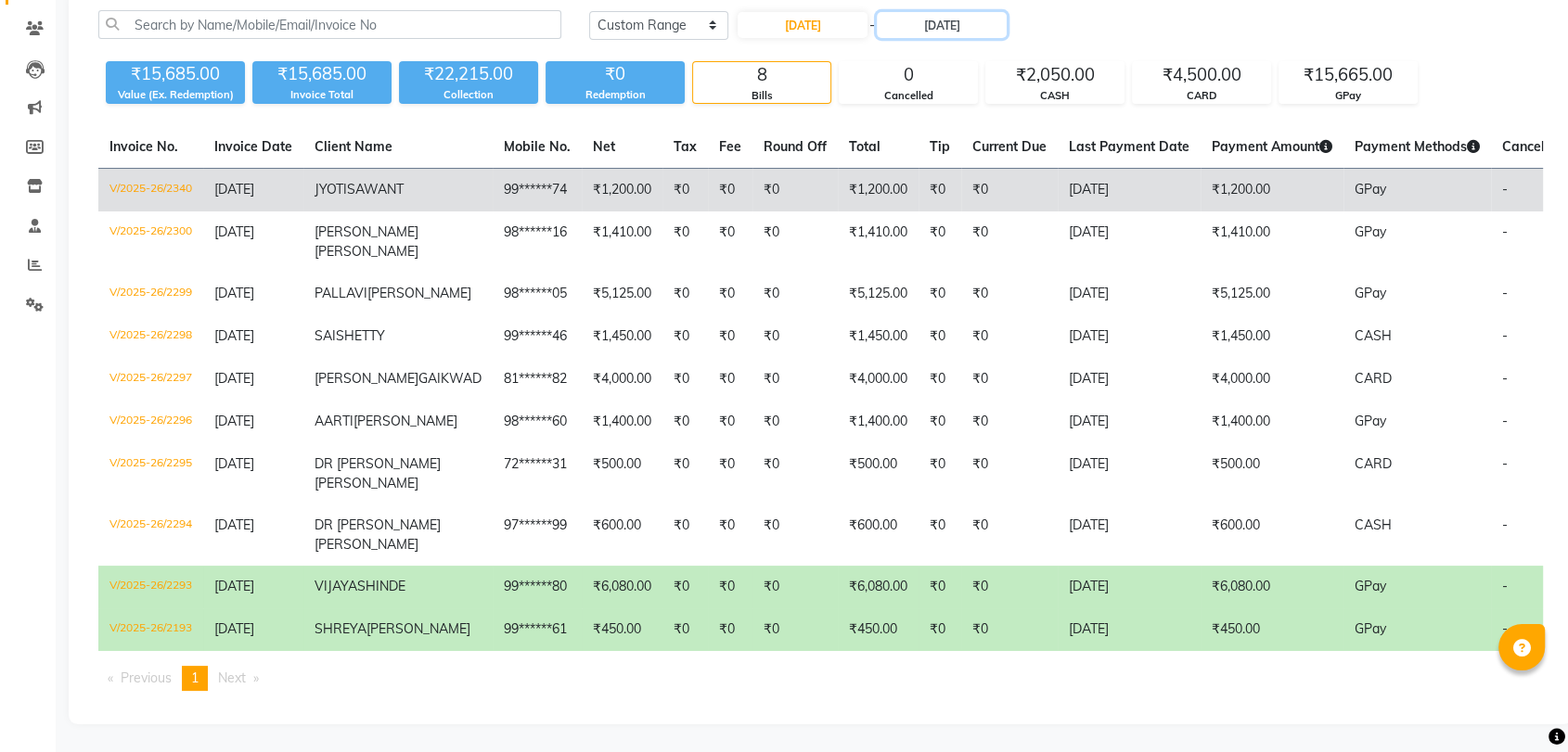
scroll to position [144, 0]
